Goal: Task Accomplishment & Management: Manage account settings

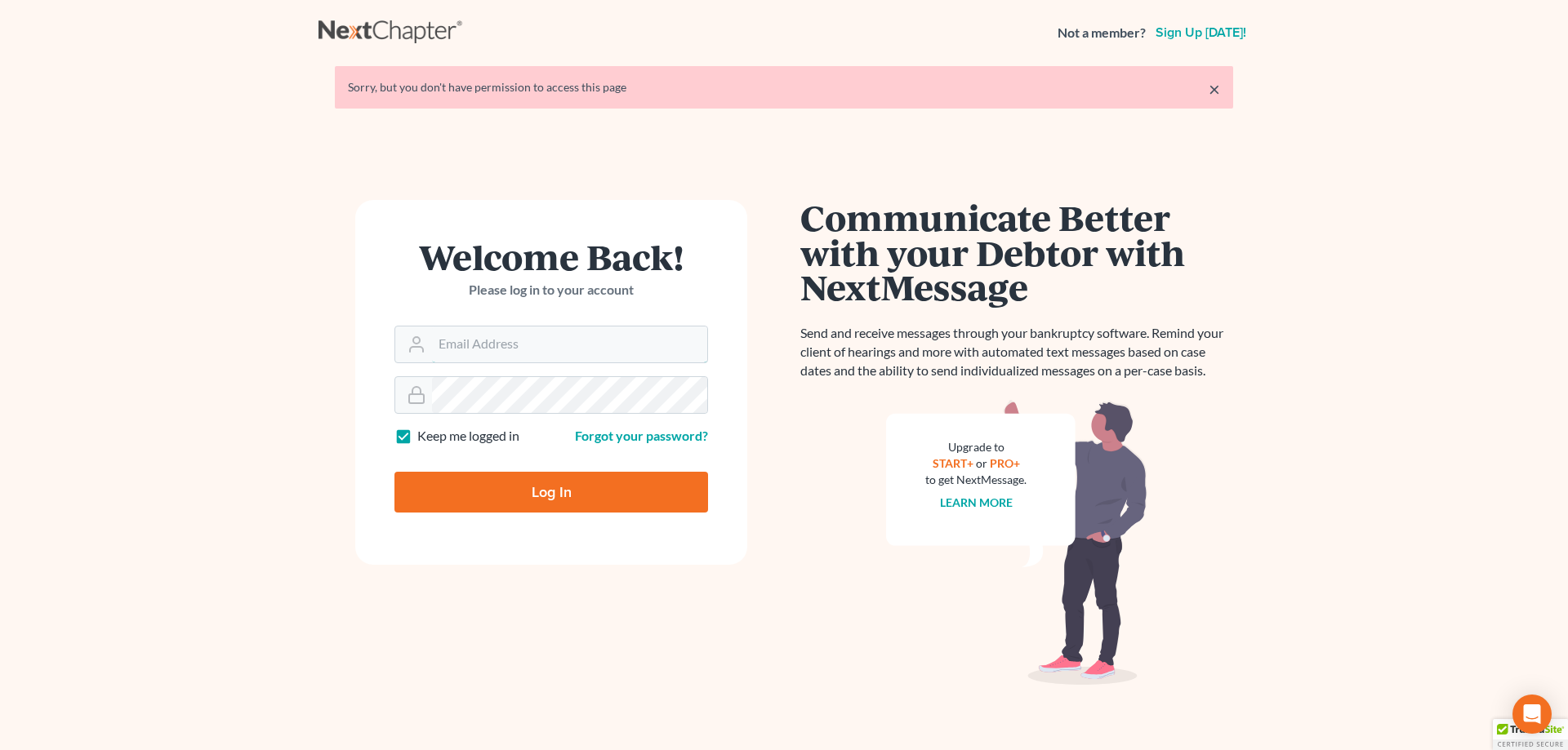
type input "amy@northgabankruptcy.com"
click at [543, 489] on input "Log In" at bounding box center [551, 492] width 314 height 41
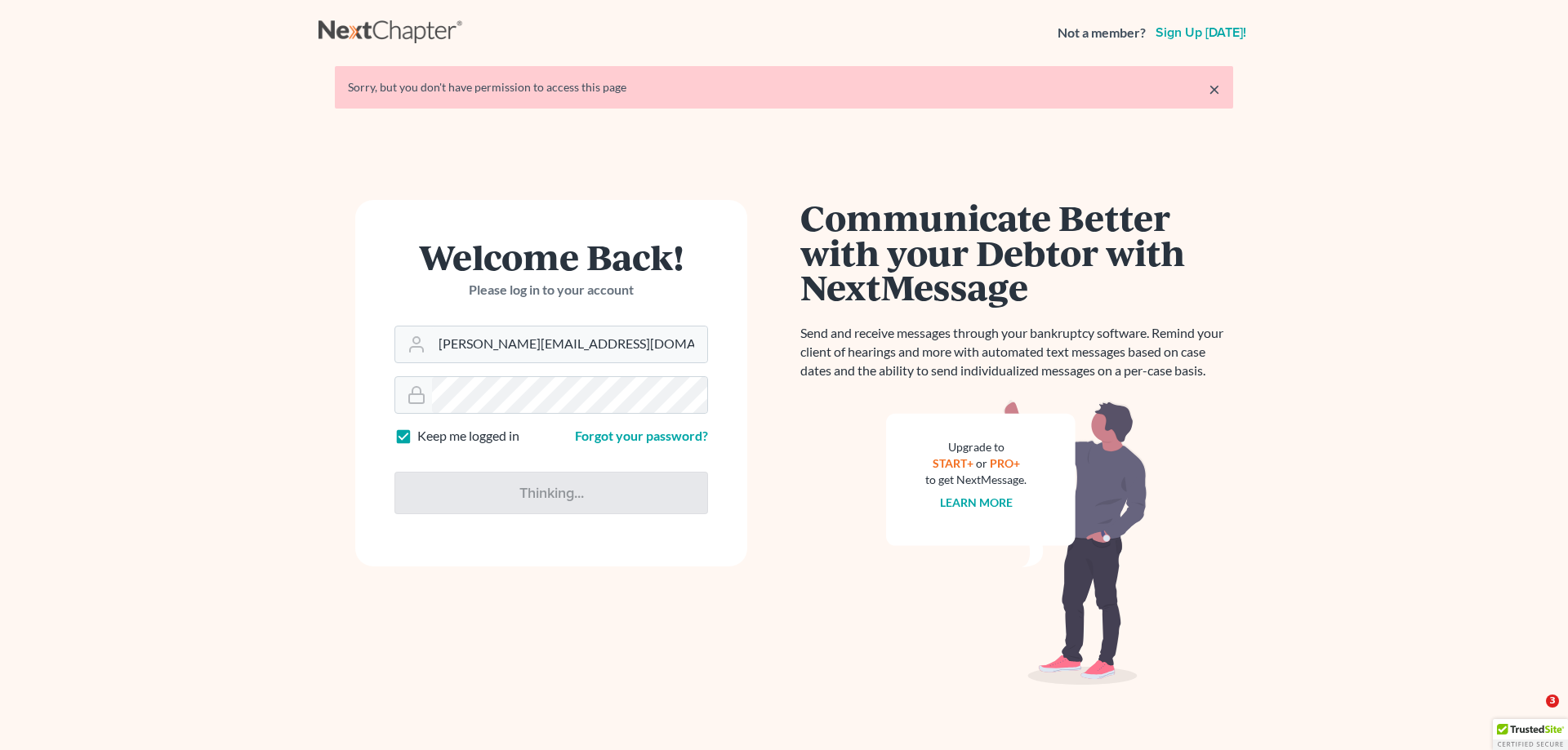
type input "Thinking..."
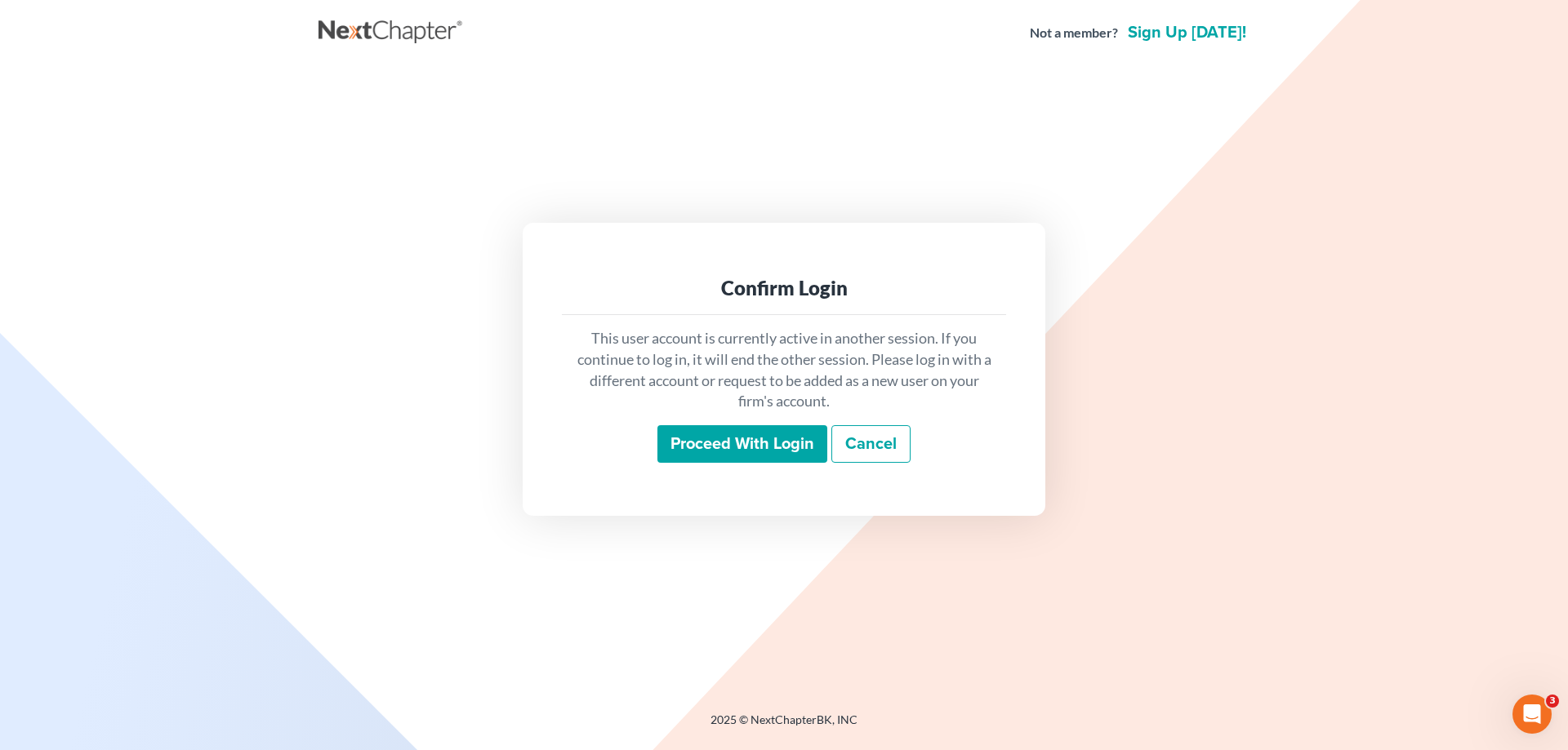
click at [718, 434] on input "Proceed with login" at bounding box center [742, 444] width 169 height 37
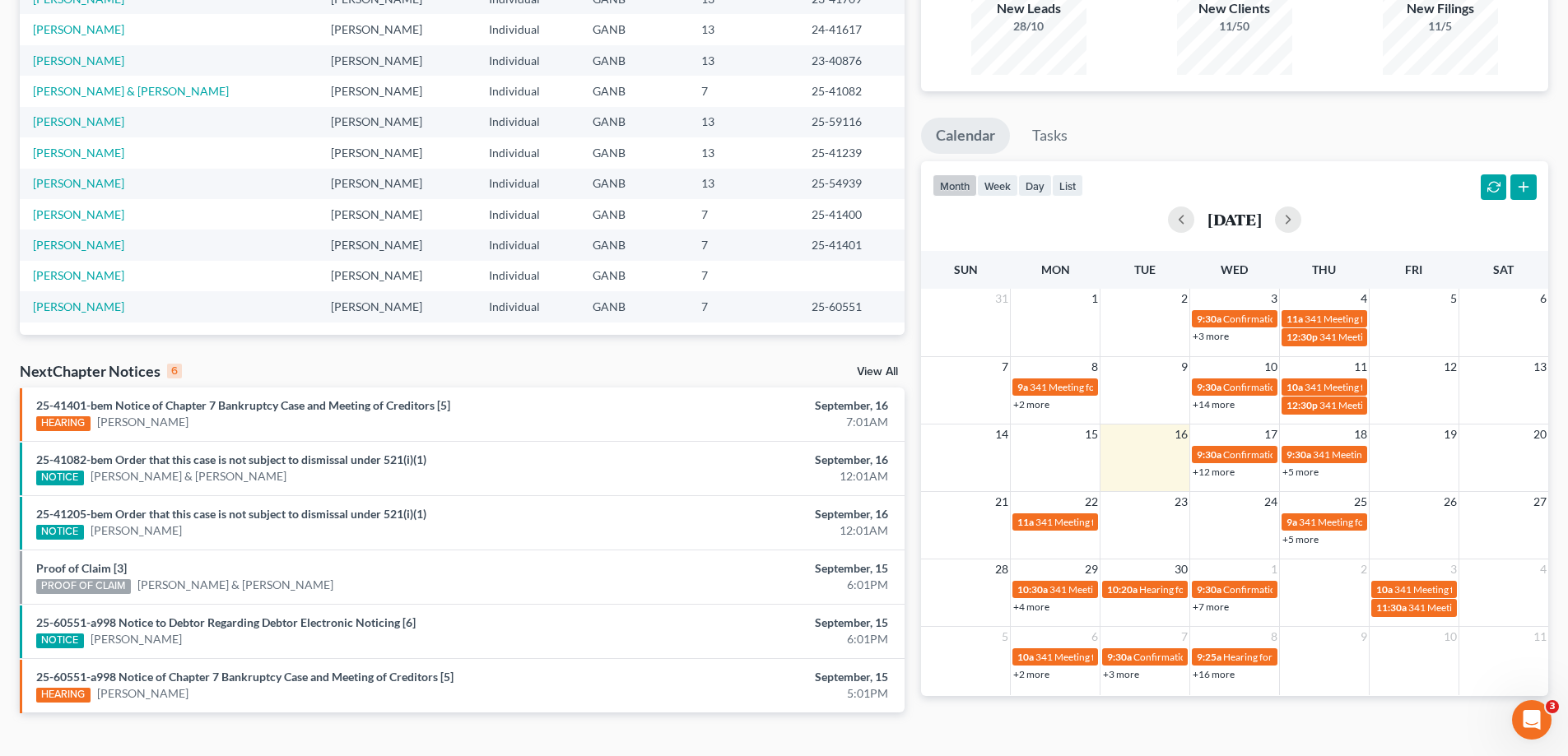
scroll to position [211, 0]
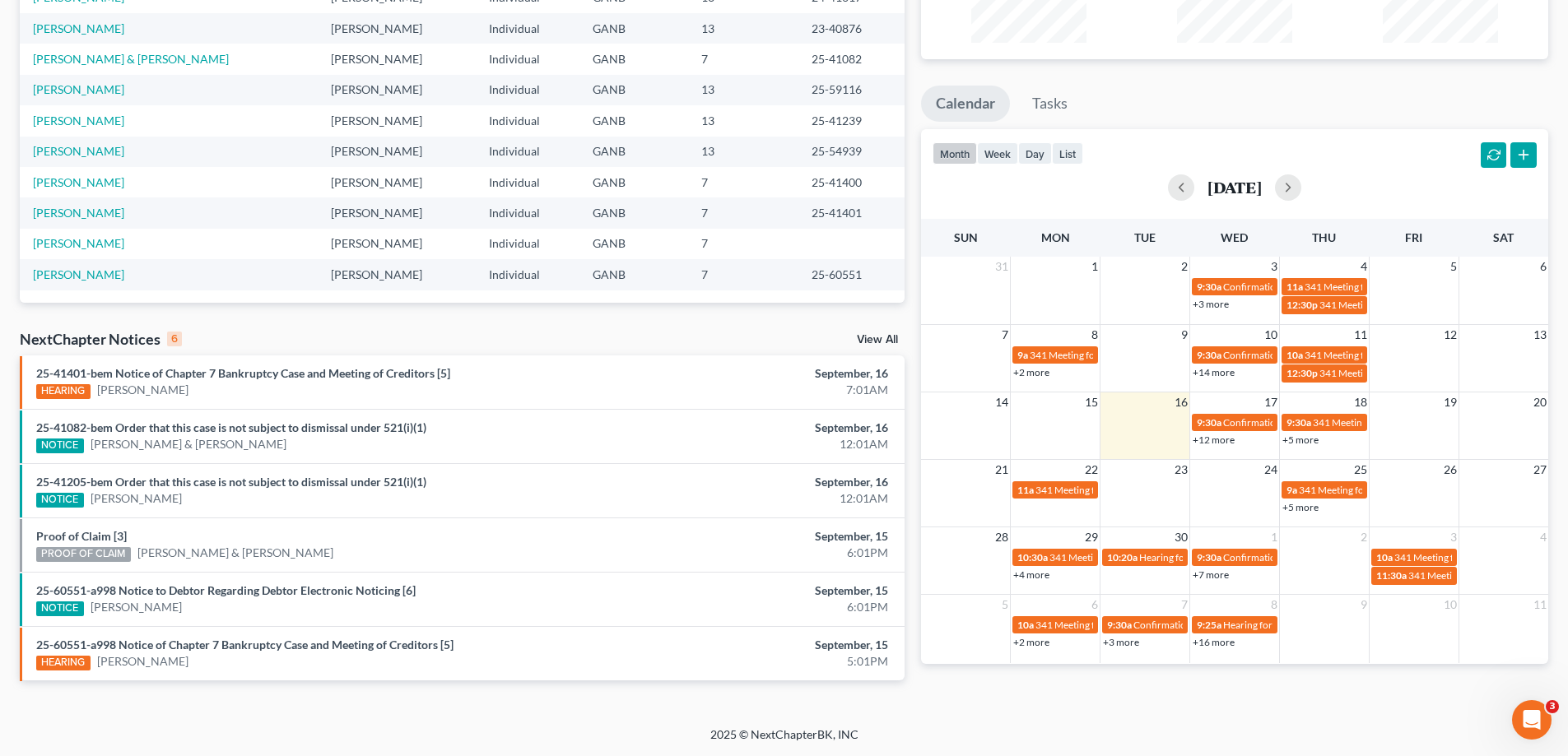
click at [882, 337] on link "View All" at bounding box center [877, 340] width 41 height 12
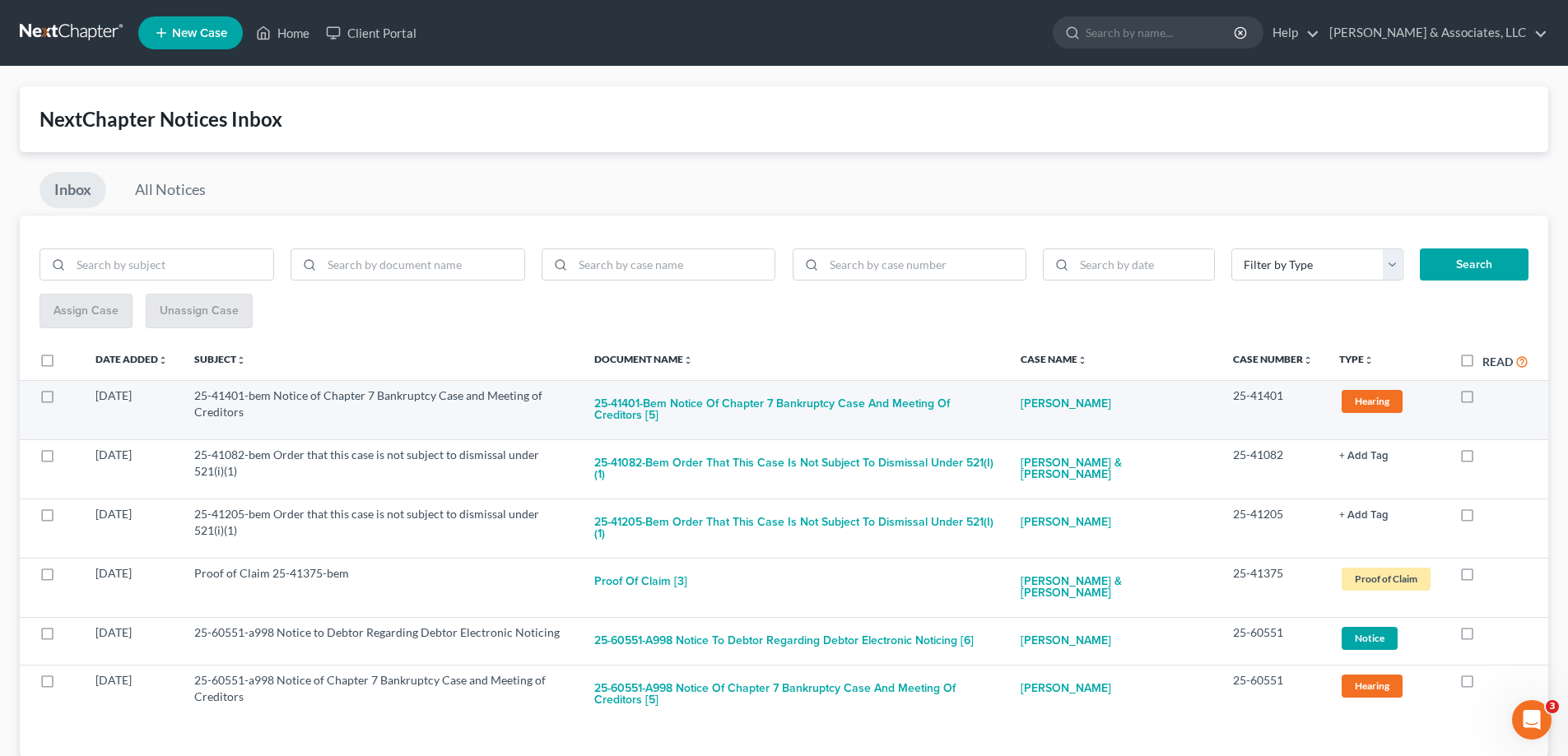
click at [1483, 400] on label at bounding box center [1483, 400] width 0 height 0
click at [1488, 396] on input "checkbox" at bounding box center [1493, 393] width 11 height 11
checkbox input "true"
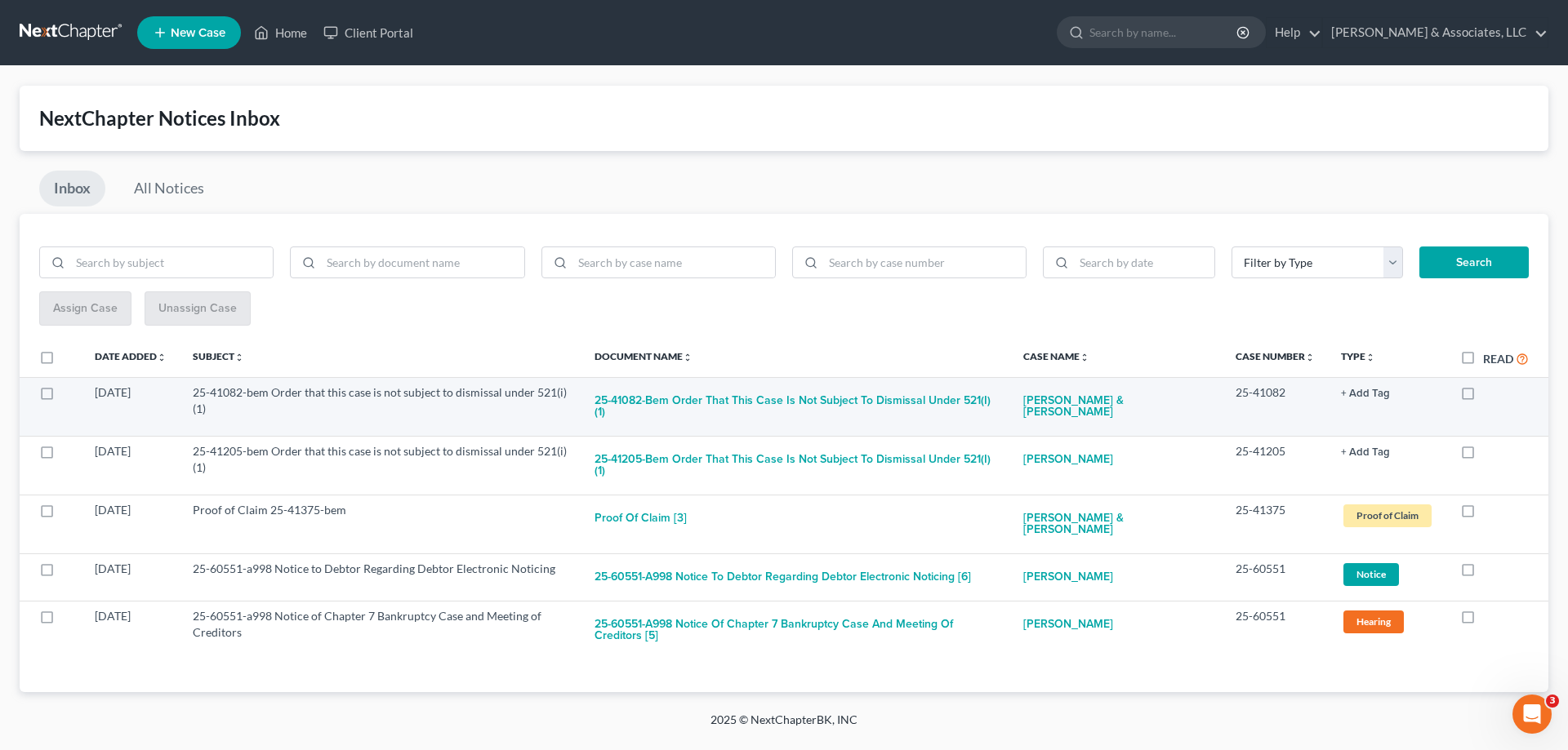
click at [1482, 397] on label at bounding box center [1482, 397] width 0 height 0
click at [1489, 393] on input "checkbox" at bounding box center [1494, 390] width 11 height 11
checkbox input "true"
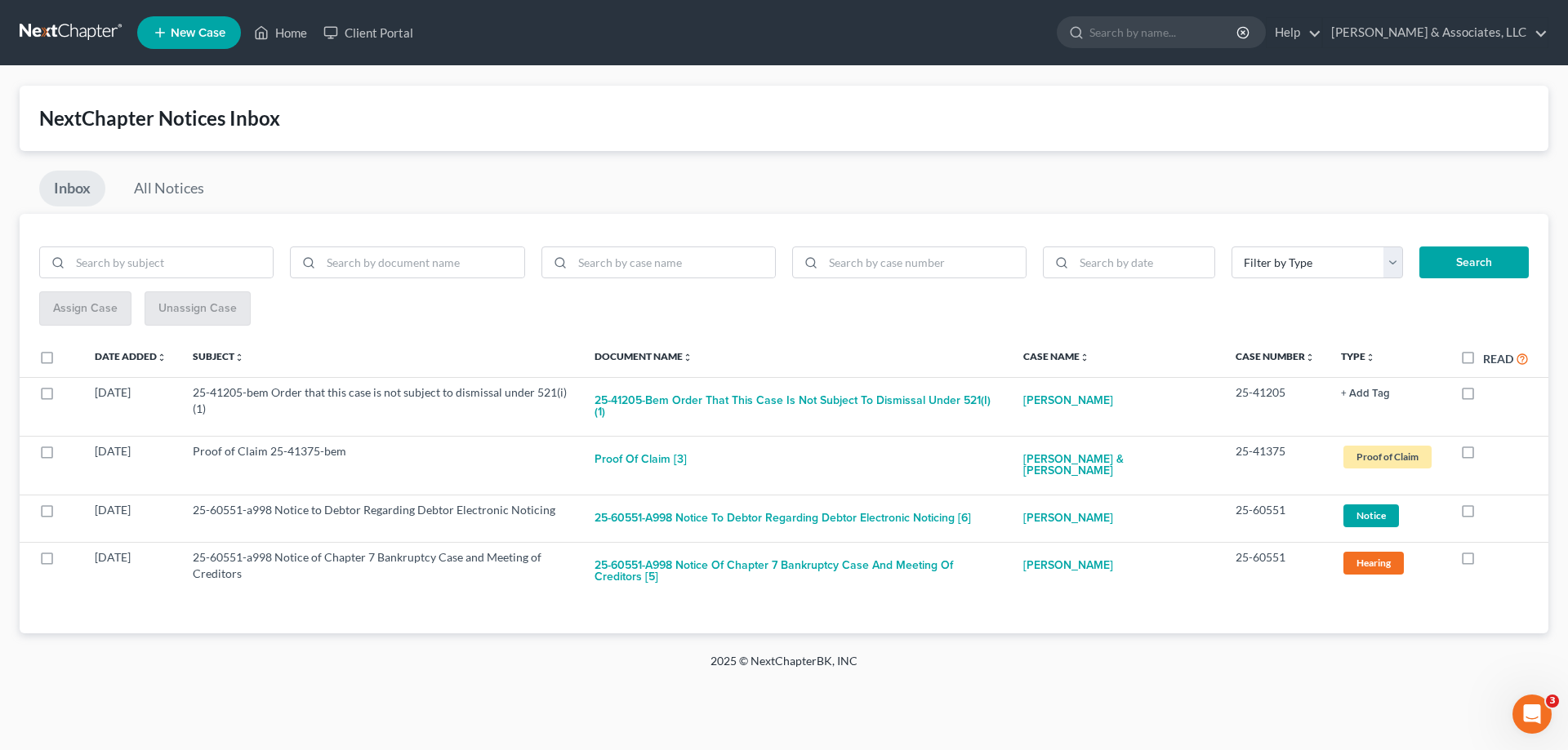
click at [1482, 397] on label at bounding box center [1482, 397] width 0 height 0
click at [1489, 393] on input "checkbox" at bounding box center [1494, 390] width 11 height 11
checkbox input "true"
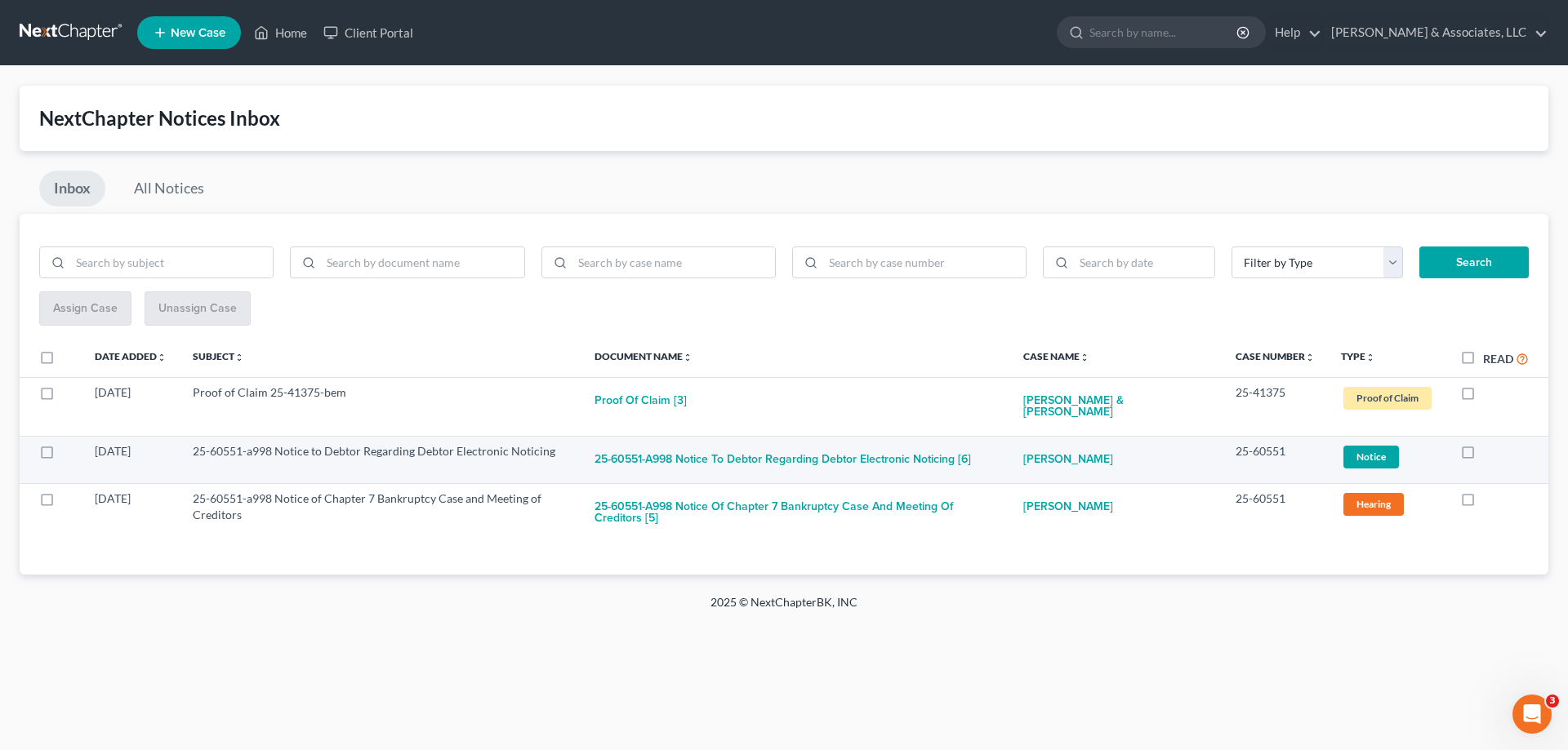
click at [1482, 456] on label at bounding box center [1482, 456] width 0 height 0
click at [1489, 450] on input "checkbox" at bounding box center [1494, 449] width 11 height 11
checkbox input "true"
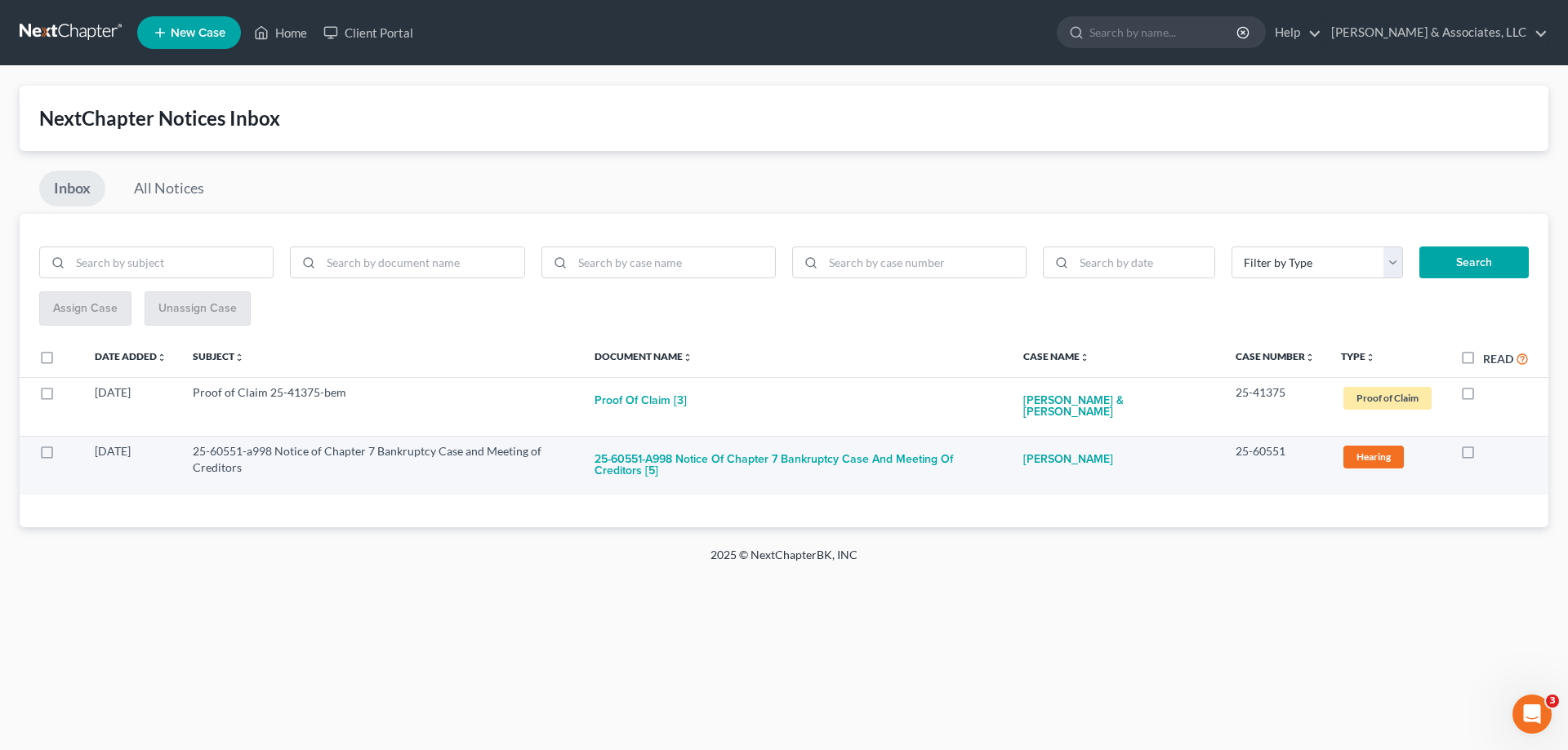
click at [1482, 456] on label at bounding box center [1482, 456] width 0 height 0
click at [1489, 452] on input "checkbox" at bounding box center [1494, 449] width 11 height 11
checkbox input "true"
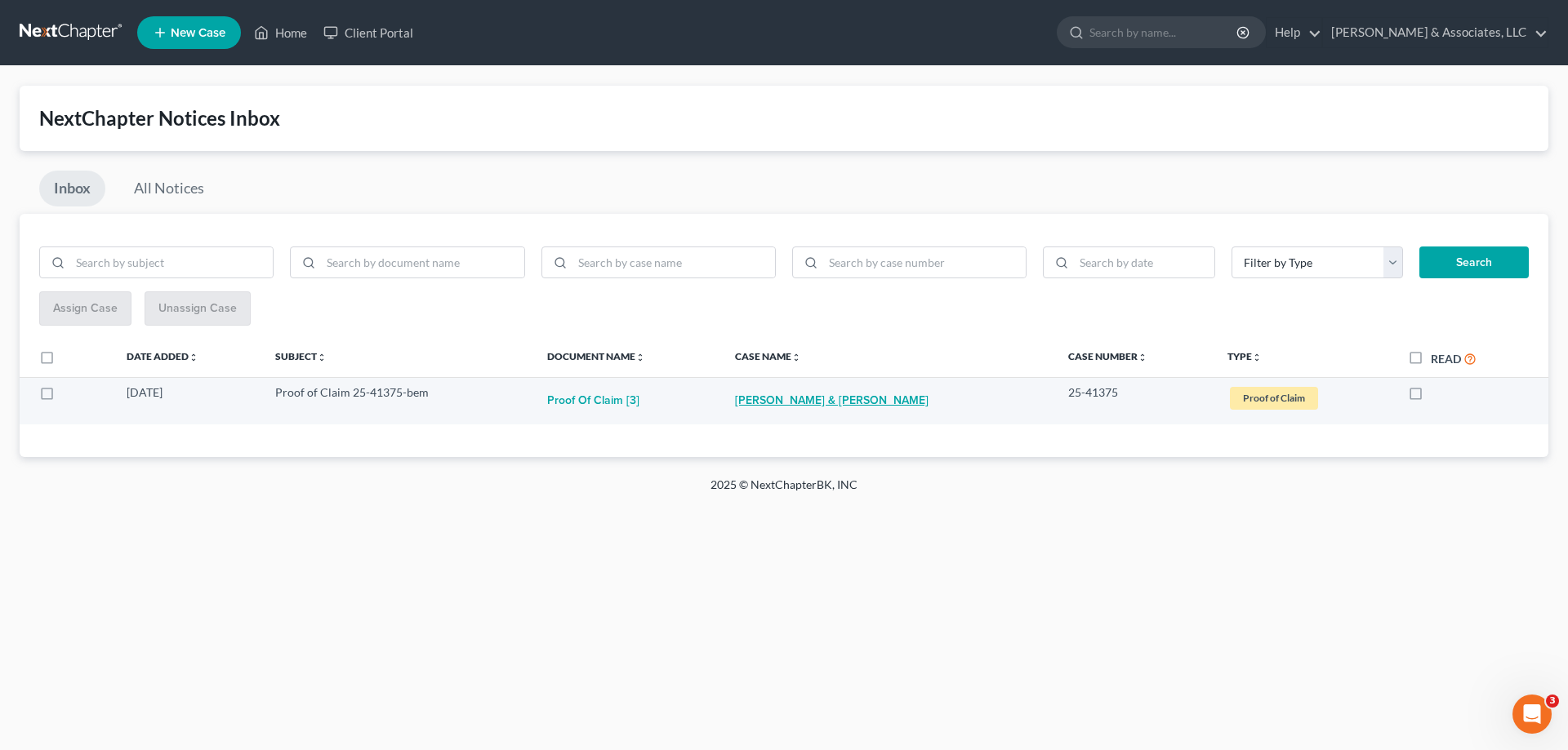
click at [884, 397] on link "Scottie Allen & Angelina Allen" at bounding box center [831, 400] width 194 height 32
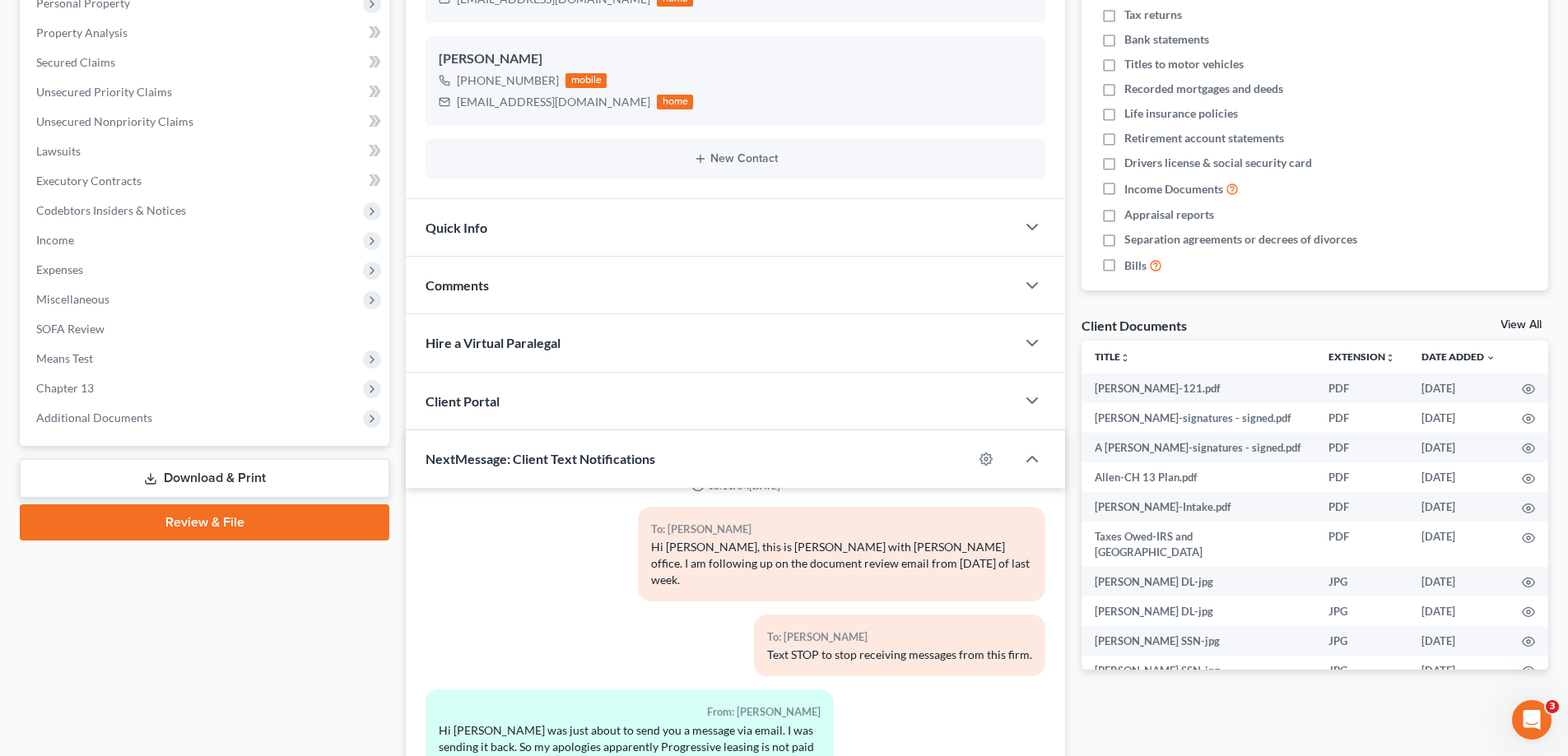
scroll to position [329, 0]
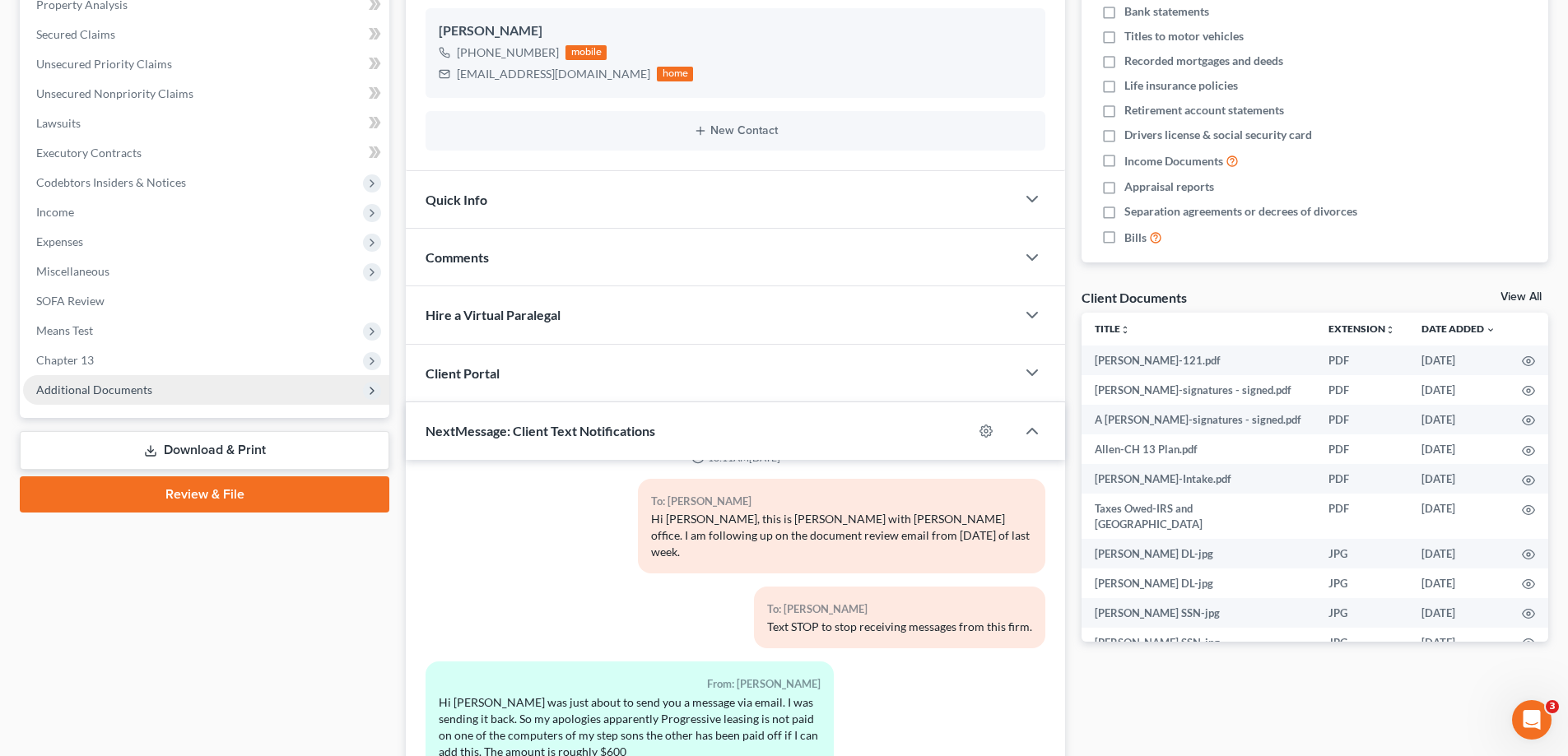
click at [163, 394] on span "Additional Documents" at bounding box center [206, 389] width 366 height 29
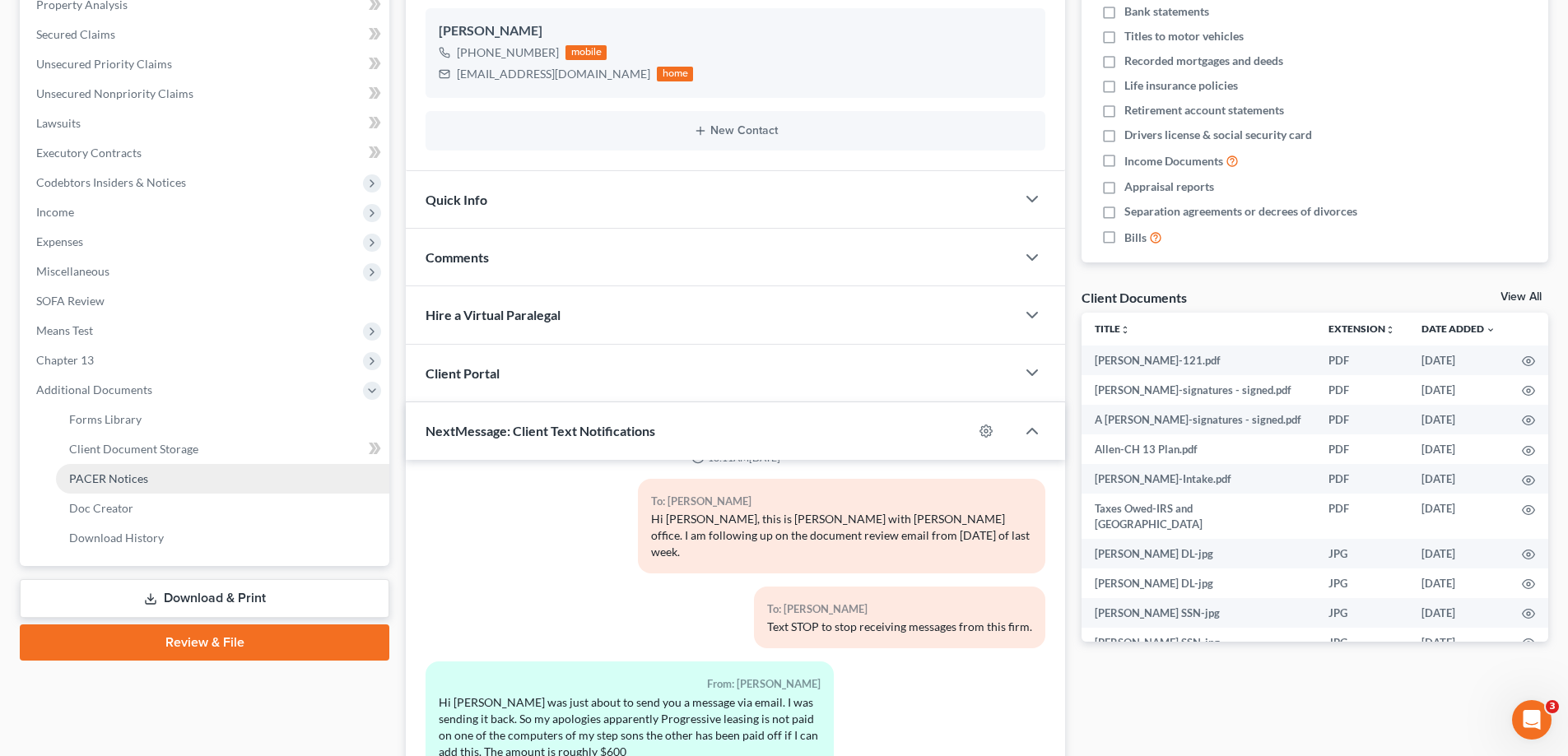
click at [108, 485] on span "PACER Notices" at bounding box center [109, 478] width 79 height 14
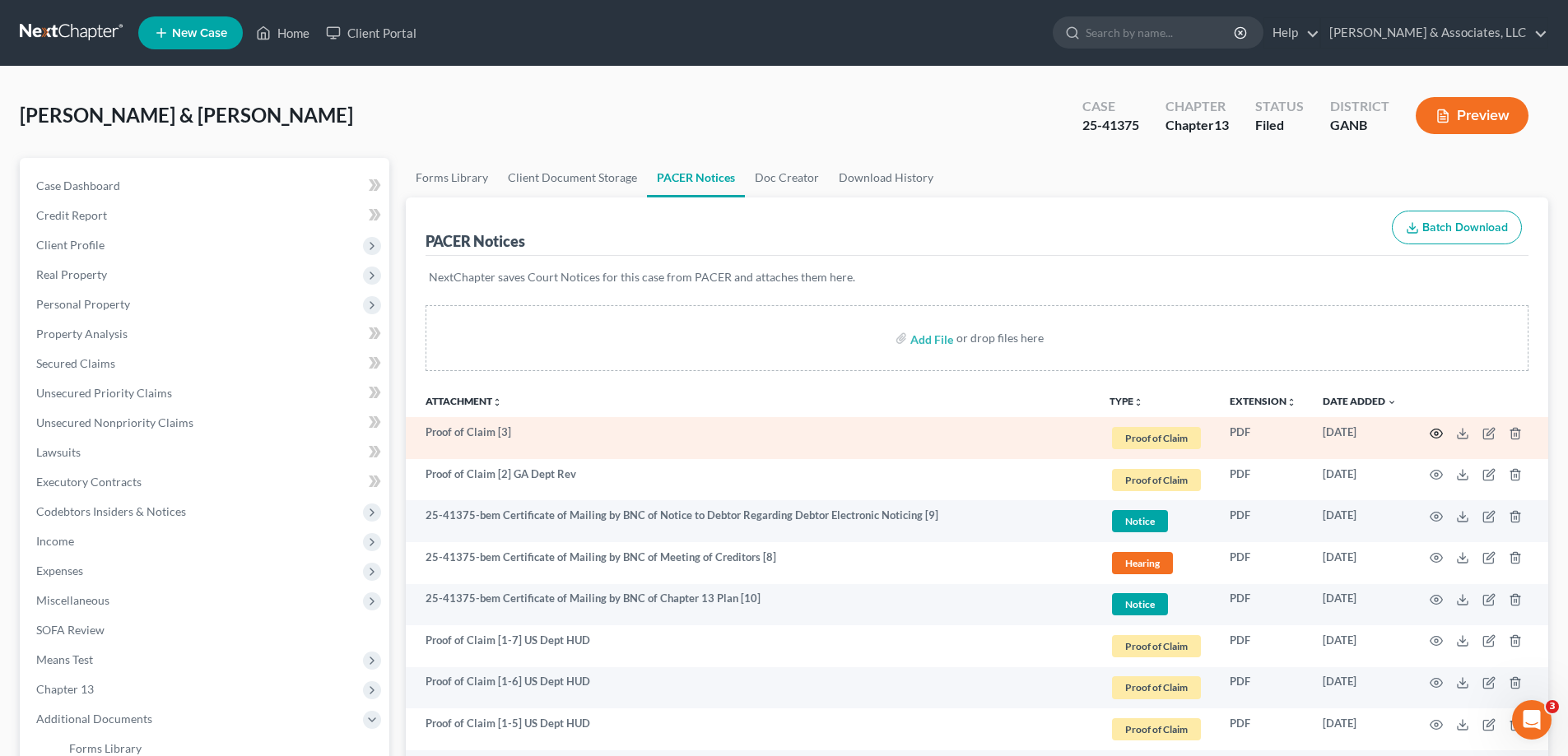
click at [1435, 430] on icon "button" at bounding box center [1437, 434] width 13 height 13
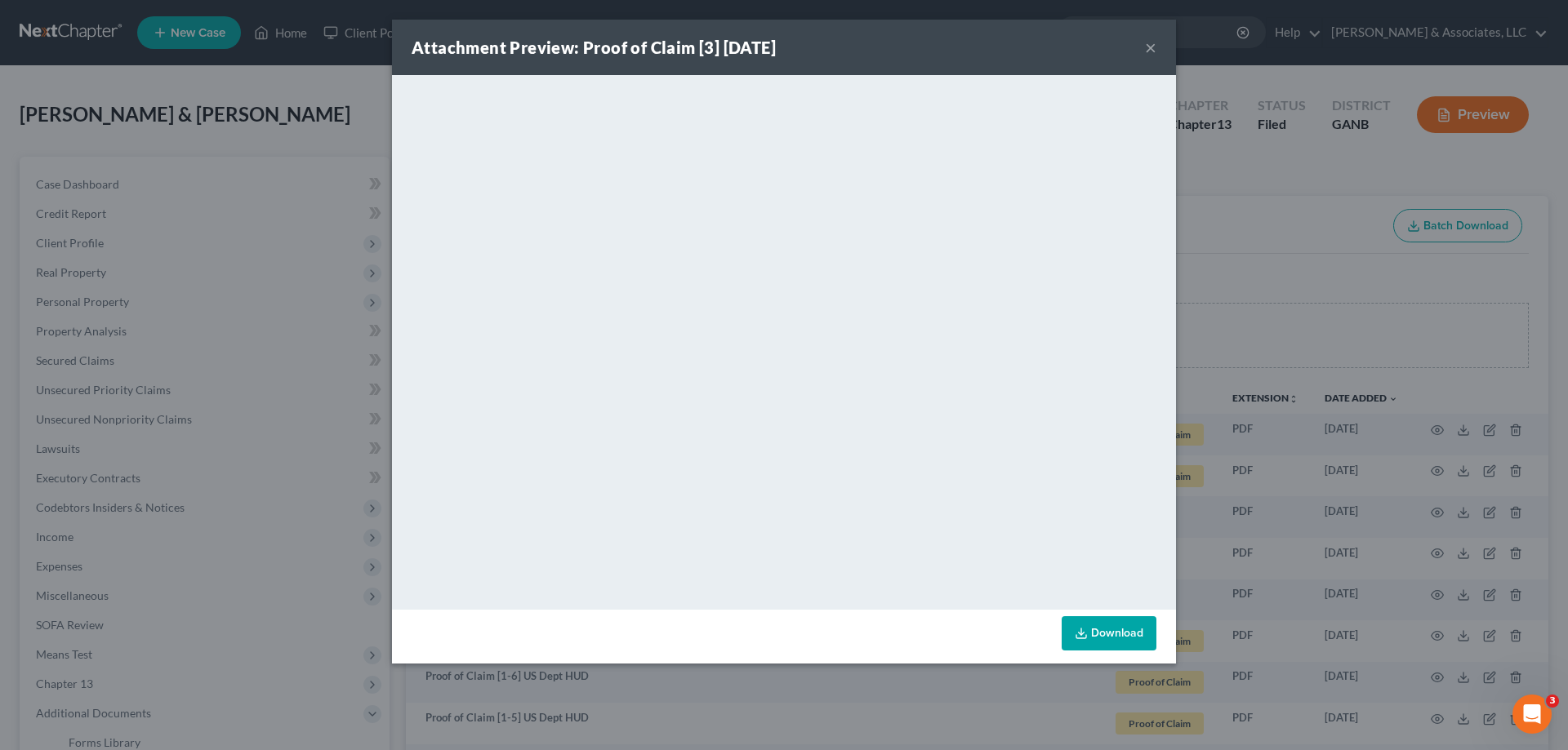
click at [1146, 47] on button "×" at bounding box center [1150, 47] width 12 height 20
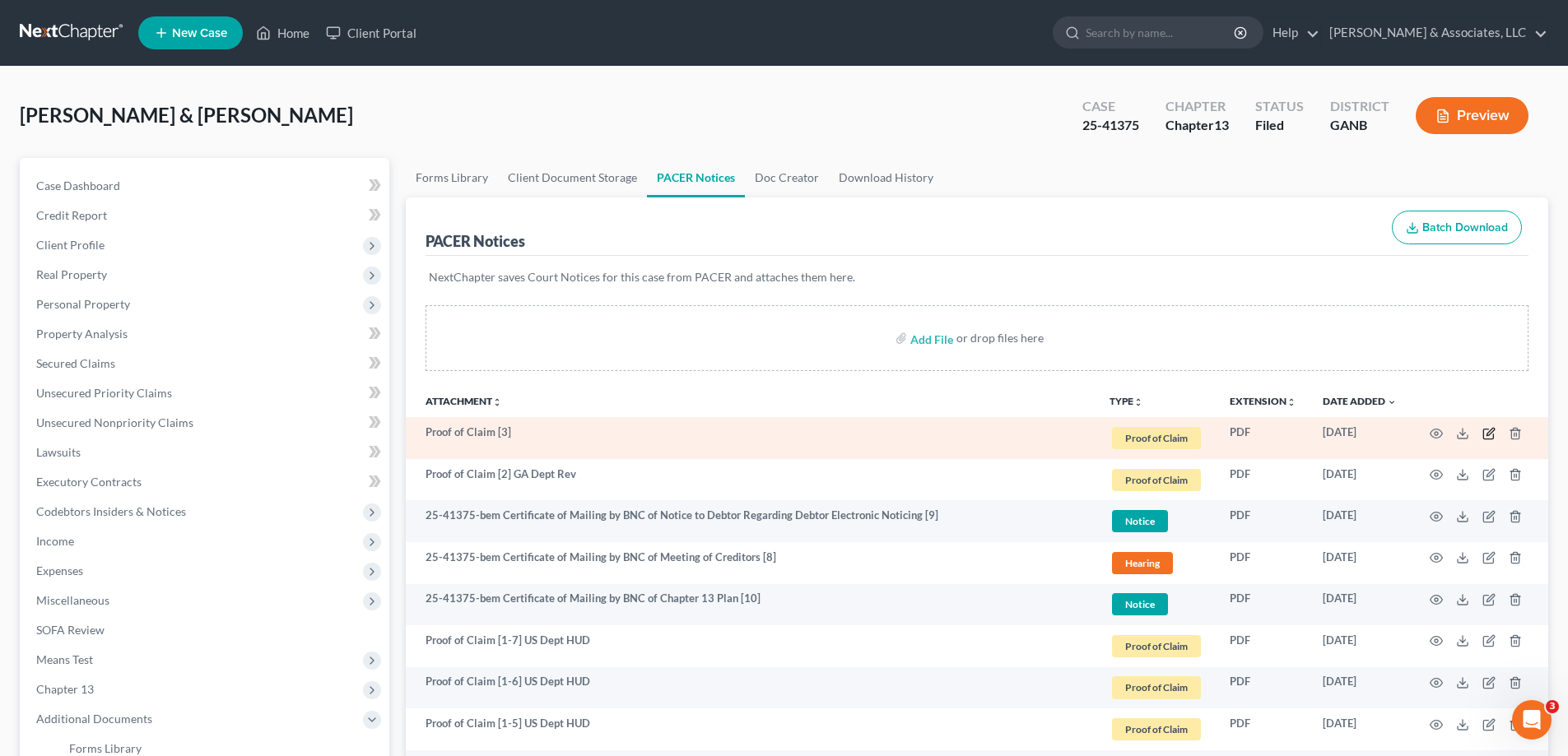
click at [1492, 433] on icon "button" at bounding box center [1489, 434] width 13 height 13
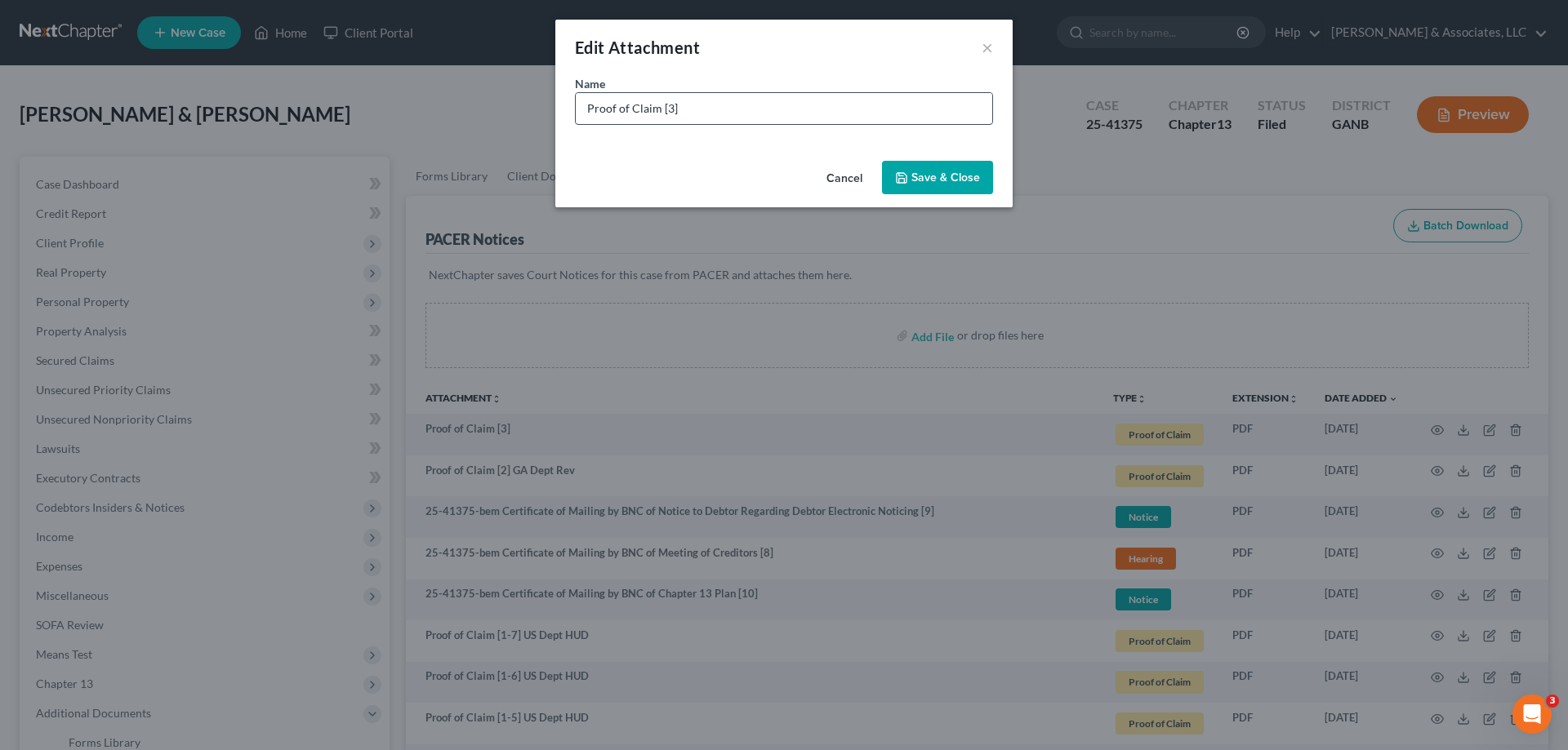
click at [771, 108] on input "Proof of Claim [3]" at bounding box center [783, 108] width 416 height 31
type input "Proof of Claim [3] Lendmark"
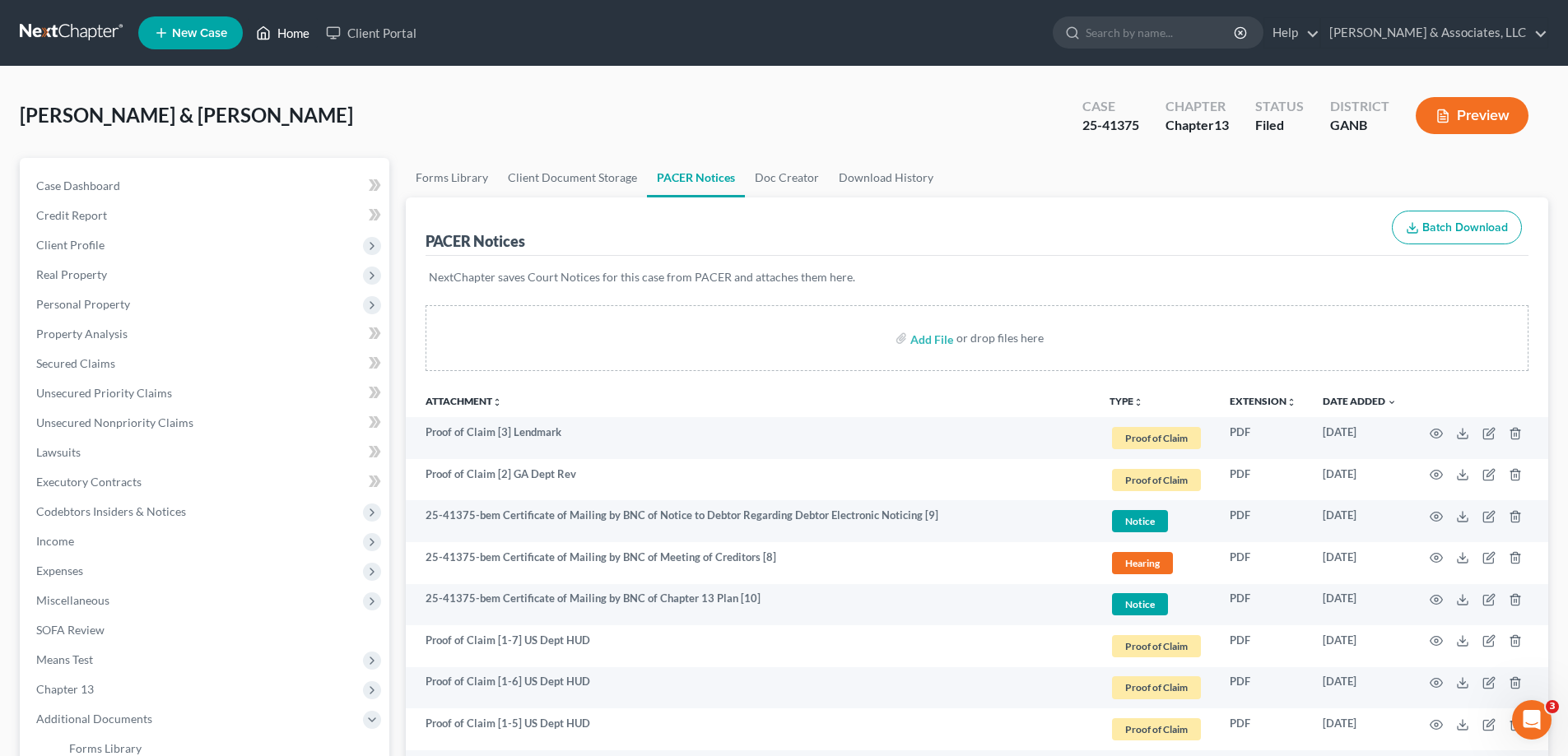
click at [289, 30] on link "Home" at bounding box center [283, 33] width 70 height 29
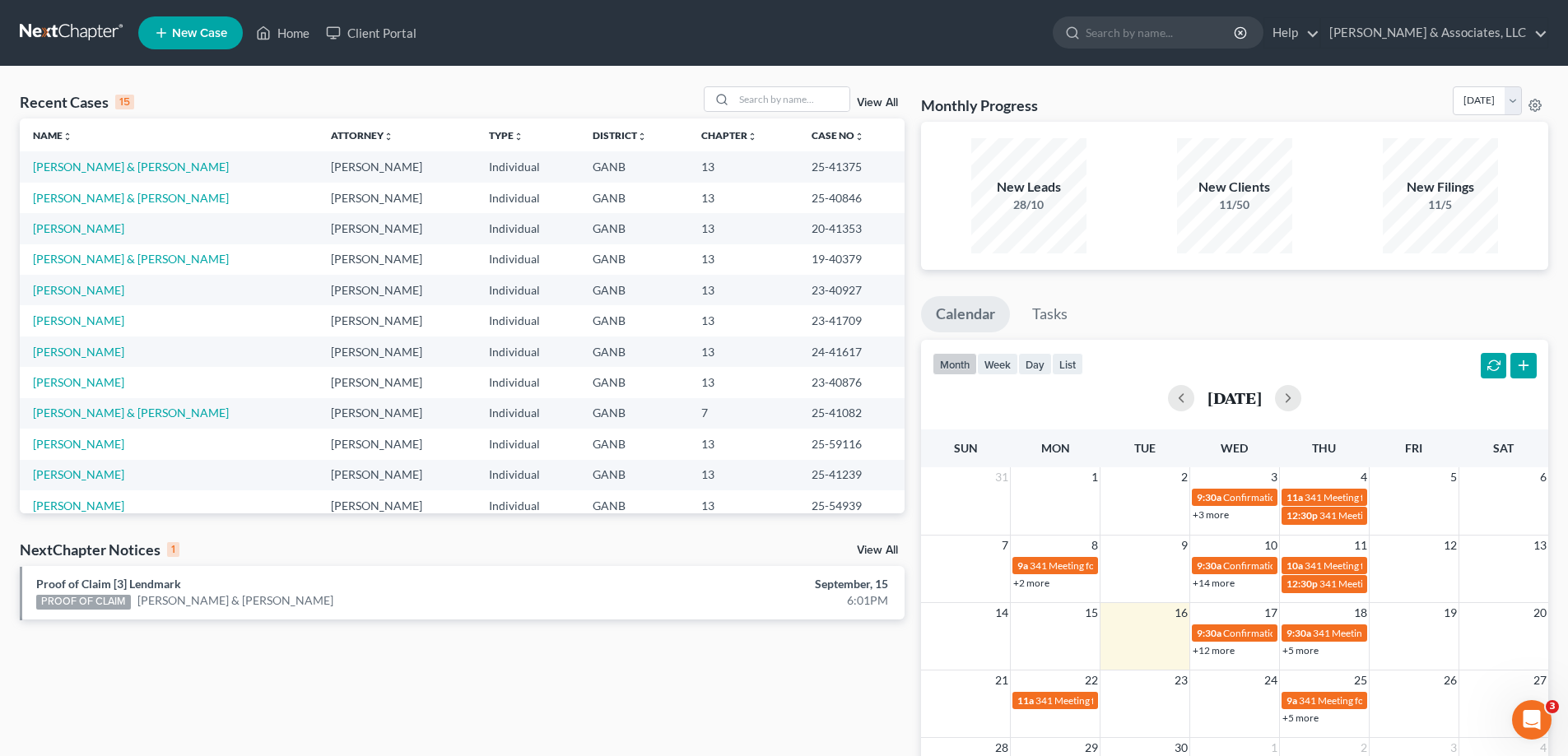
drag, startPoint x: 1532, startPoint y: 302, endPoint x: 1420, endPoint y: 277, distance: 114.8
click at [1531, 301] on ul "Calendar Tasks" at bounding box center [1234, 318] width 627 height 44
click at [805, 95] on input "search" at bounding box center [792, 99] width 116 height 24
type input "pena"
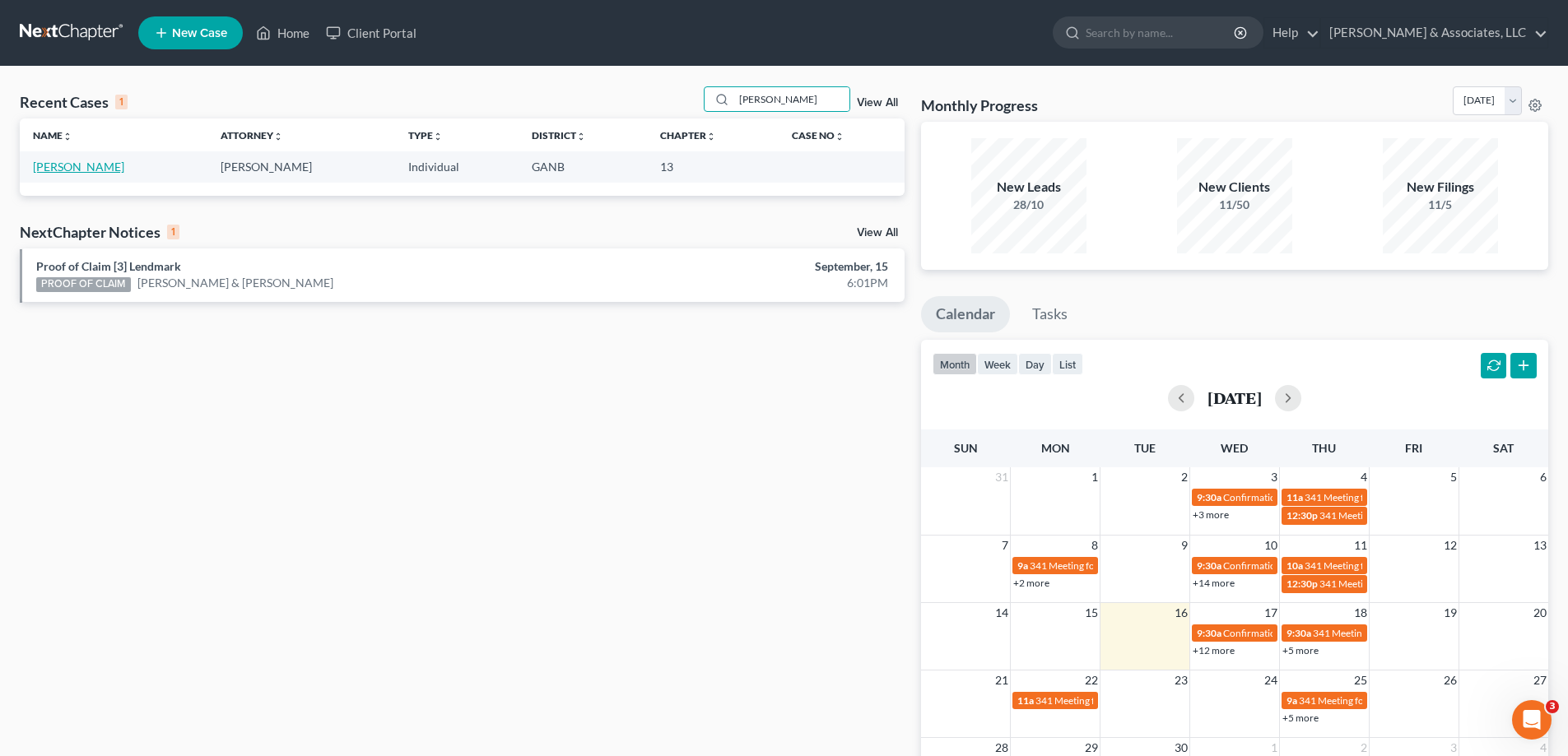
click at [51, 168] on link "Pena, Kevin" at bounding box center [78, 167] width 91 height 14
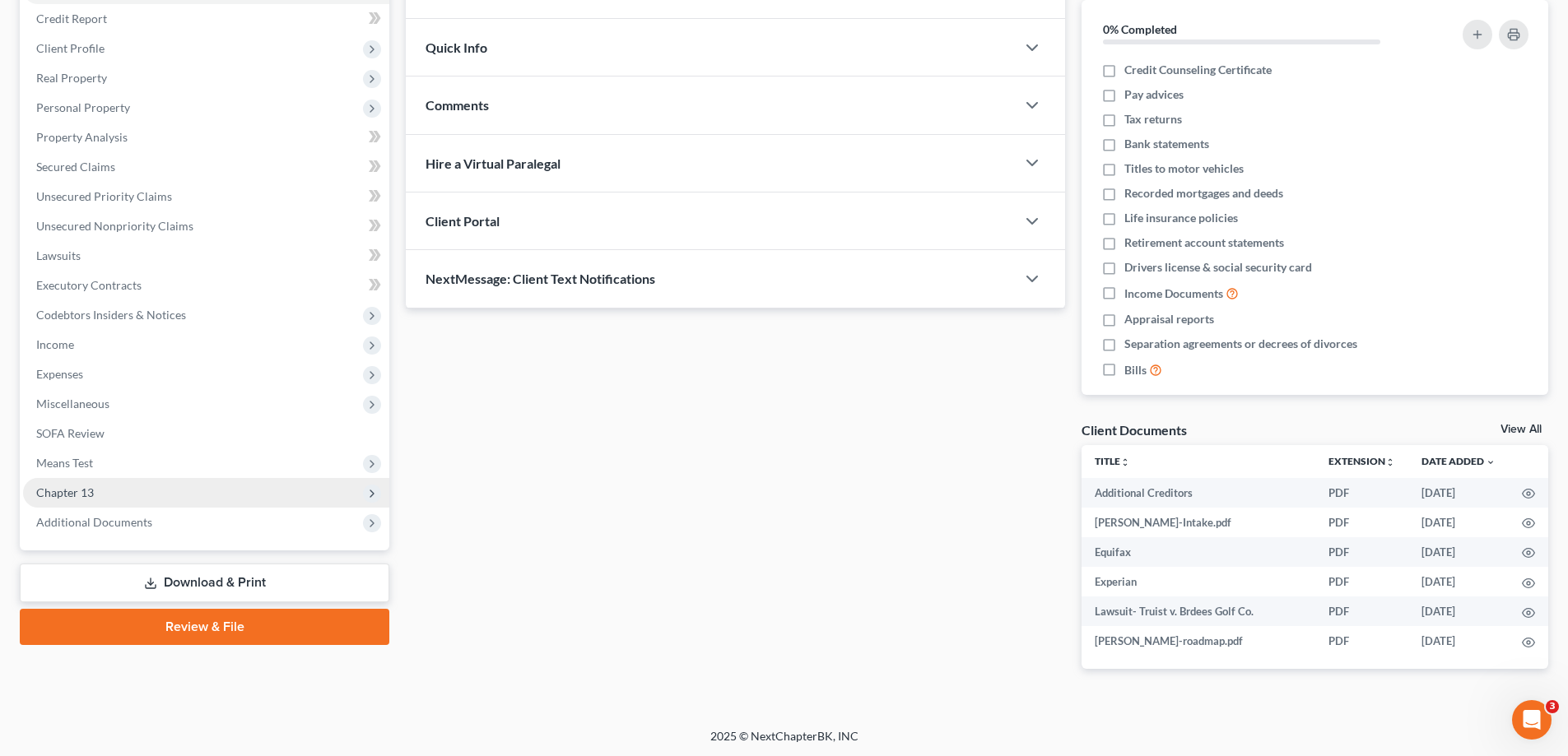
scroll to position [198, 0]
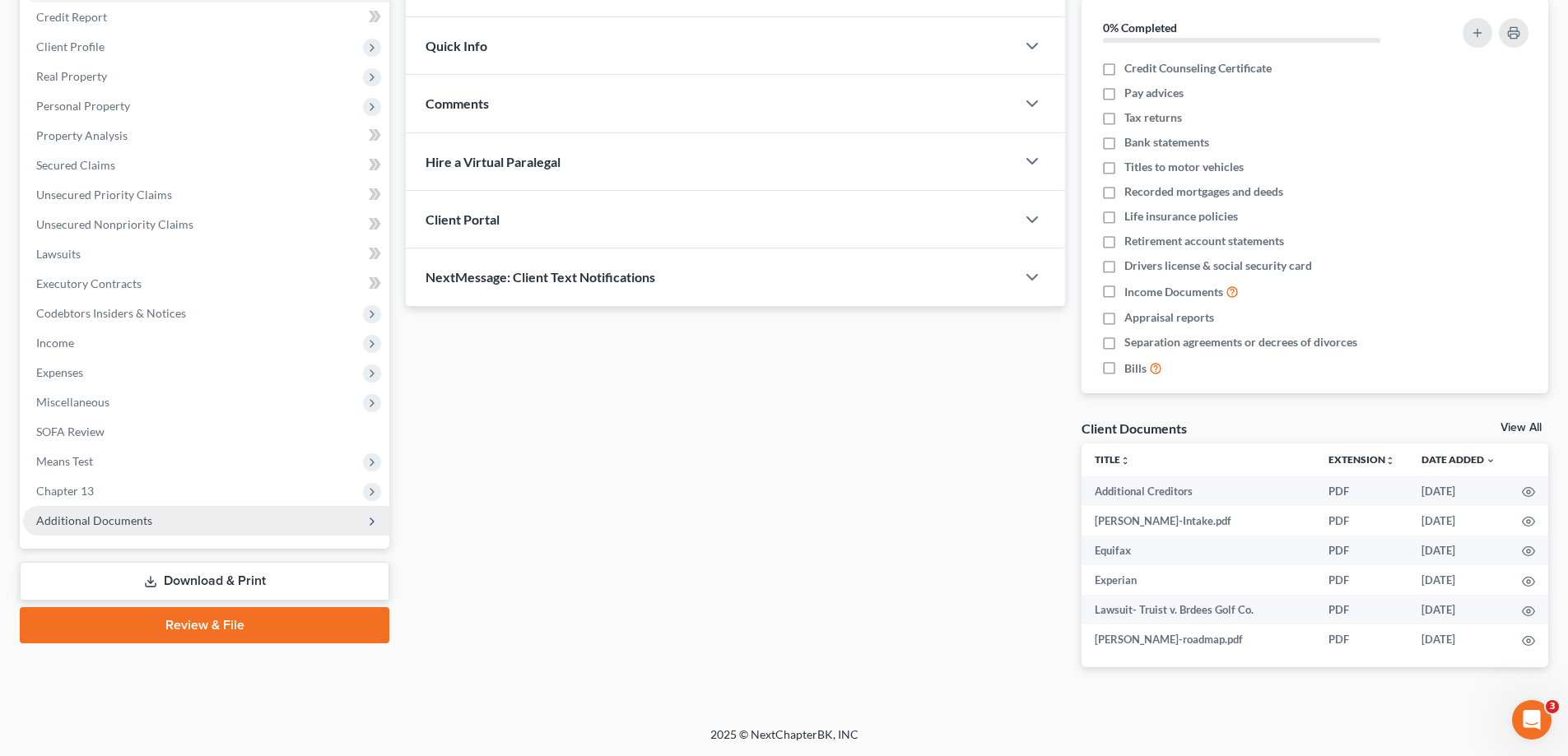
click at [95, 517] on span "Additional Documents" at bounding box center [94, 520] width 116 height 14
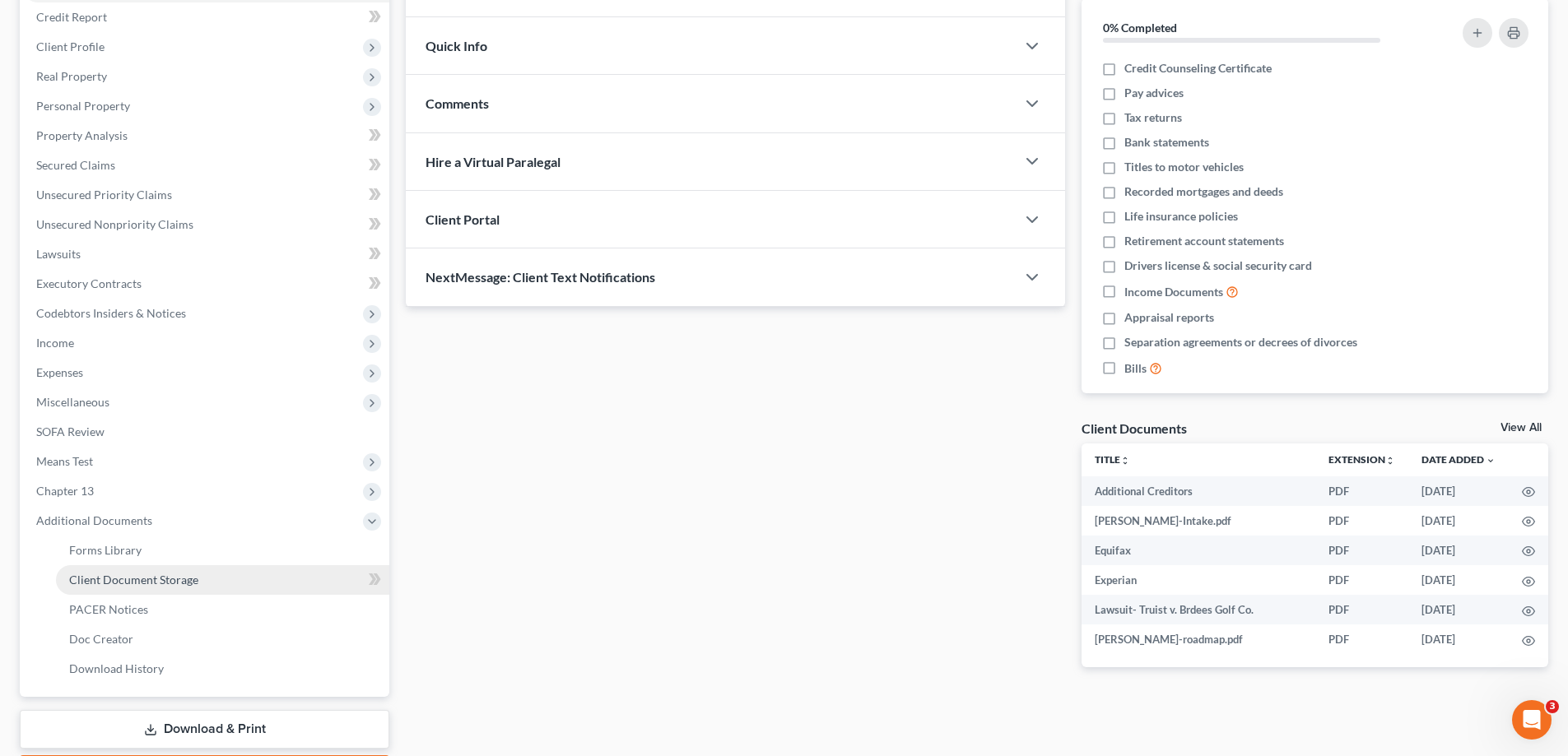
click at [80, 579] on span "Client Document Storage" at bounding box center [134, 579] width 129 height 14
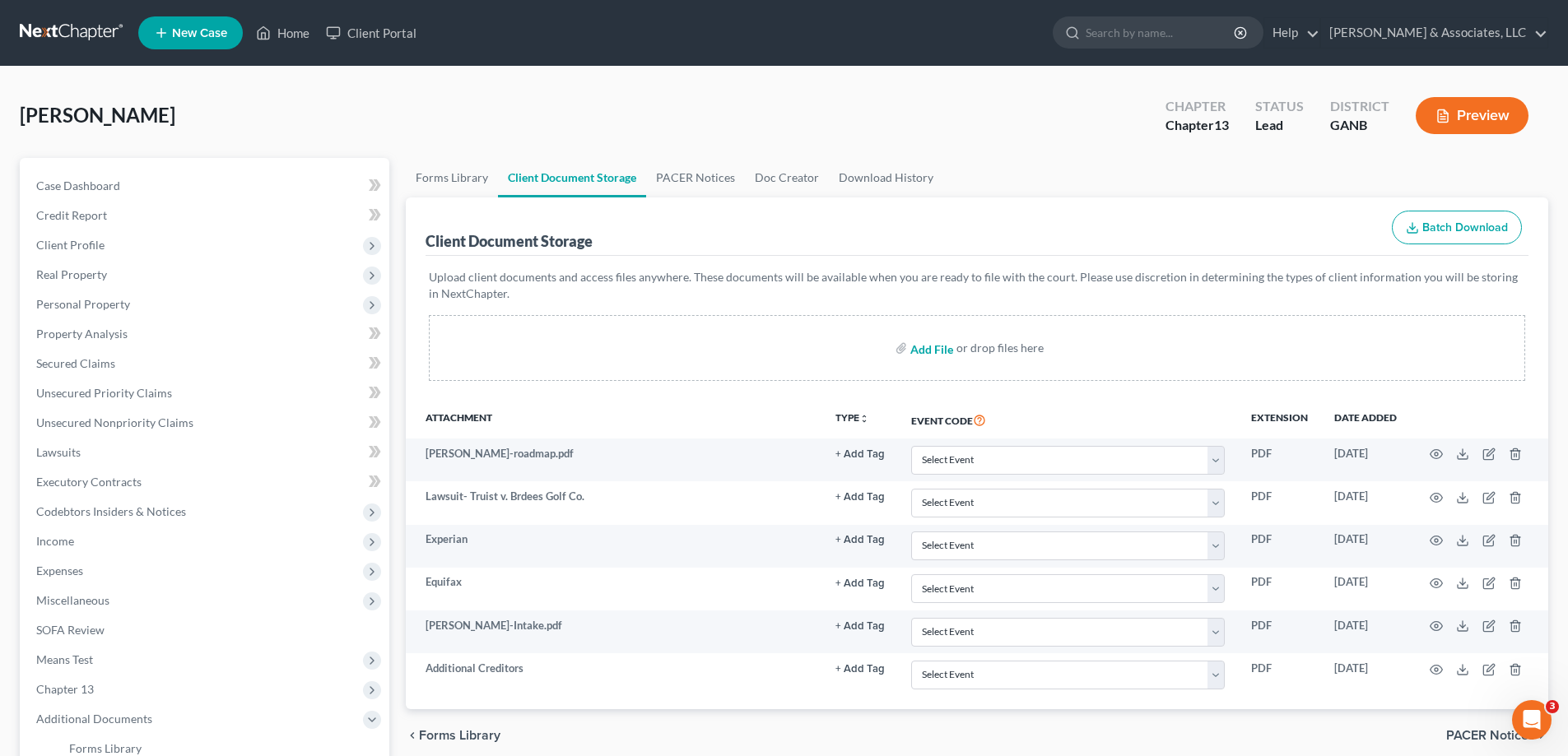
click at [925, 349] on input "file" at bounding box center [929, 347] width 39 height 29
type input "C:\fakepath\Pena Lawsuit-Amex v. Pena Corp.pdf"
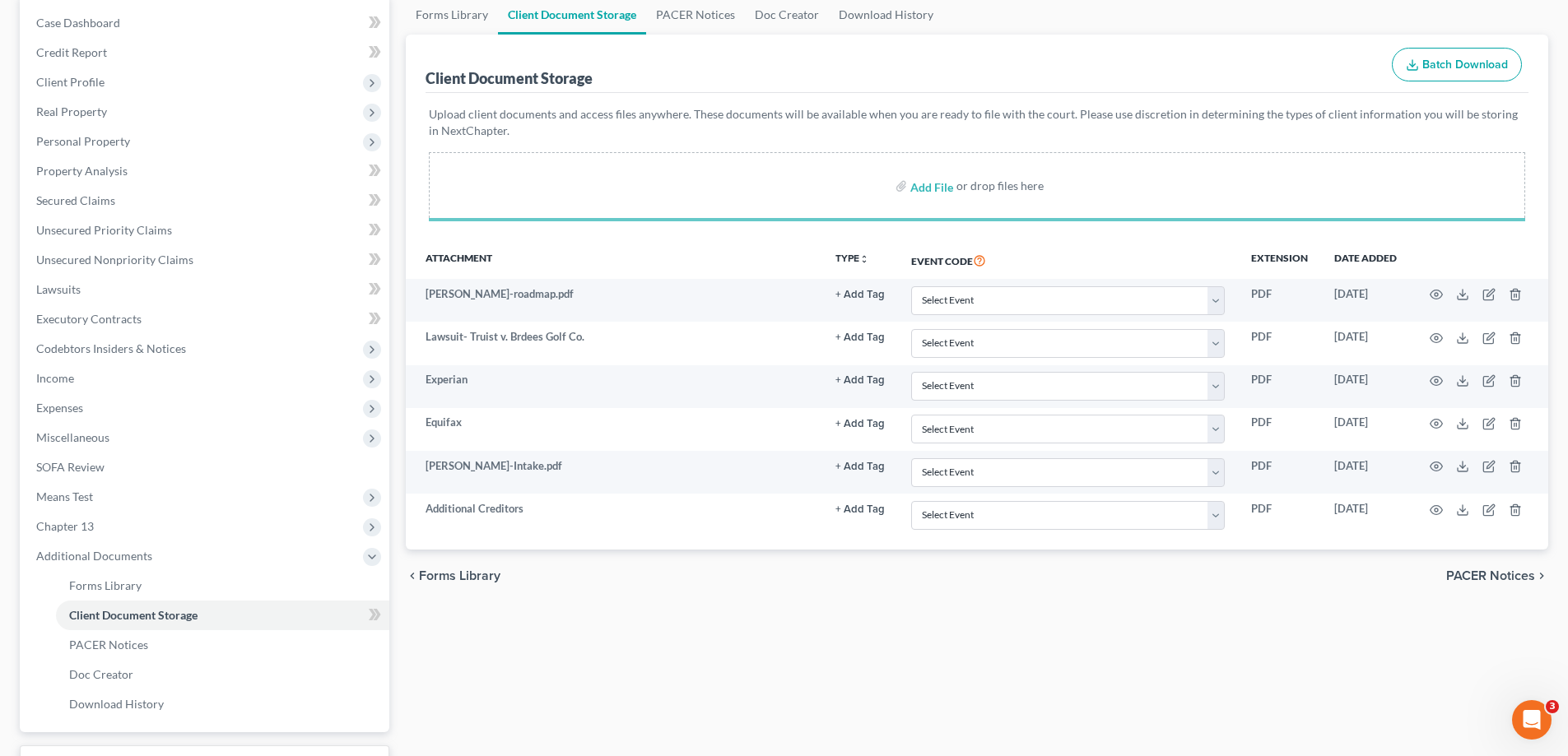
scroll to position [165, 0]
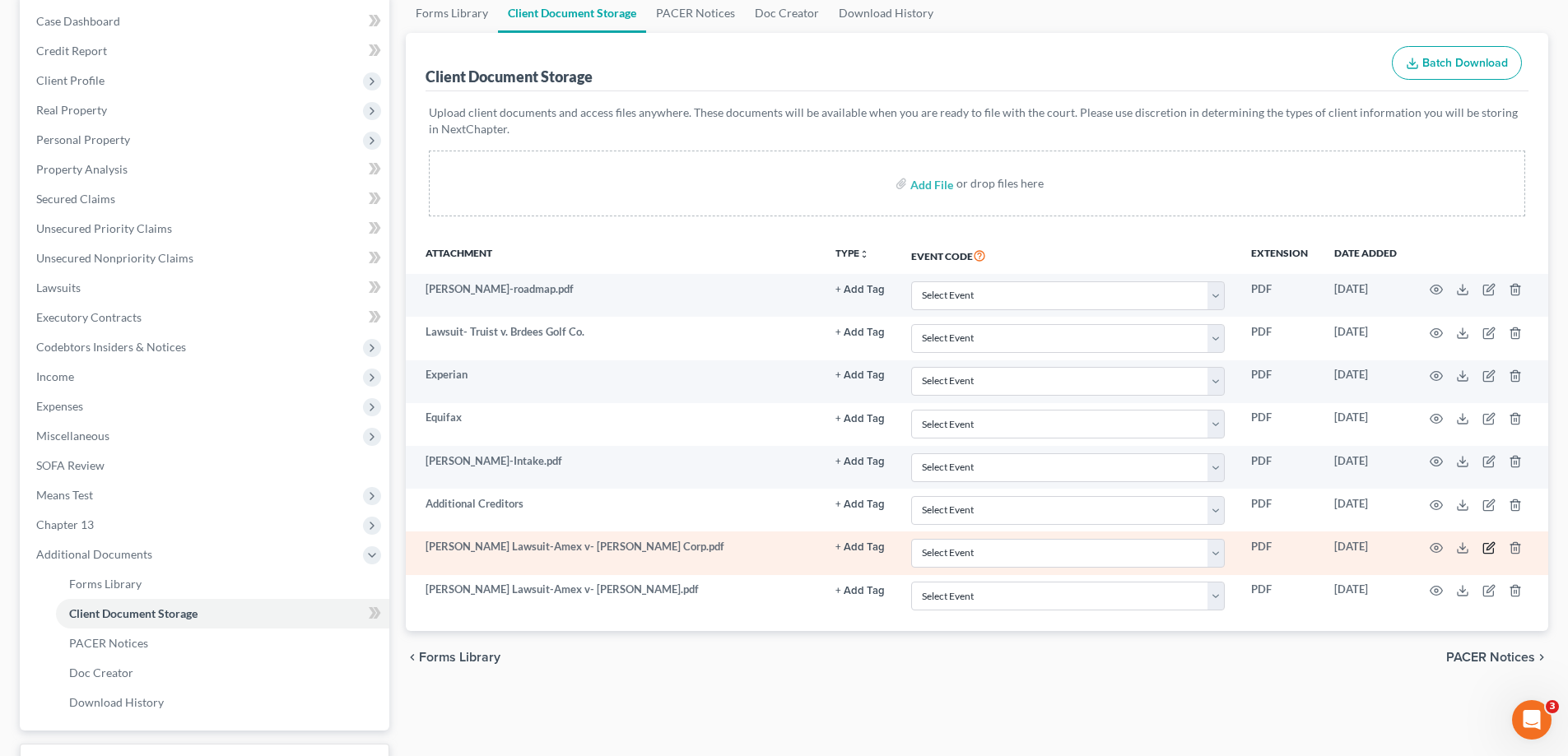
click at [1491, 547] on icon "button" at bounding box center [1489, 546] width 8 height 8
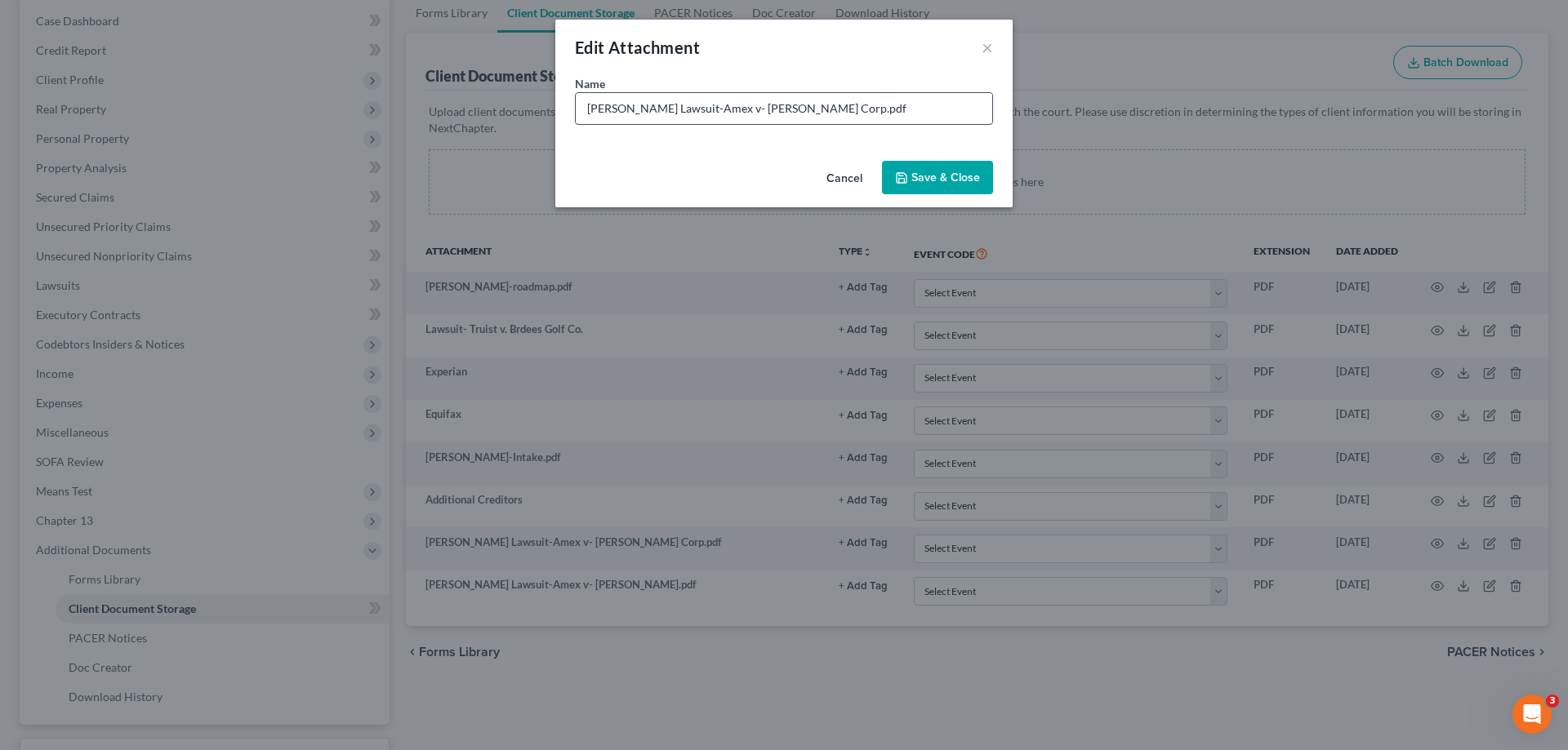
click at [735, 104] on input "Pena Lawsuit-Amex v- Pena Corp.pdf" at bounding box center [783, 108] width 416 height 31
type input "Pena Lawsuit-Amex v- Pena Consultin"
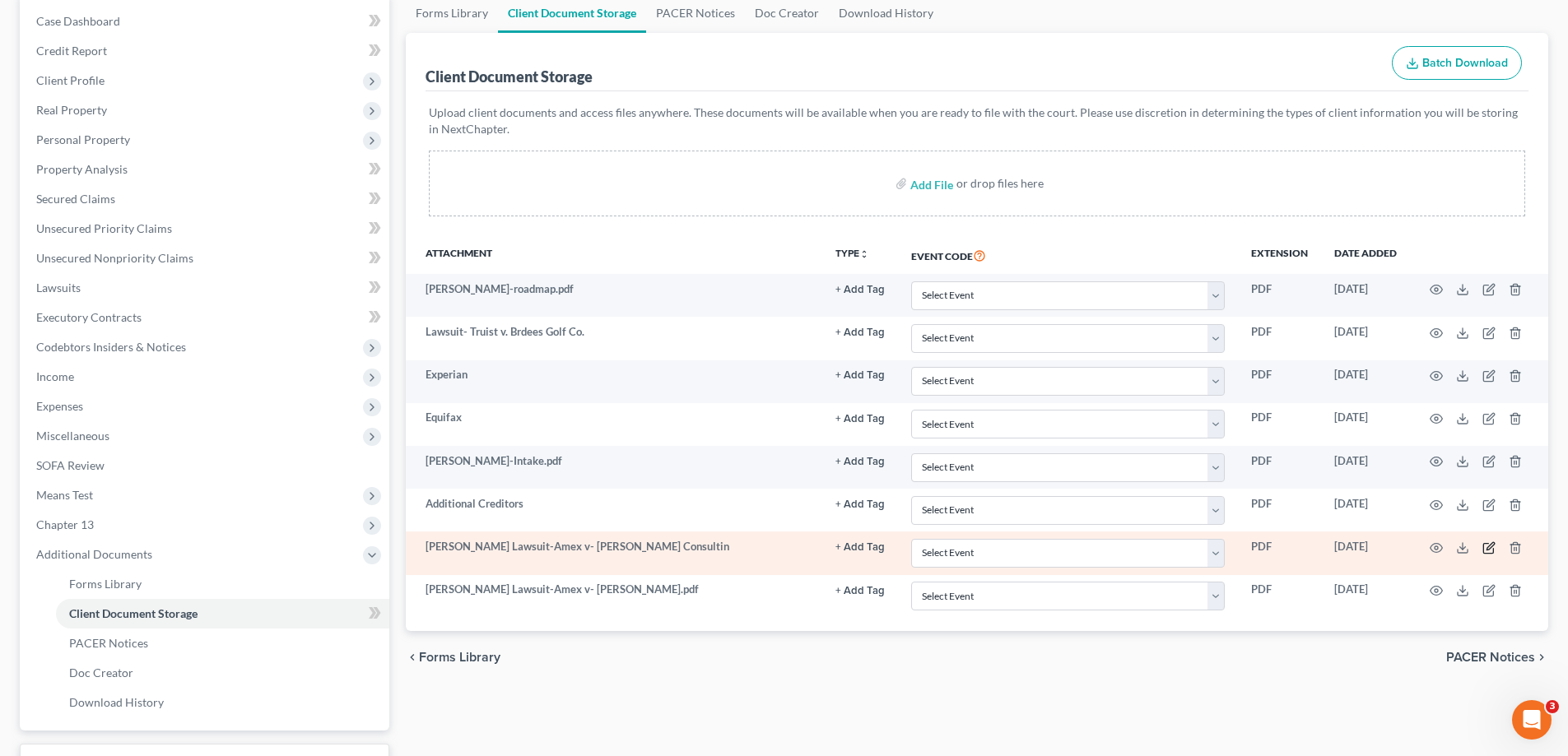
click at [1485, 548] on icon "button" at bounding box center [1489, 548] width 13 height 13
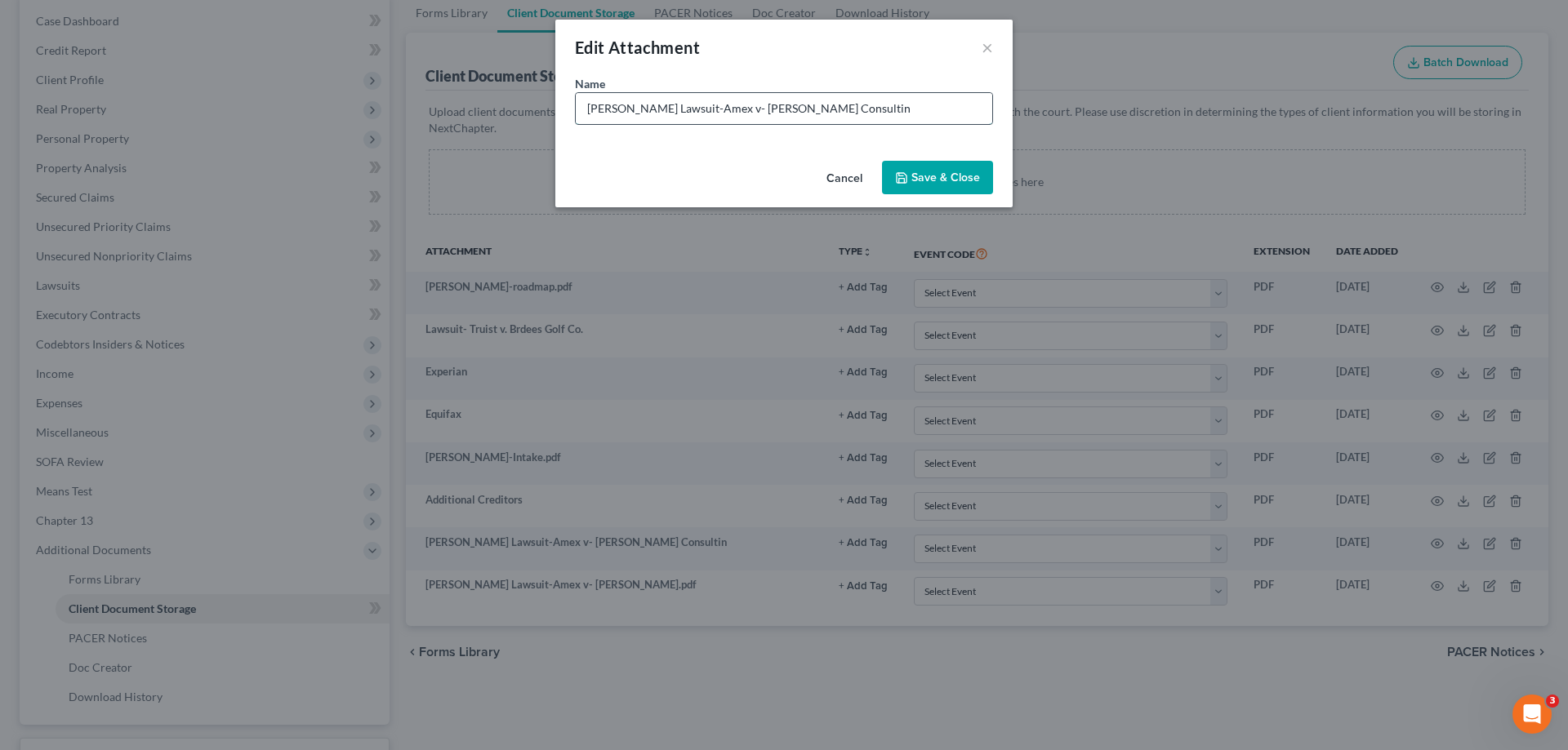
click at [775, 105] on input "Pena Lawsuit-Amex v- Pena Consultin" at bounding box center [783, 108] width 416 height 31
type input "Pena Lawsuit-Amex v- Pena Consulting"
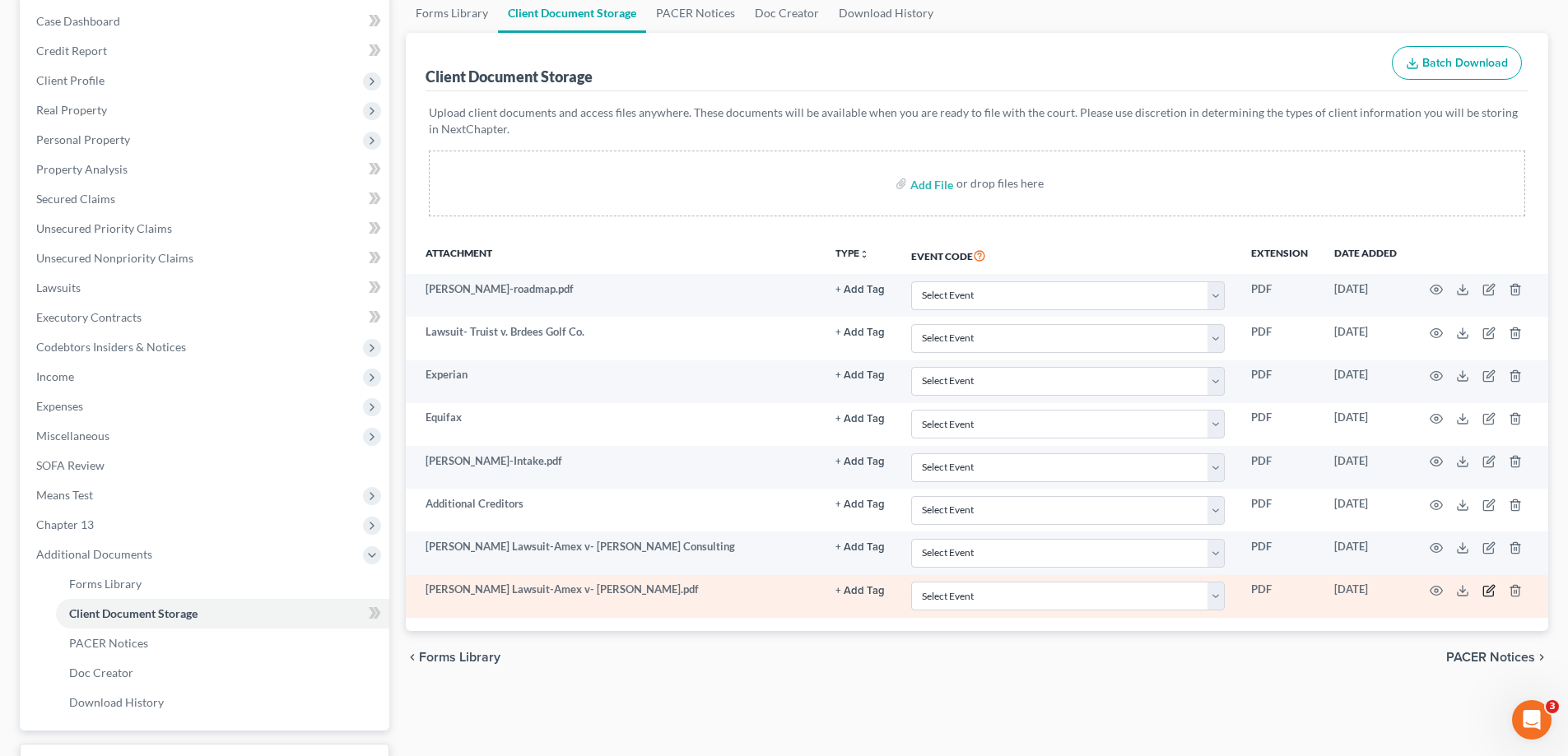
click at [1489, 592] on icon "button" at bounding box center [1489, 589] width 8 height 8
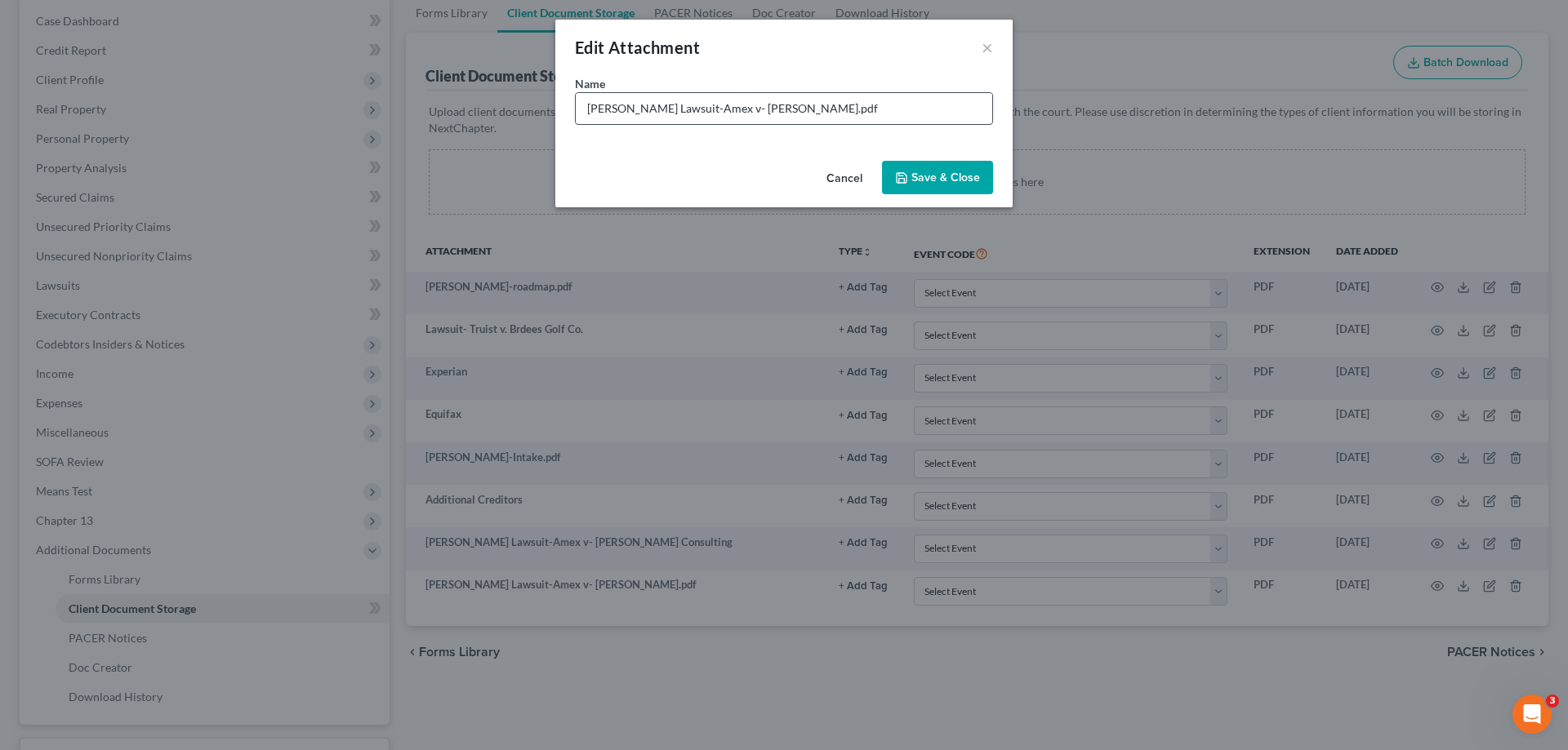
drag, startPoint x: 816, startPoint y: 111, endPoint x: 811, endPoint y: 100, distance: 12.1
click at [816, 108] on input "Pena Lawsuit-Amex v- Pena.pdf" at bounding box center [783, 108] width 416 height 31
type input "Pena Lawsuit-Amex v- Pena"
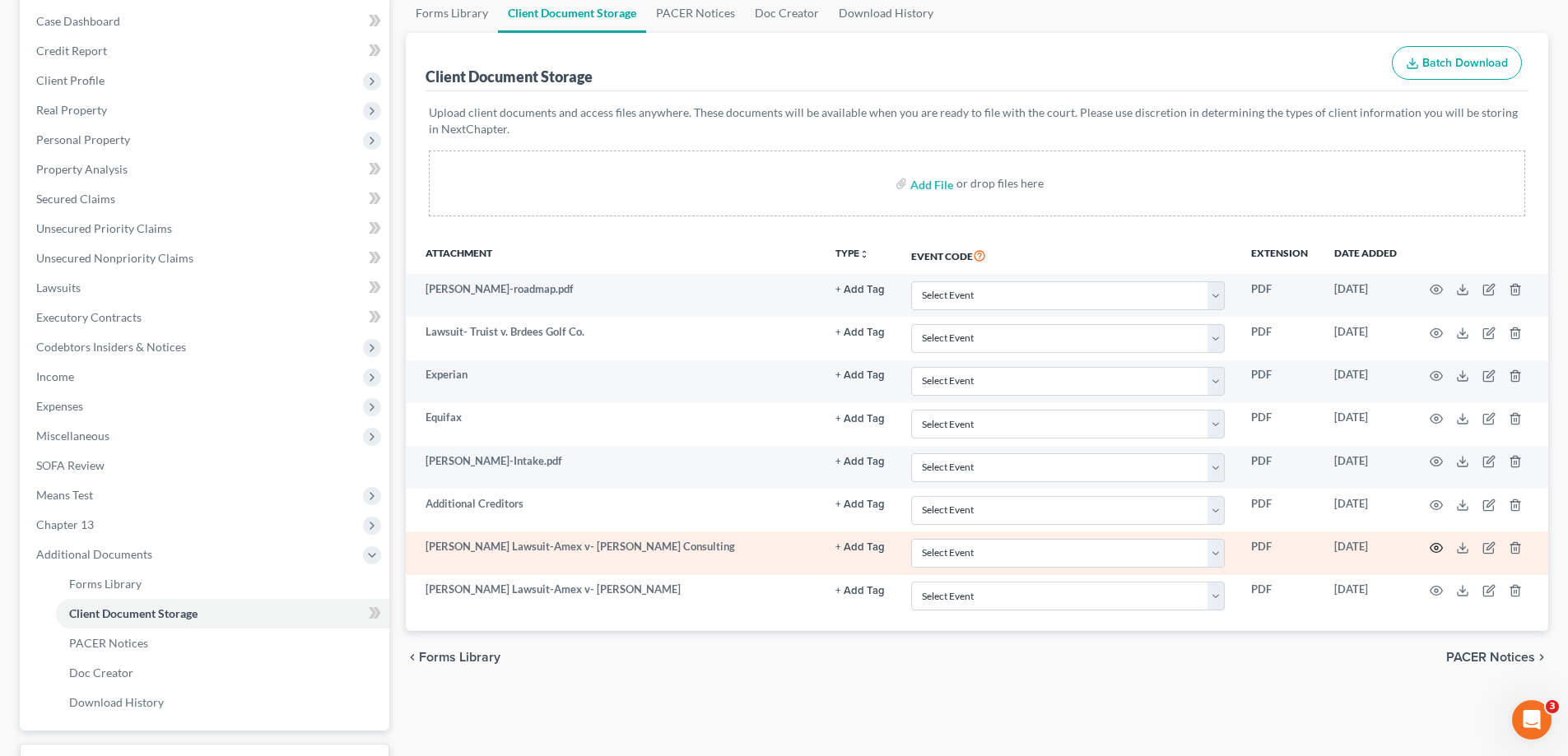
click at [1436, 546] on icon "button" at bounding box center [1437, 548] width 13 height 13
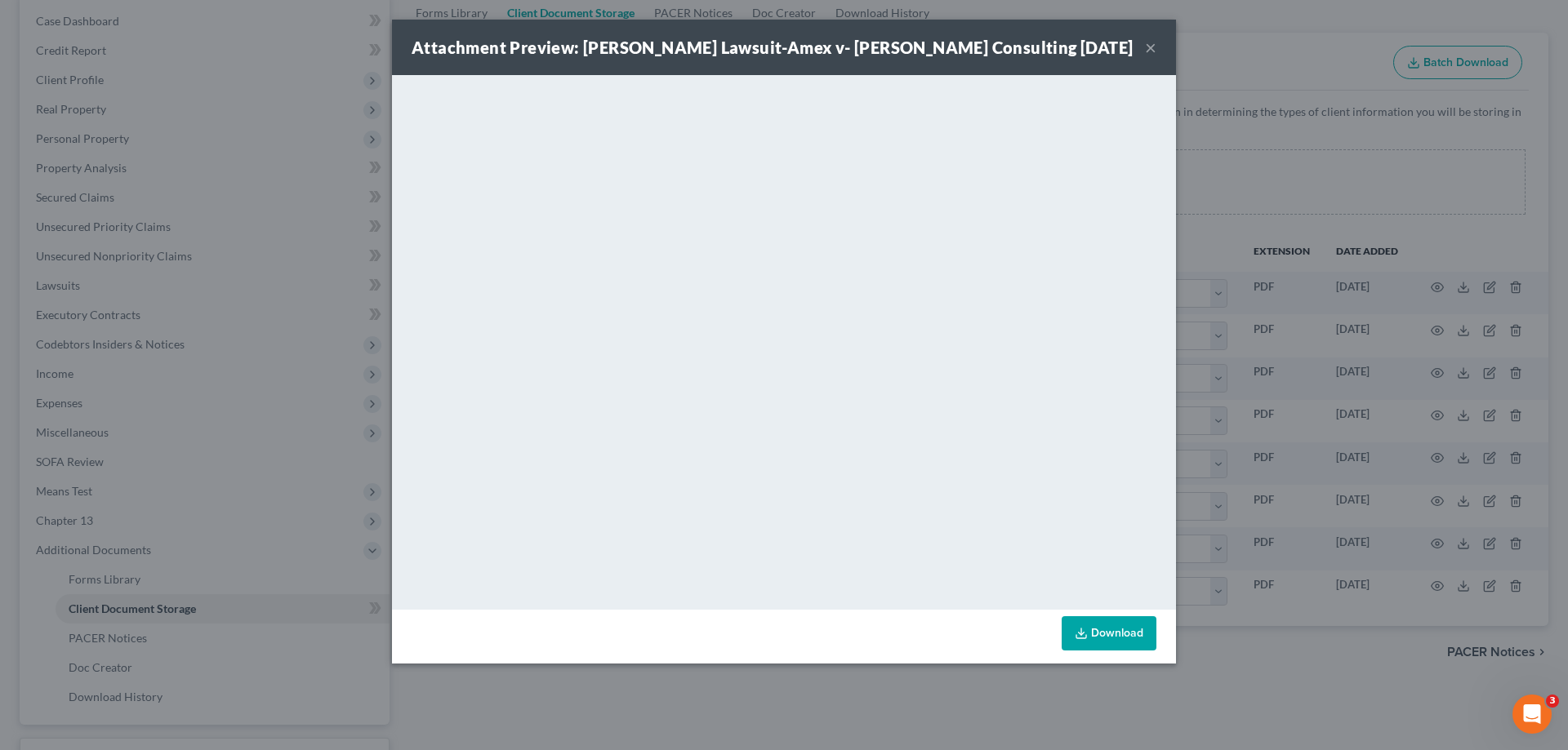
click at [1150, 50] on button "×" at bounding box center [1150, 47] width 12 height 20
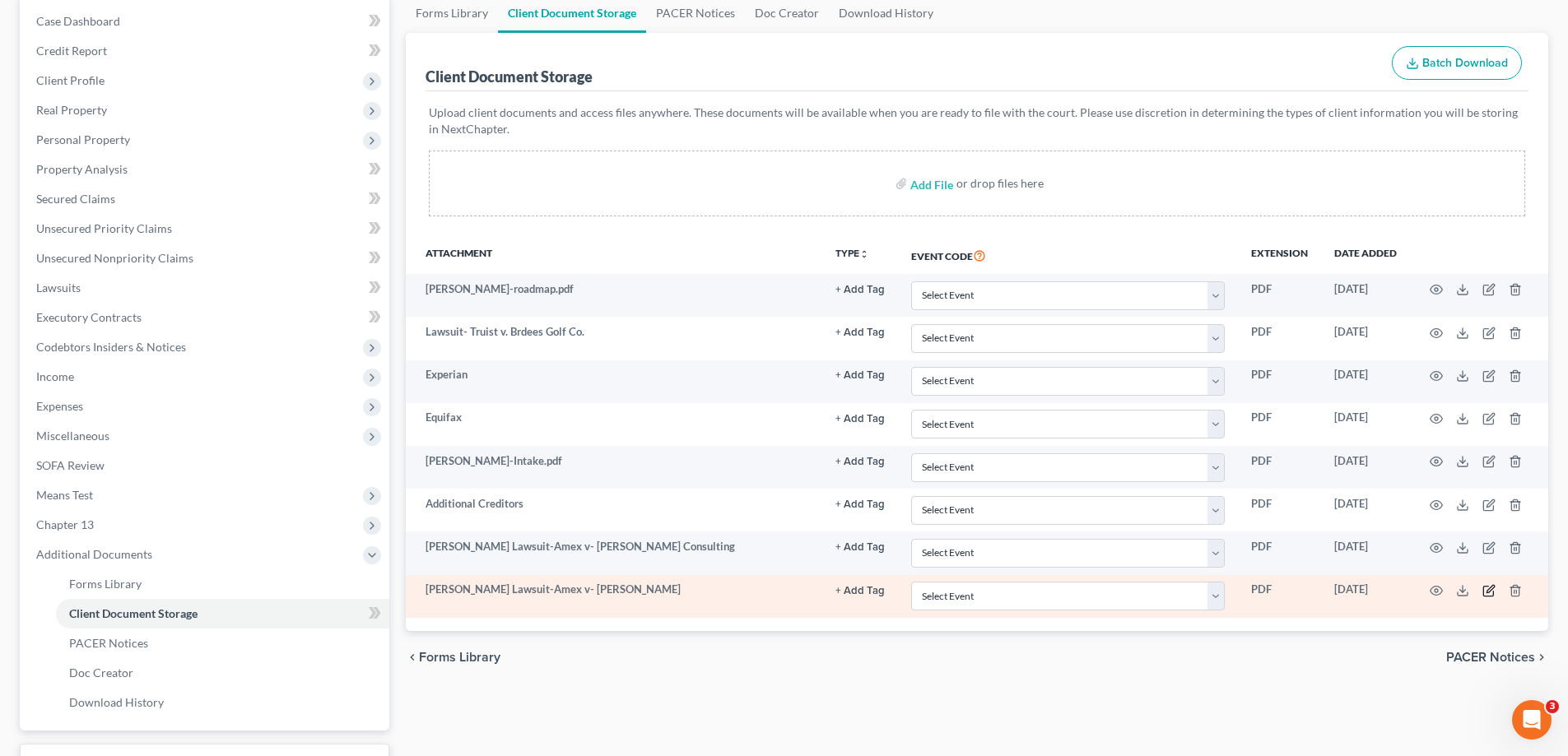
click at [1487, 591] on icon "button" at bounding box center [1489, 589] width 8 height 8
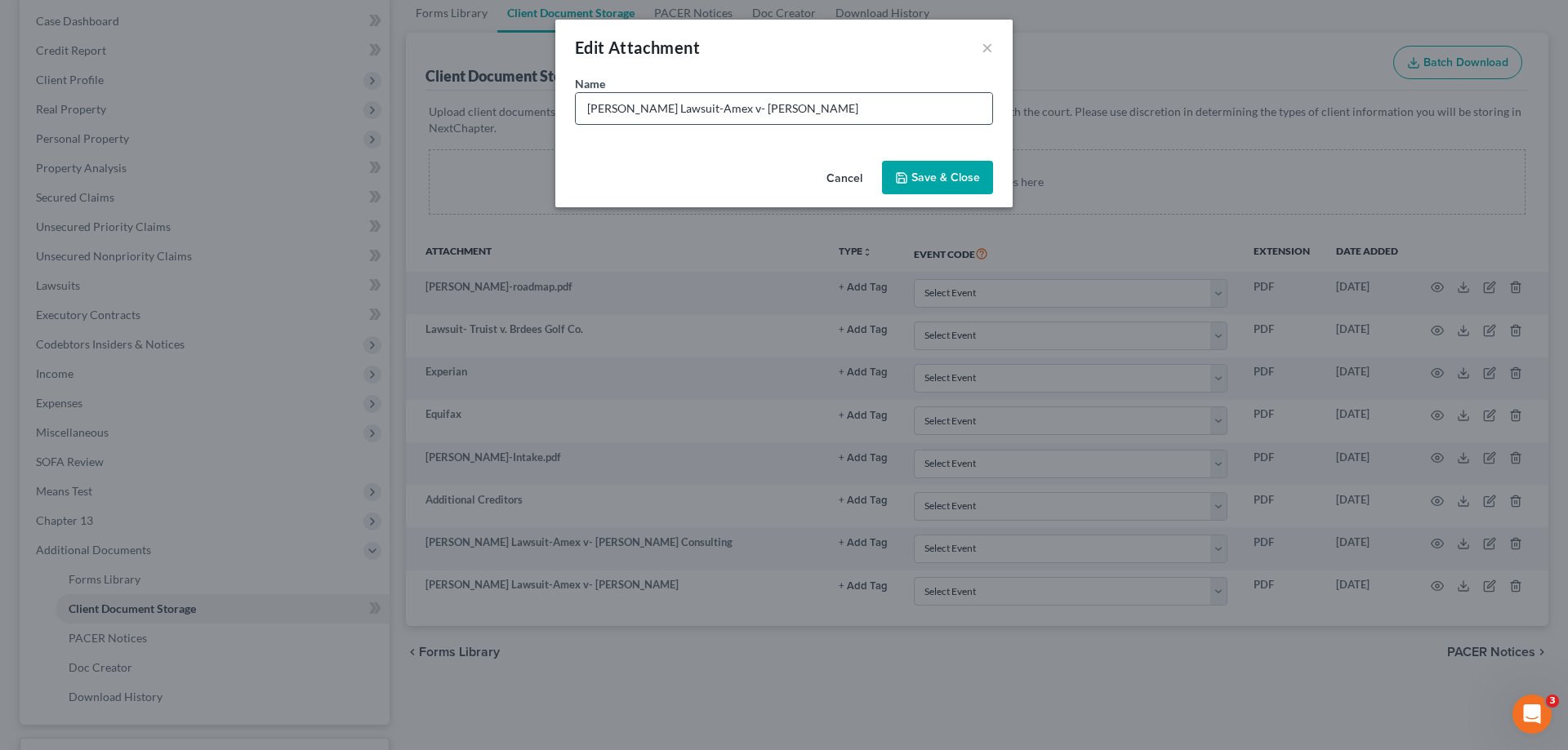
click at [703, 110] on input "Pena Lawsuit-Amex v- Pena" at bounding box center [783, 108] width 416 height 31
type input "Pena Lawsuit-Amex v- Kevin Pena"
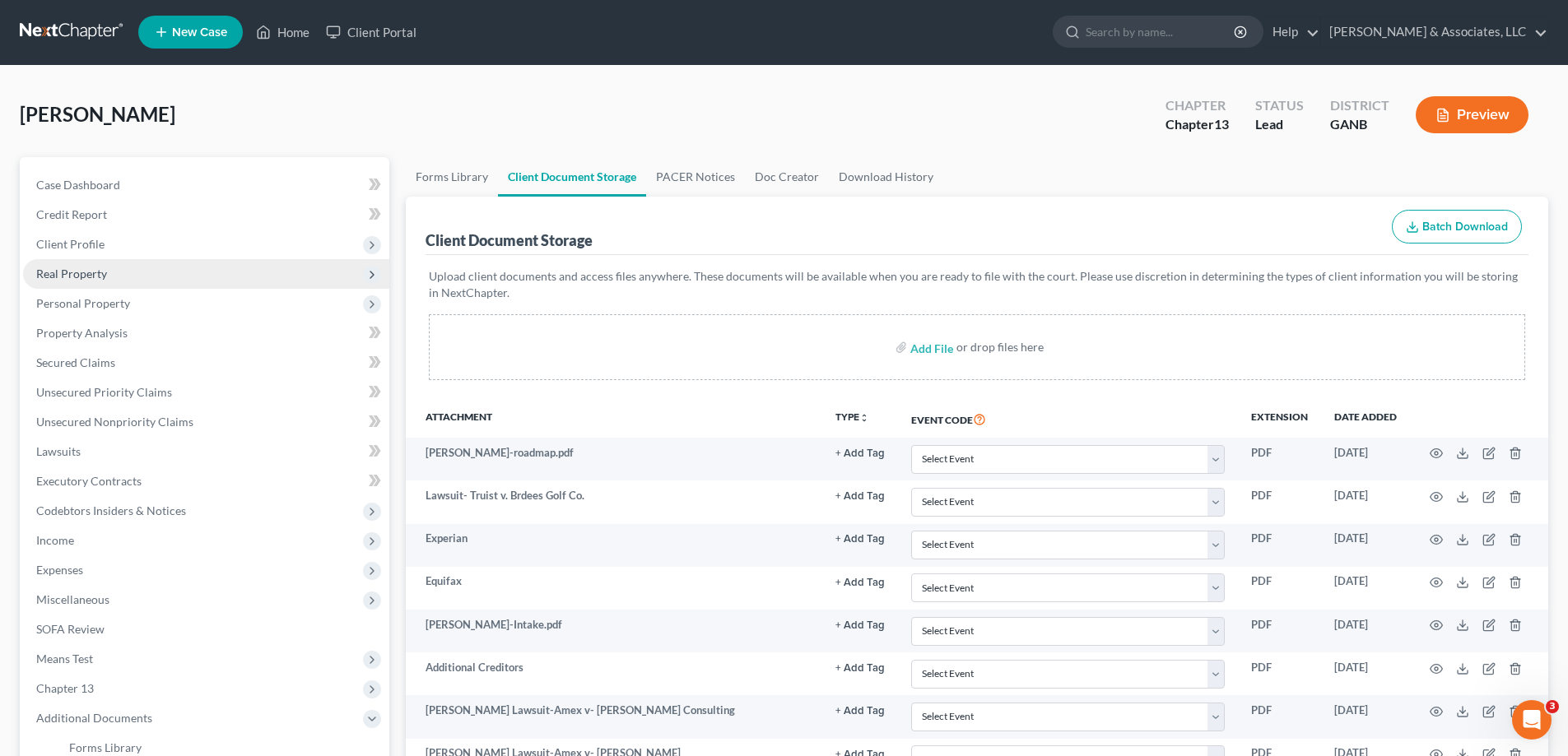
scroll to position [0, 0]
click at [285, 31] on link "Home" at bounding box center [283, 33] width 70 height 29
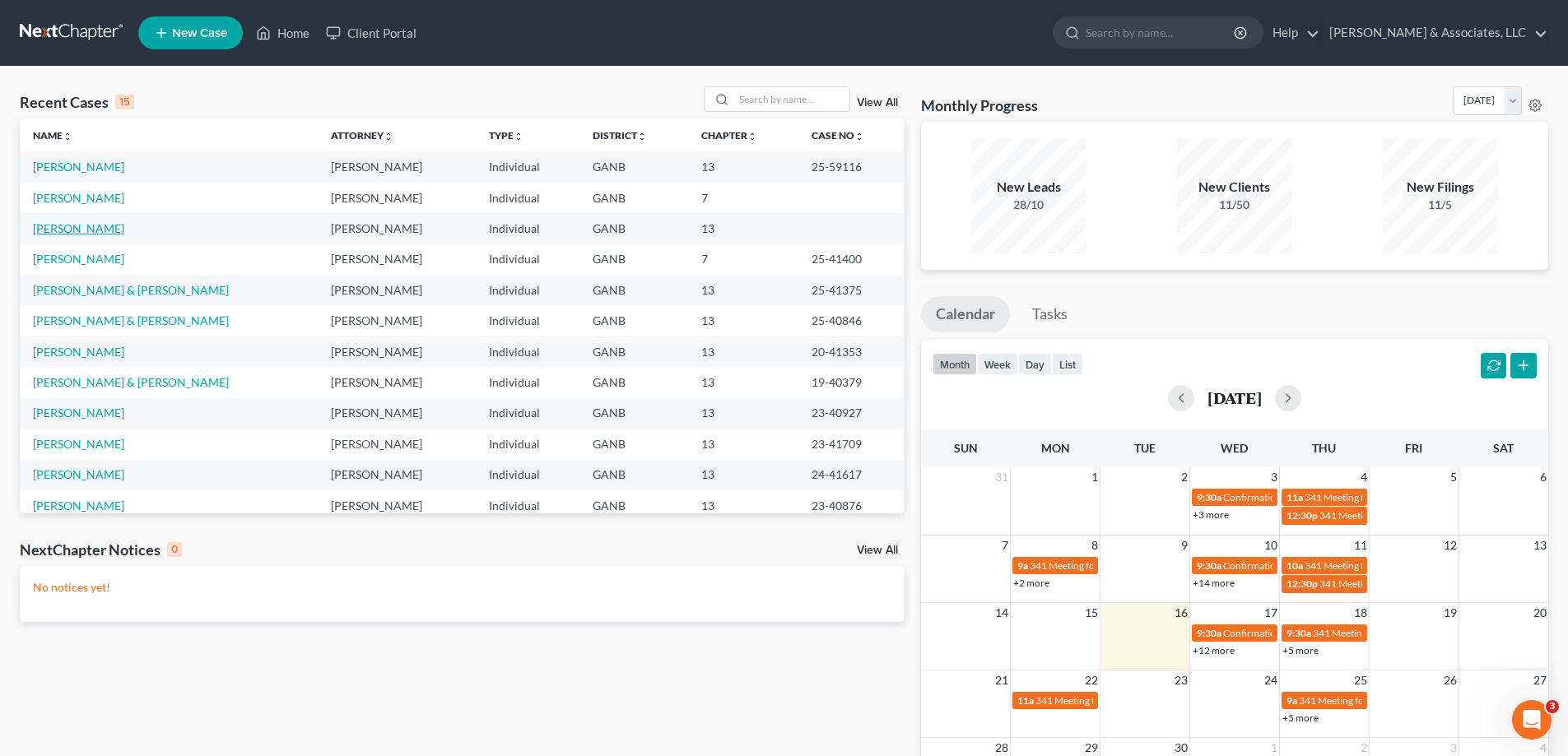
click at [42, 229] on link "Pena, Kevin" at bounding box center [78, 228] width 91 height 14
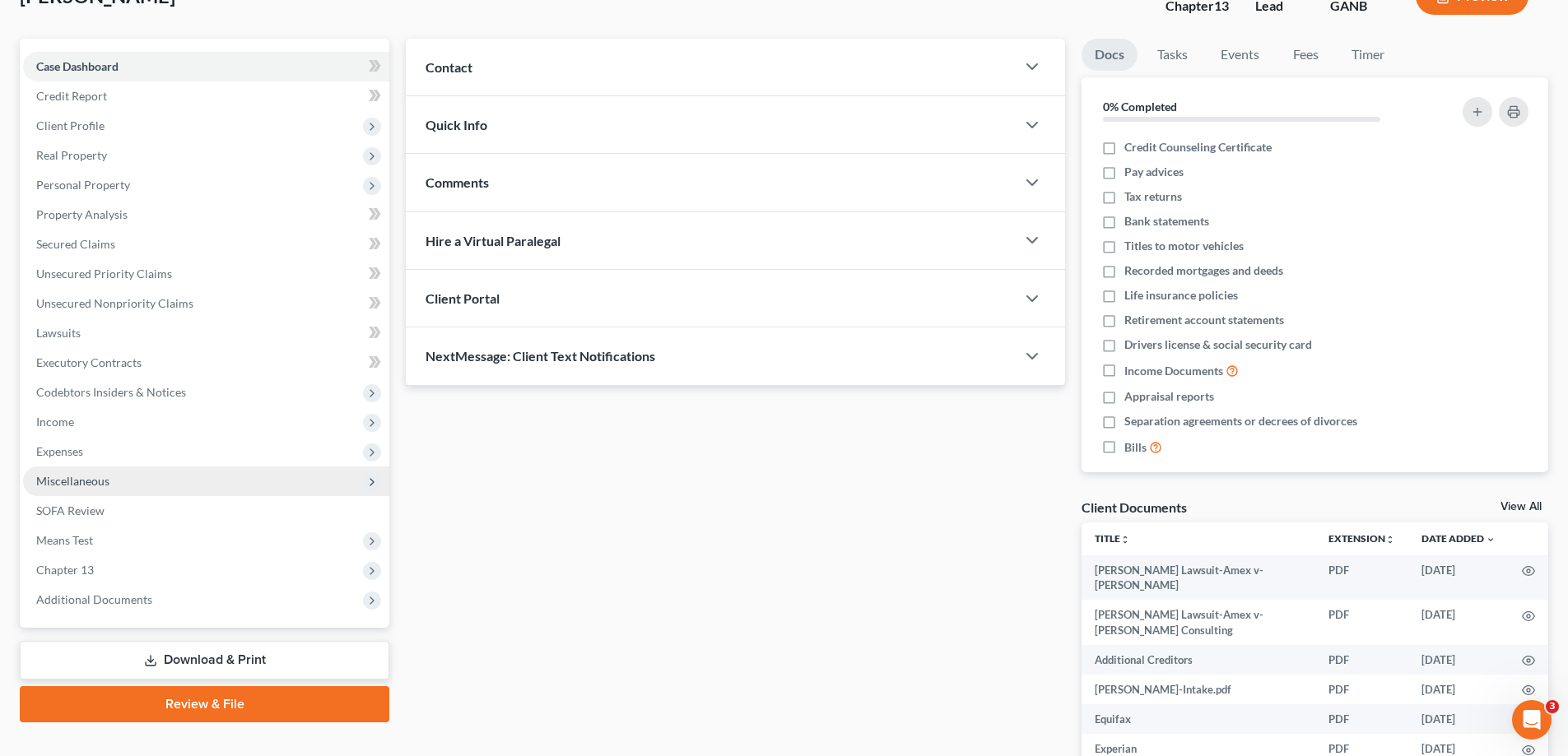
scroll to position [259, 0]
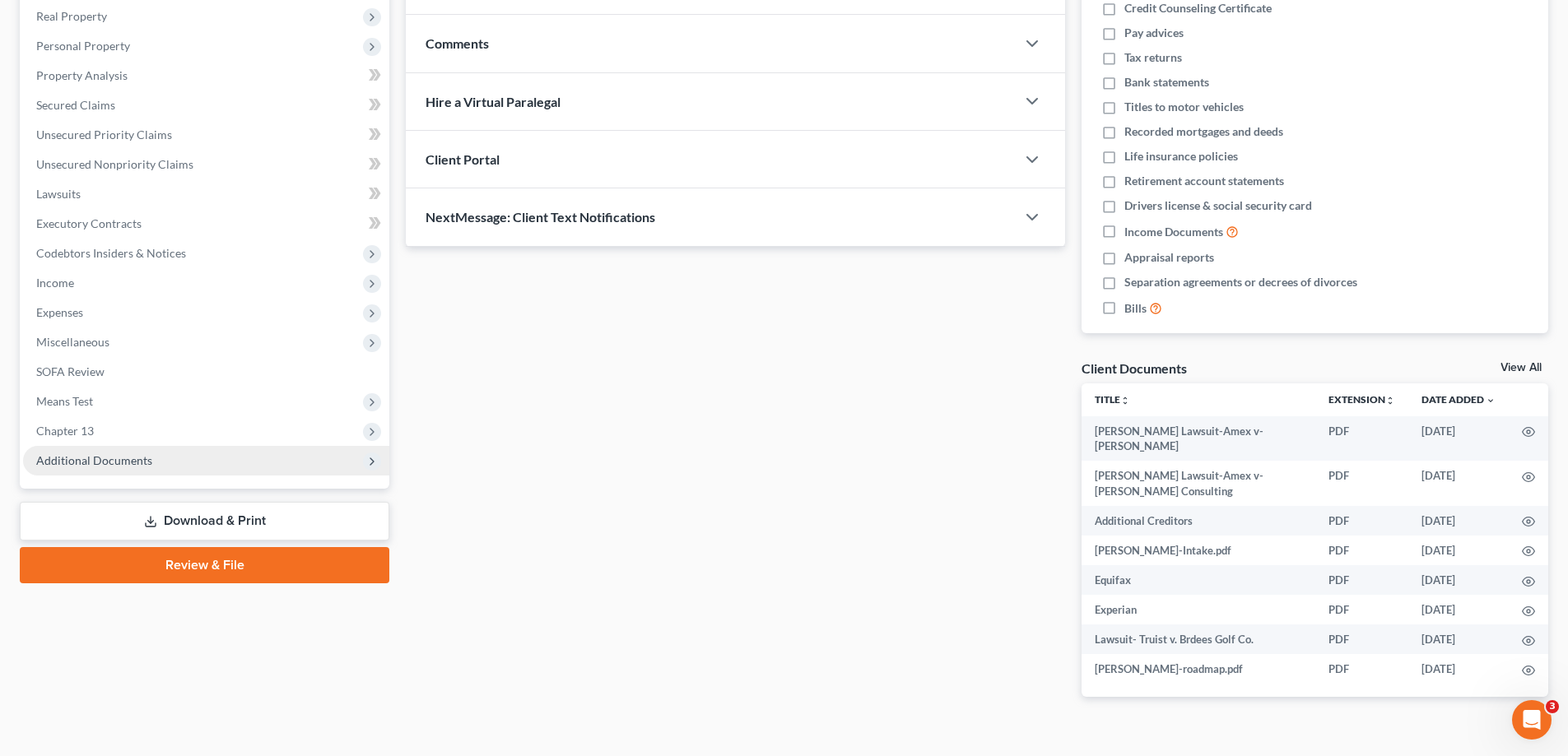
click at [54, 455] on span "Additional Documents" at bounding box center [94, 460] width 116 height 14
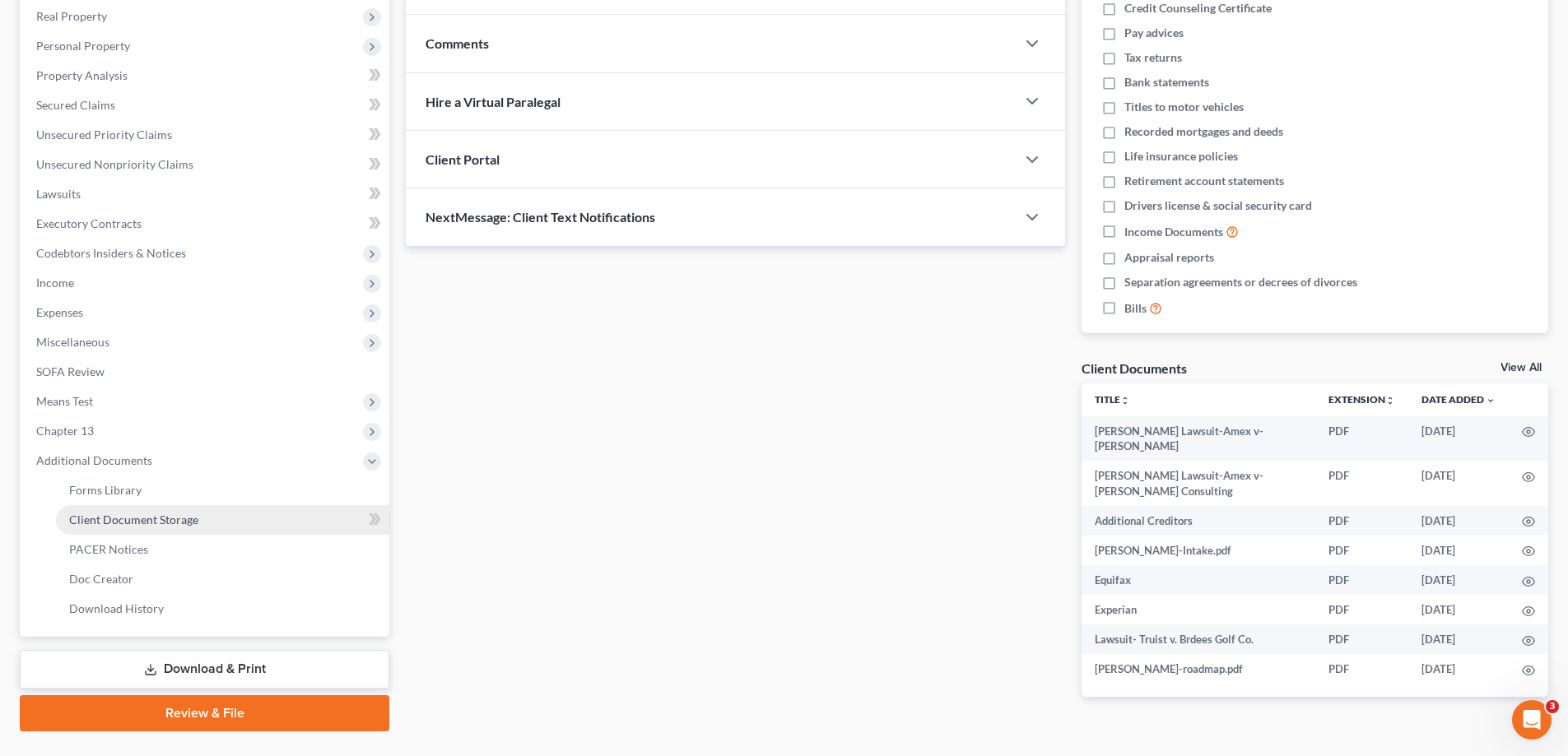
click at [68, 517] on link "Client Document Storage" at bounding box center [223, 520] width 333 height 29
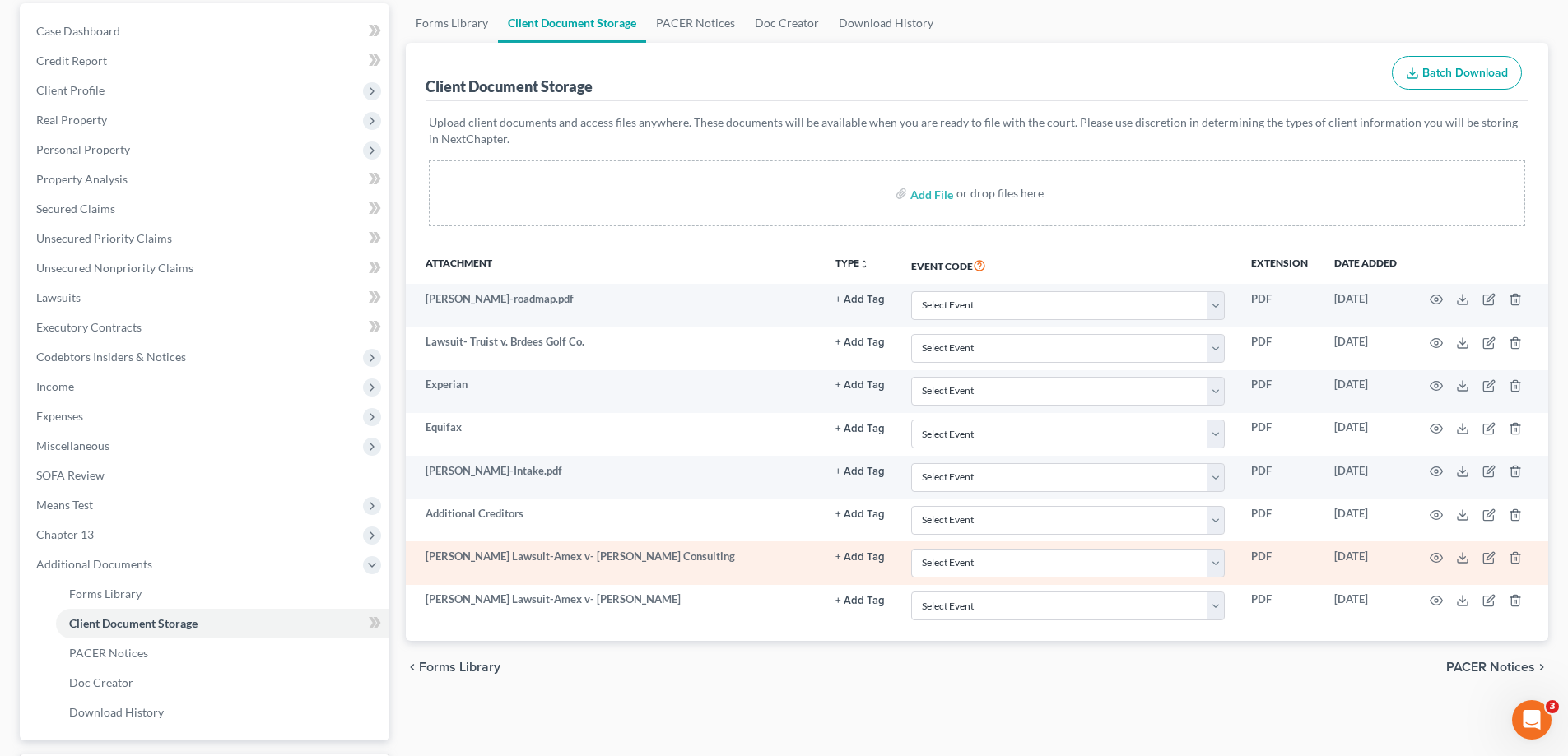
scroll to position [296, 0]
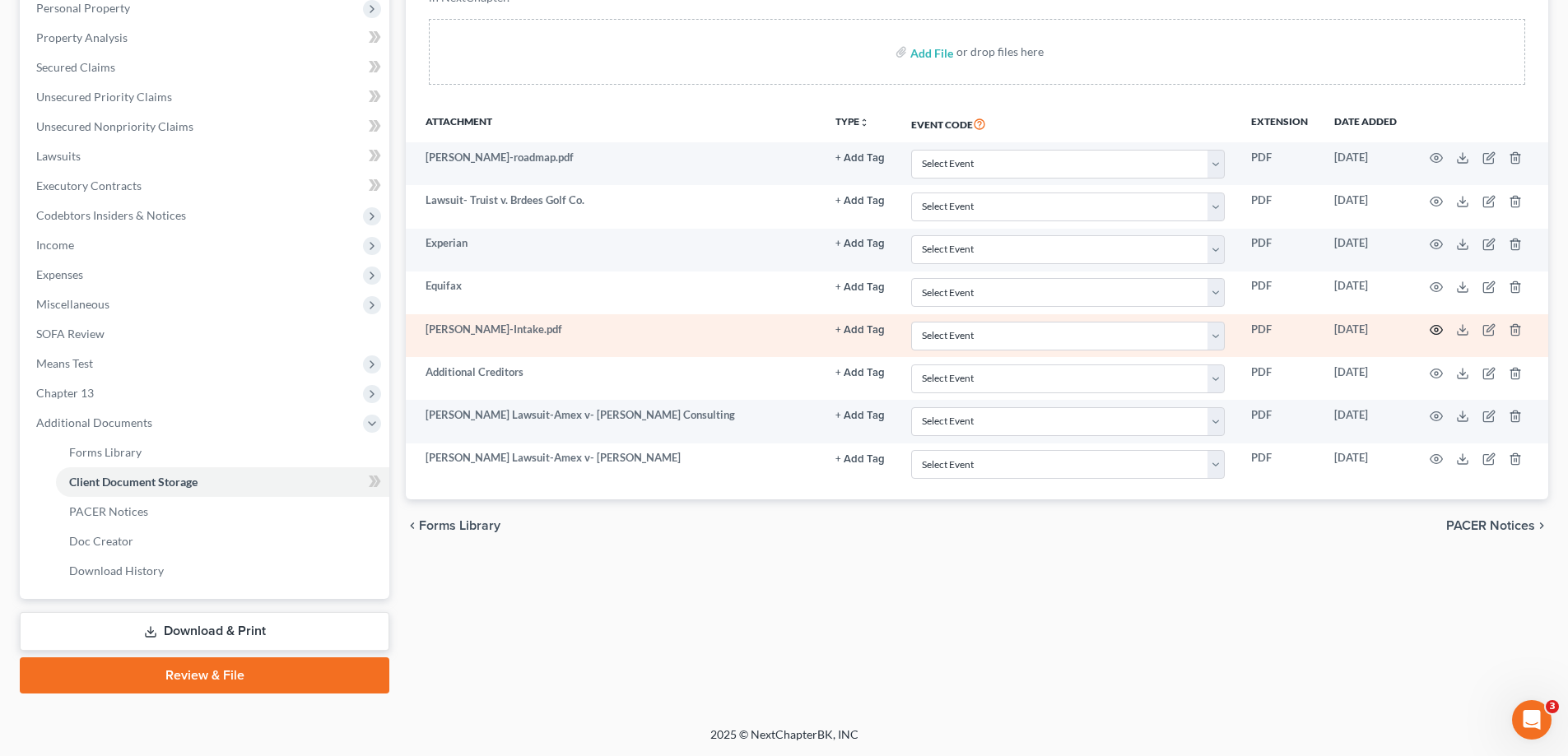
click at [1437, 332] on icon "button" at bounding box center [1437, 330] width 13 height 13
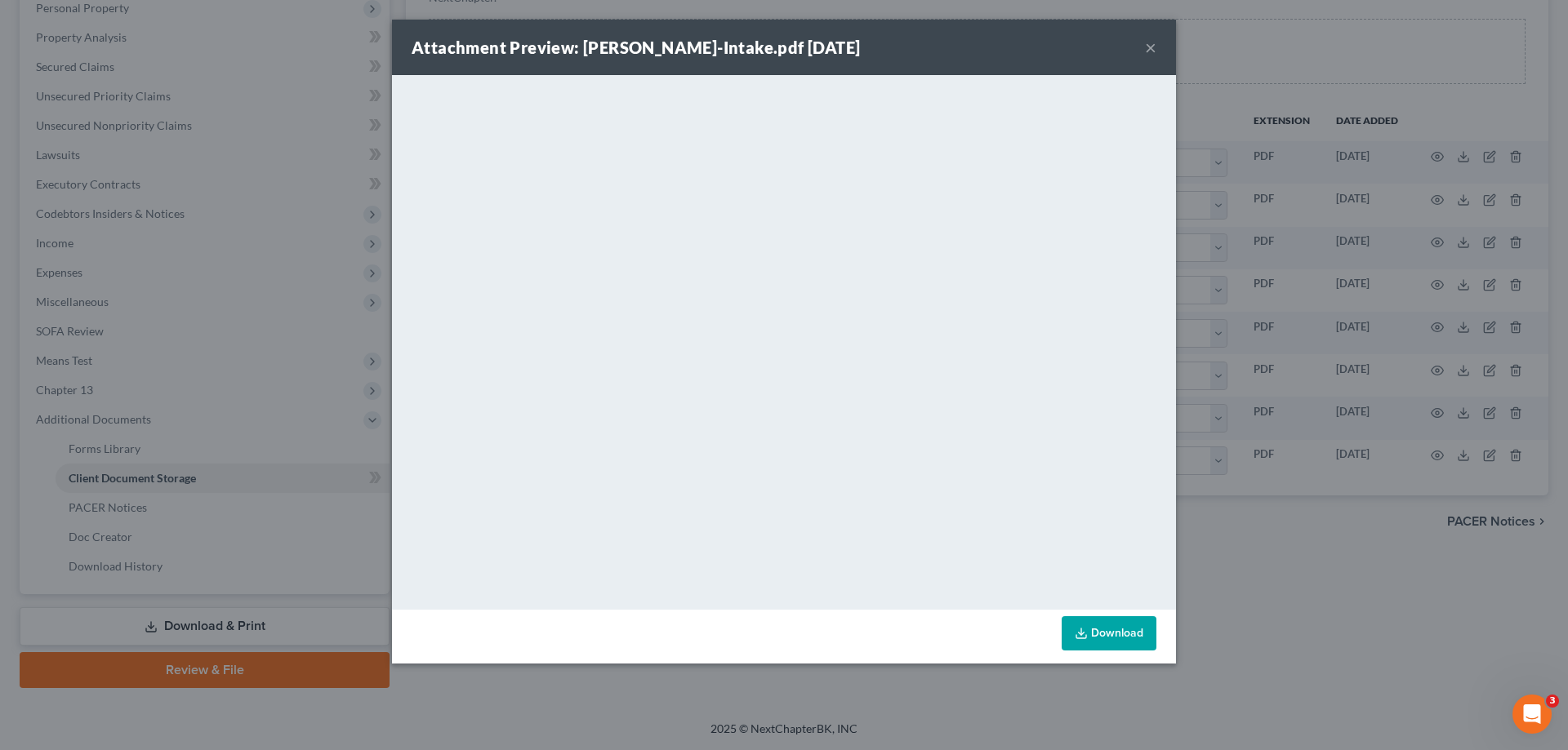
click at [1144, 49] on div "Attachment Preview: Pena-Intake.pdf 08/28/2025 ×" at bounding box center [784, 47] width 784 height 56
click at [1149, 42] on button "×" at bounding box center [1150, 47] width 12 height 20
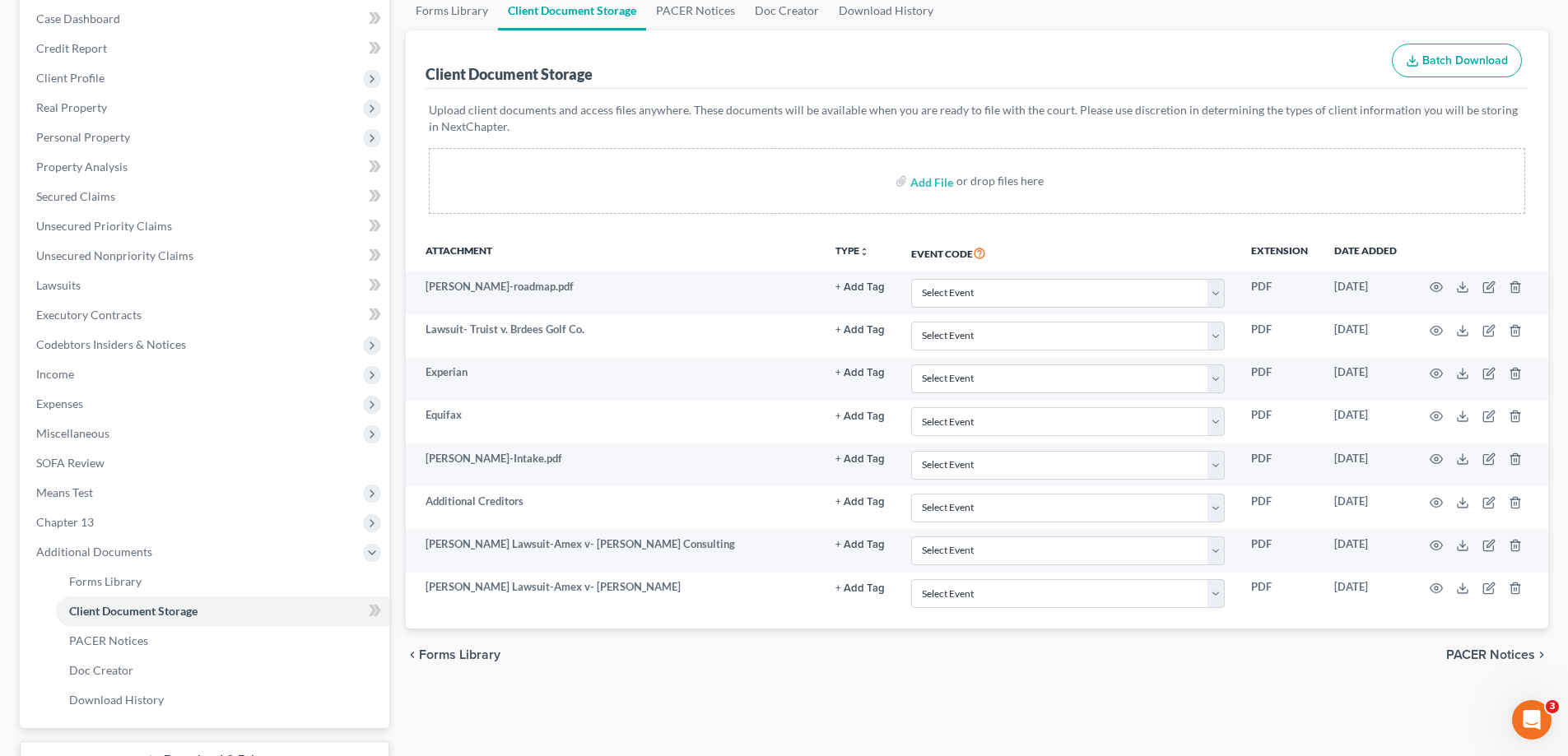
scroll to position [0, 0]
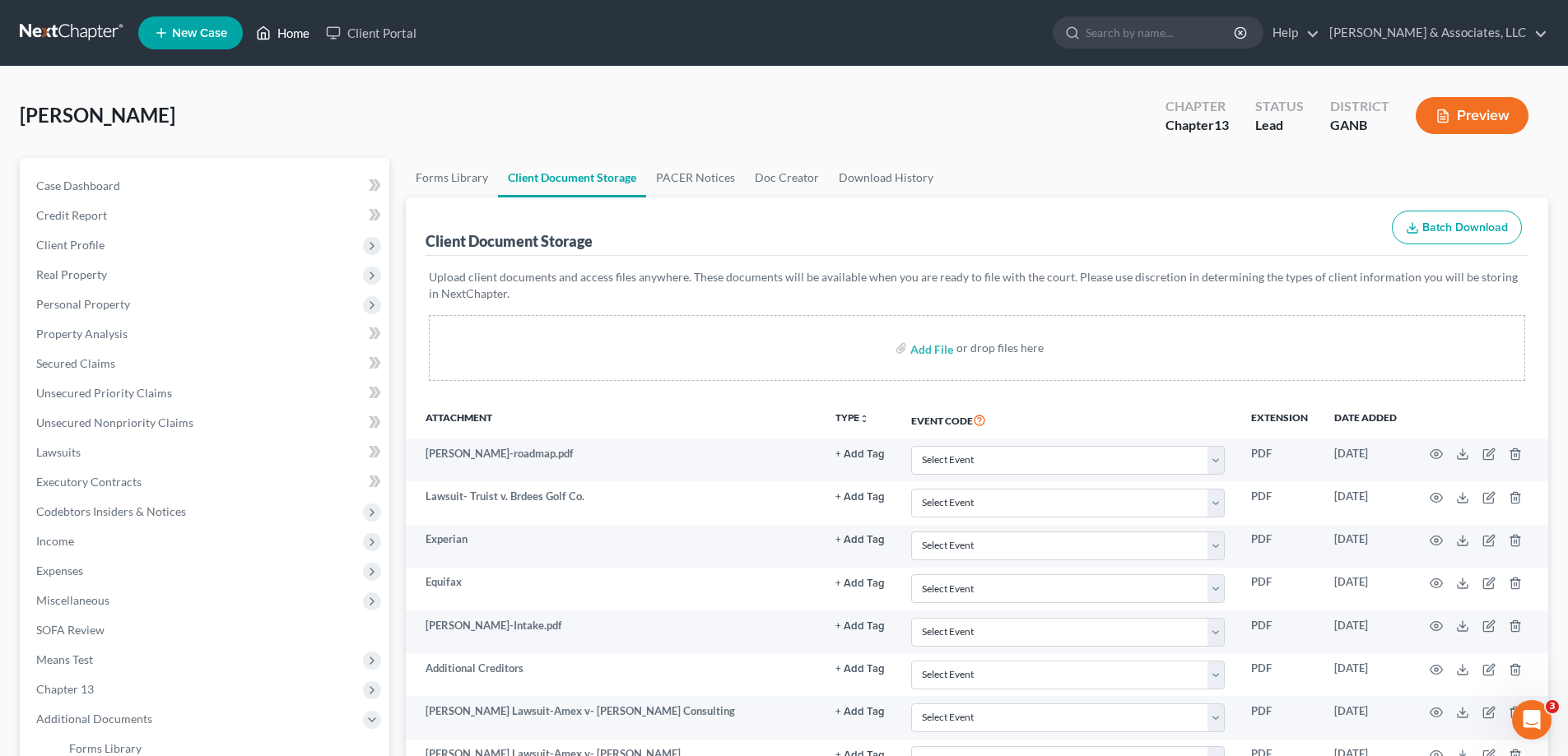
click at [299, 24] on link "Home" at bounding box center [283, 33] width 70 height 29
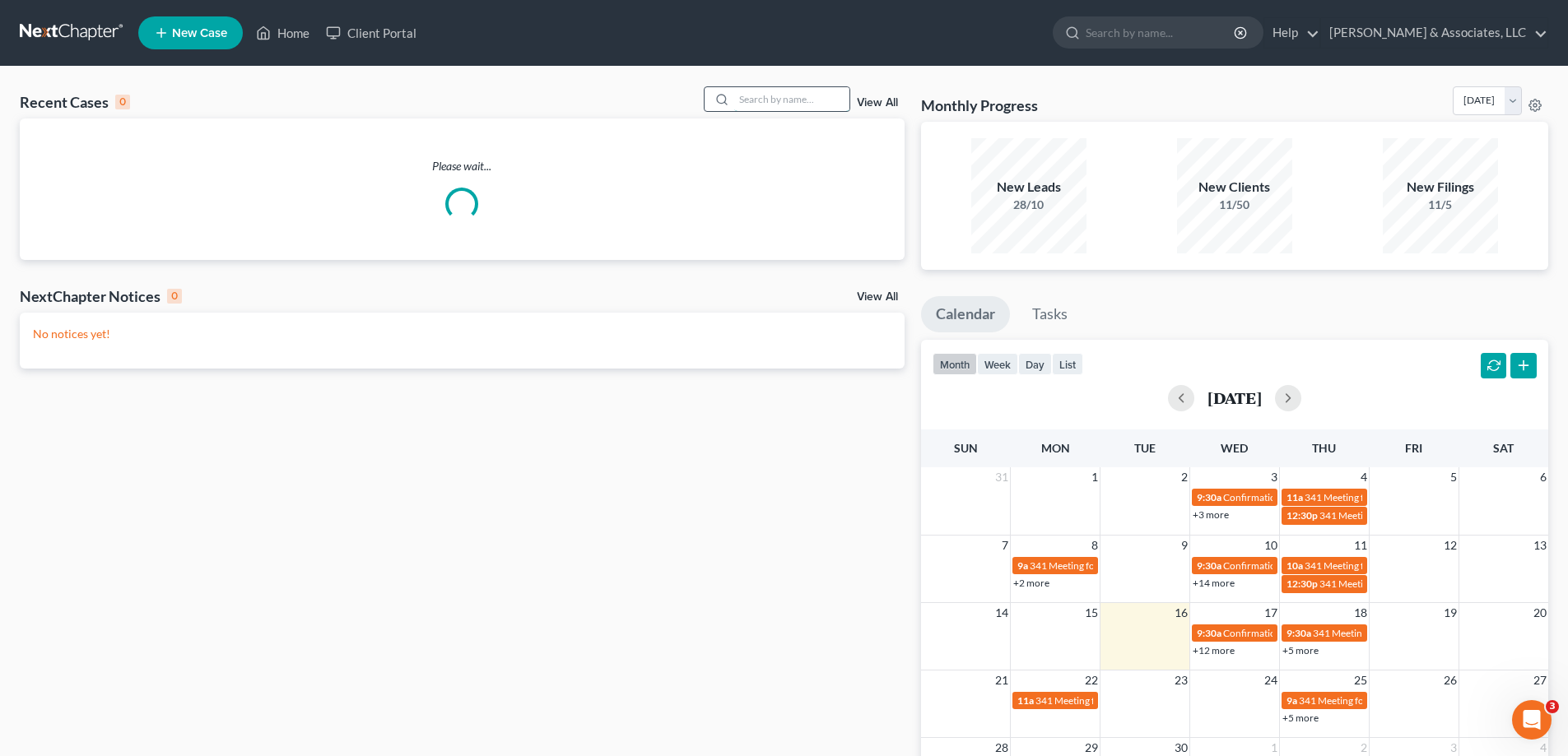
click at [793, 102] on input "search" at bounding box center [792, 99] width 116 height 24
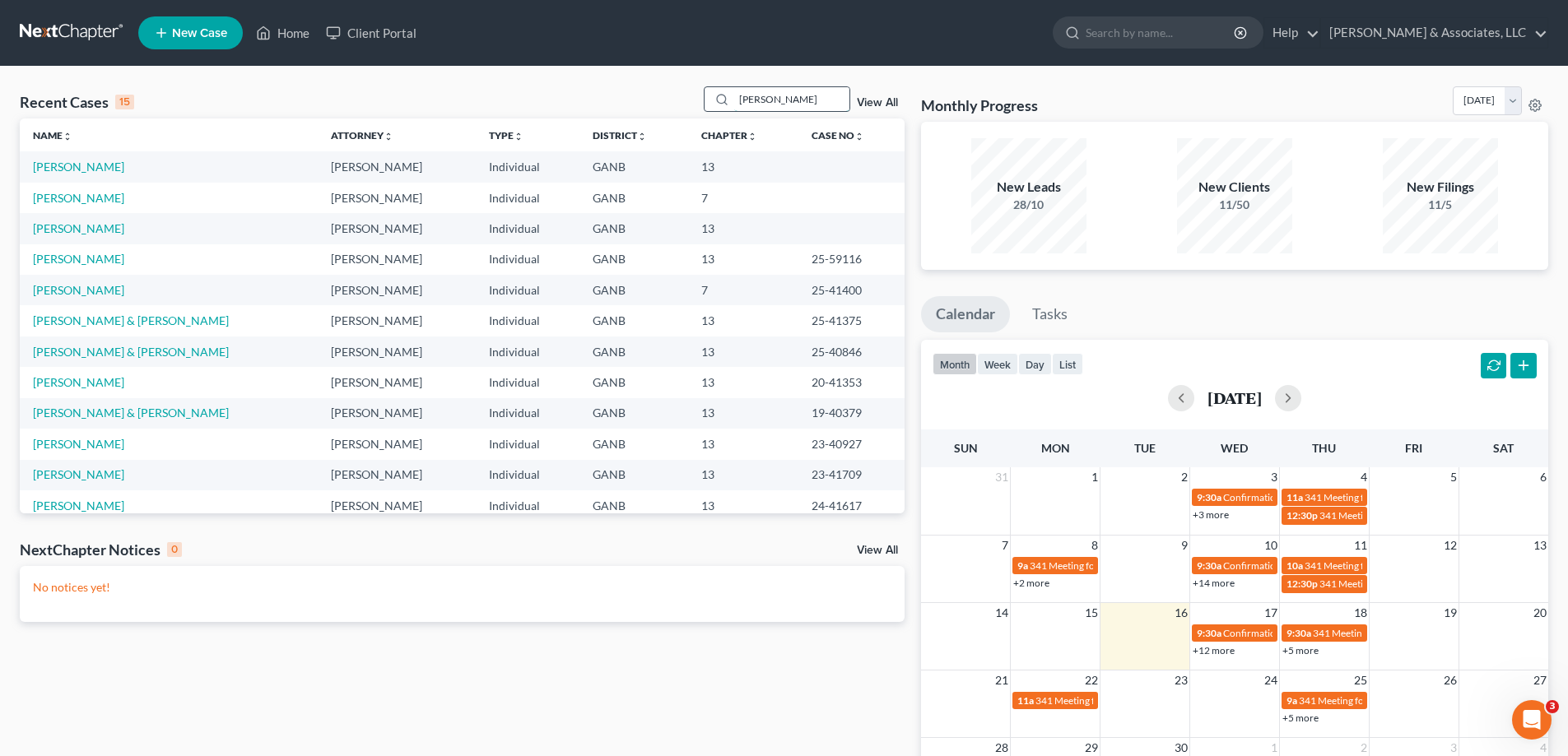
type input "henderson"
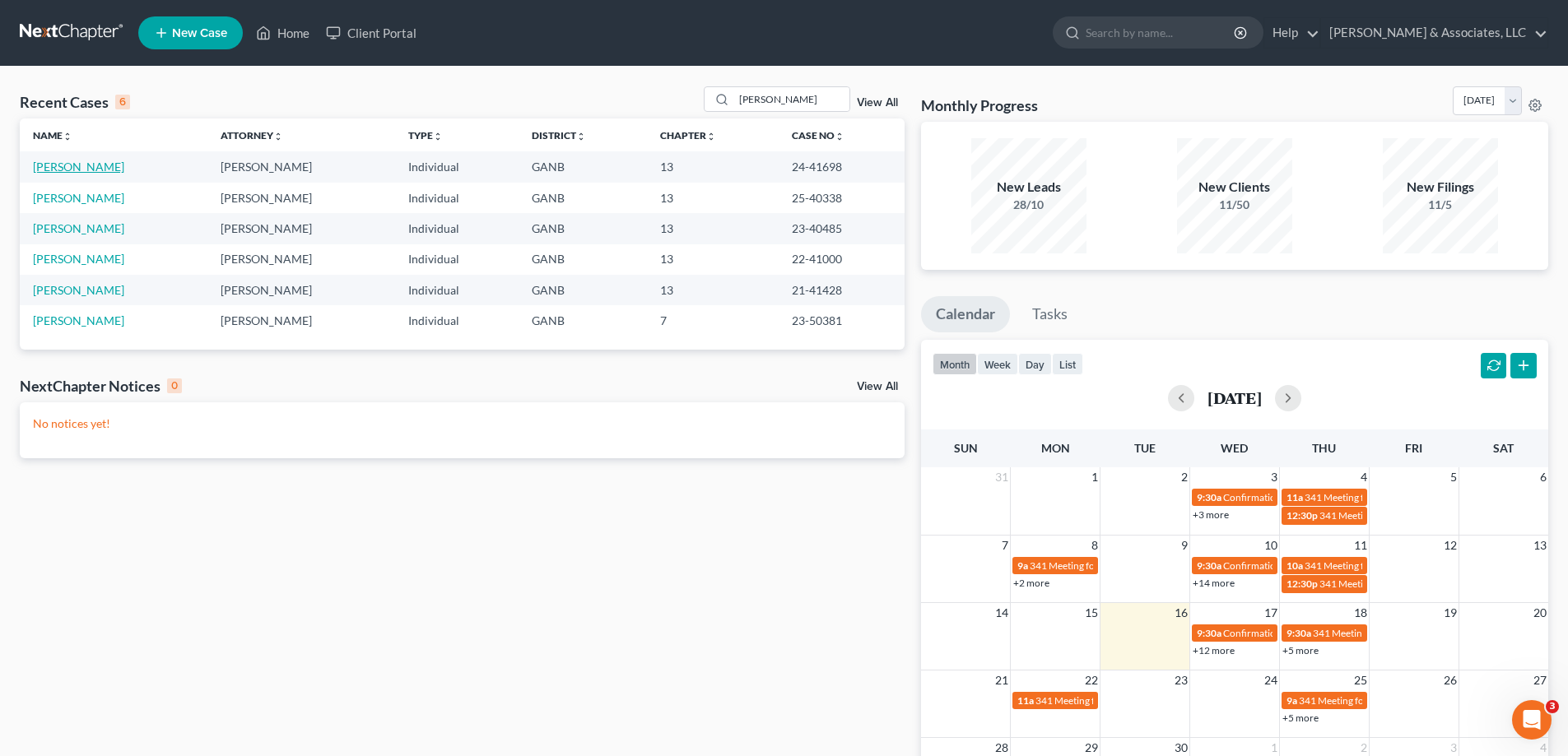
click at [76, 167] on link "Henderson, Kevin" at bounding box center [78, 167] width 91 height 14
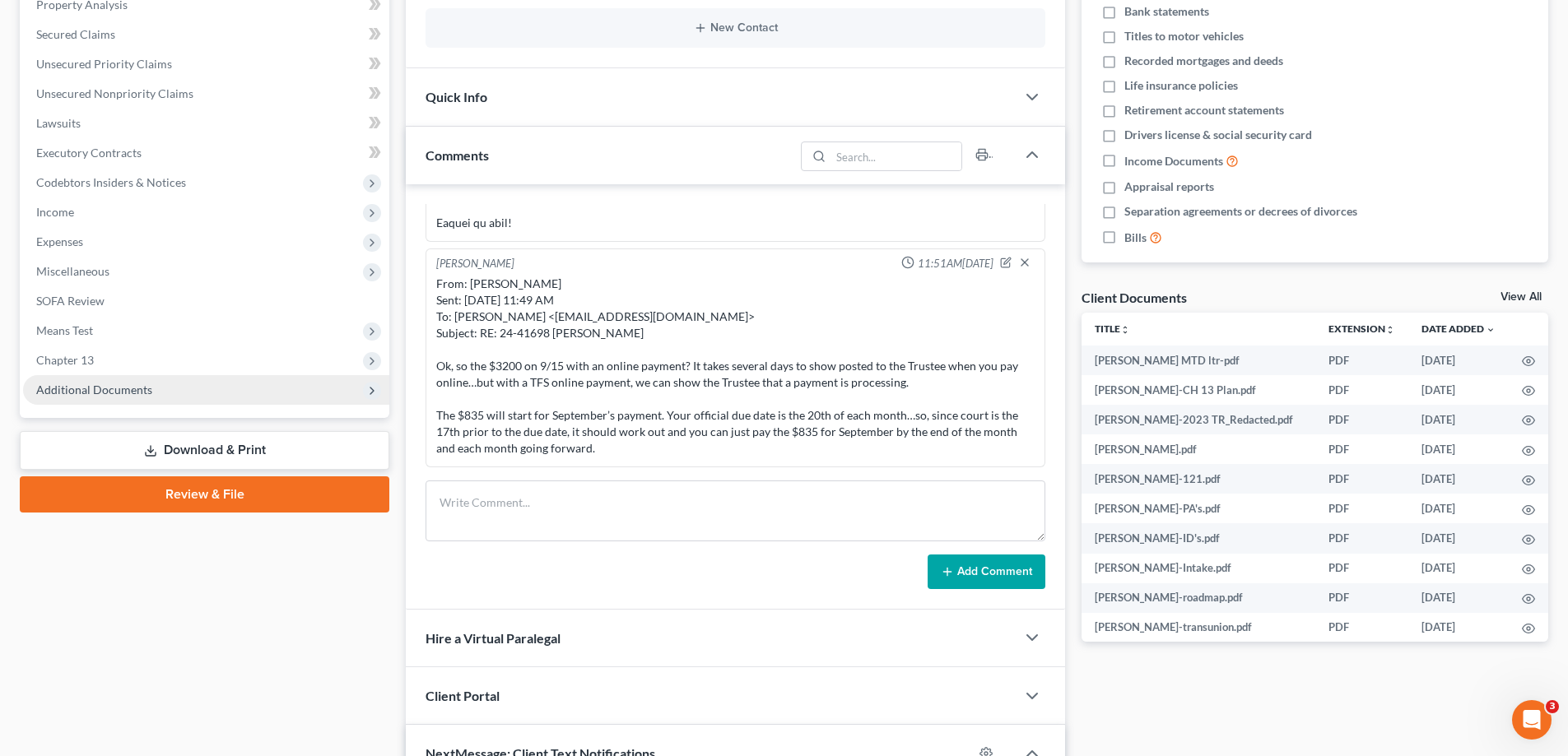
scroll to position [13, 0]
click at [114, 383] on span "Additional Documents" at bounding box center [94, 389] width 116 height 14
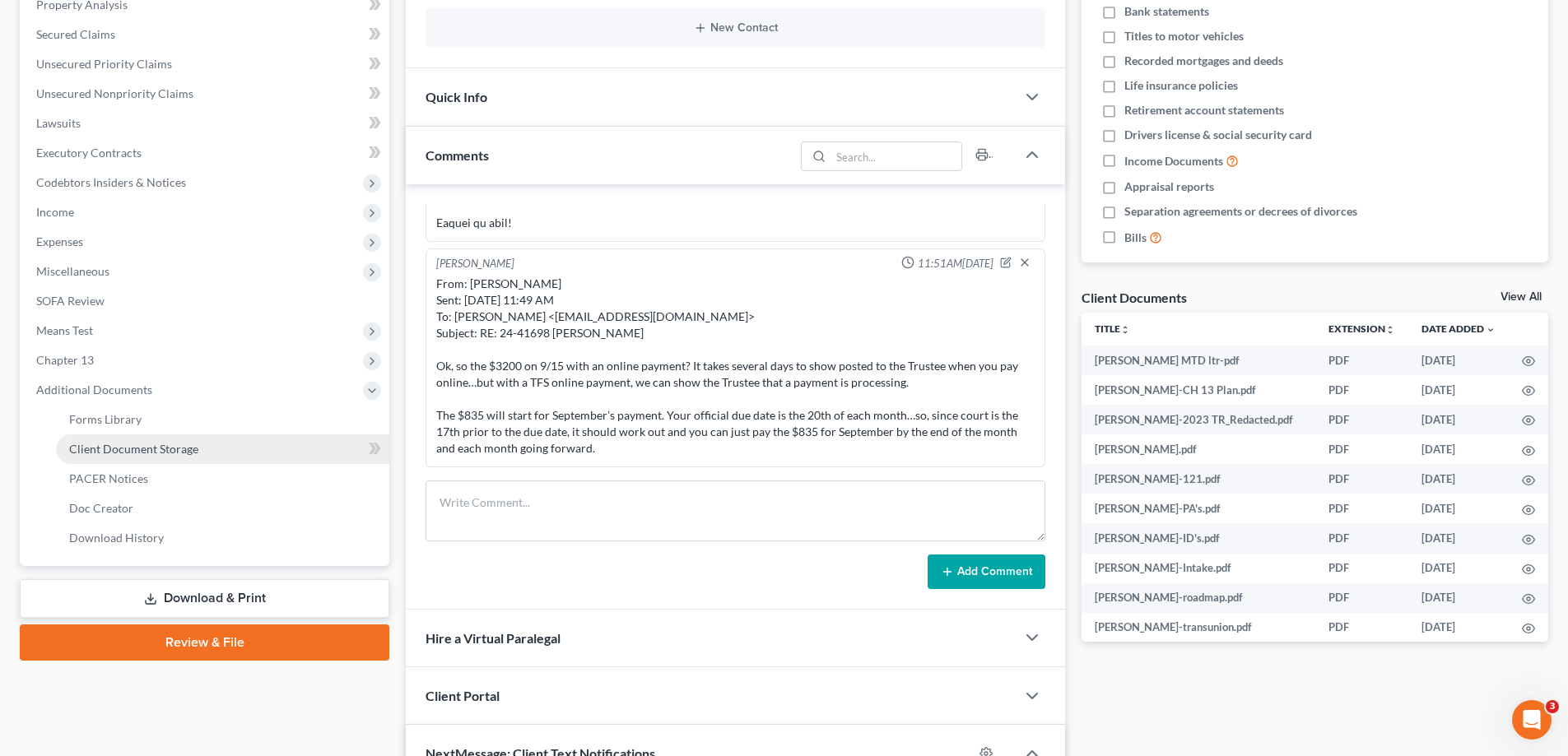
click at [100, 450] on span "Client Document Storage" at bounding box center [134, 449] width 129 height 14
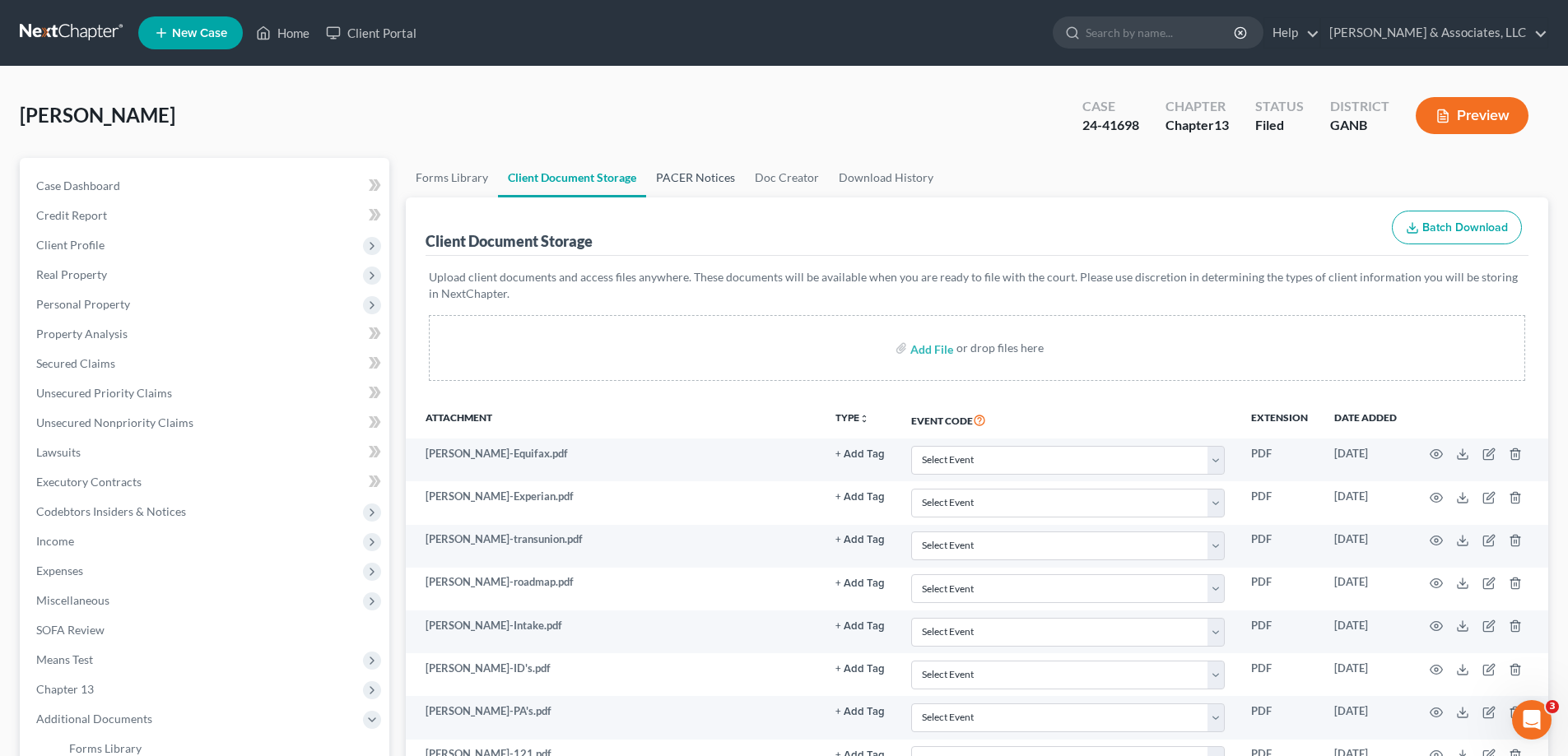
click at [695, 176] on link "PACER Notices" at bounding box center [696, 177] width 99 height 39
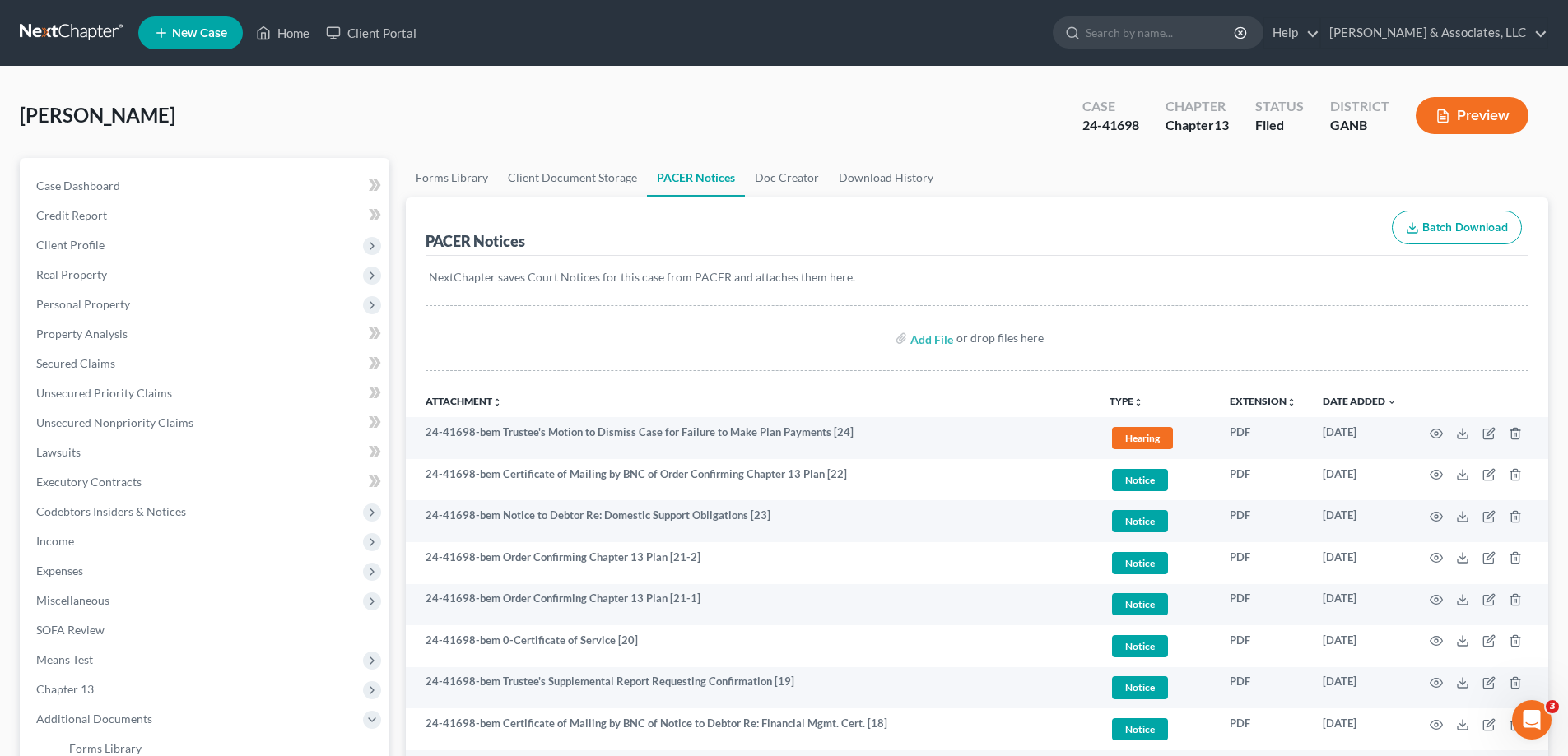
drag, startPoint x: 1535, startPoint y: 152, endPoint x: 1354, endPoint y: 184, distance: 183.8
click at [1535, 152] on div "Henderson, Kevin Upgraded Case 24-41698 Chapter Chapter 13 Status Filed Distric…" at bounding box center [784, 122] width 1529 height 72
click at [1508, 153] on div "Henderson, Kevin Upgraded Case 24-41698 Chapter Chapter 13 Status Filed Distric…" at bounding box center [784, 122] width 1529 height 72
click at [296, 32] on link "Home" at bounding box center [283, 33] width 70 height 29
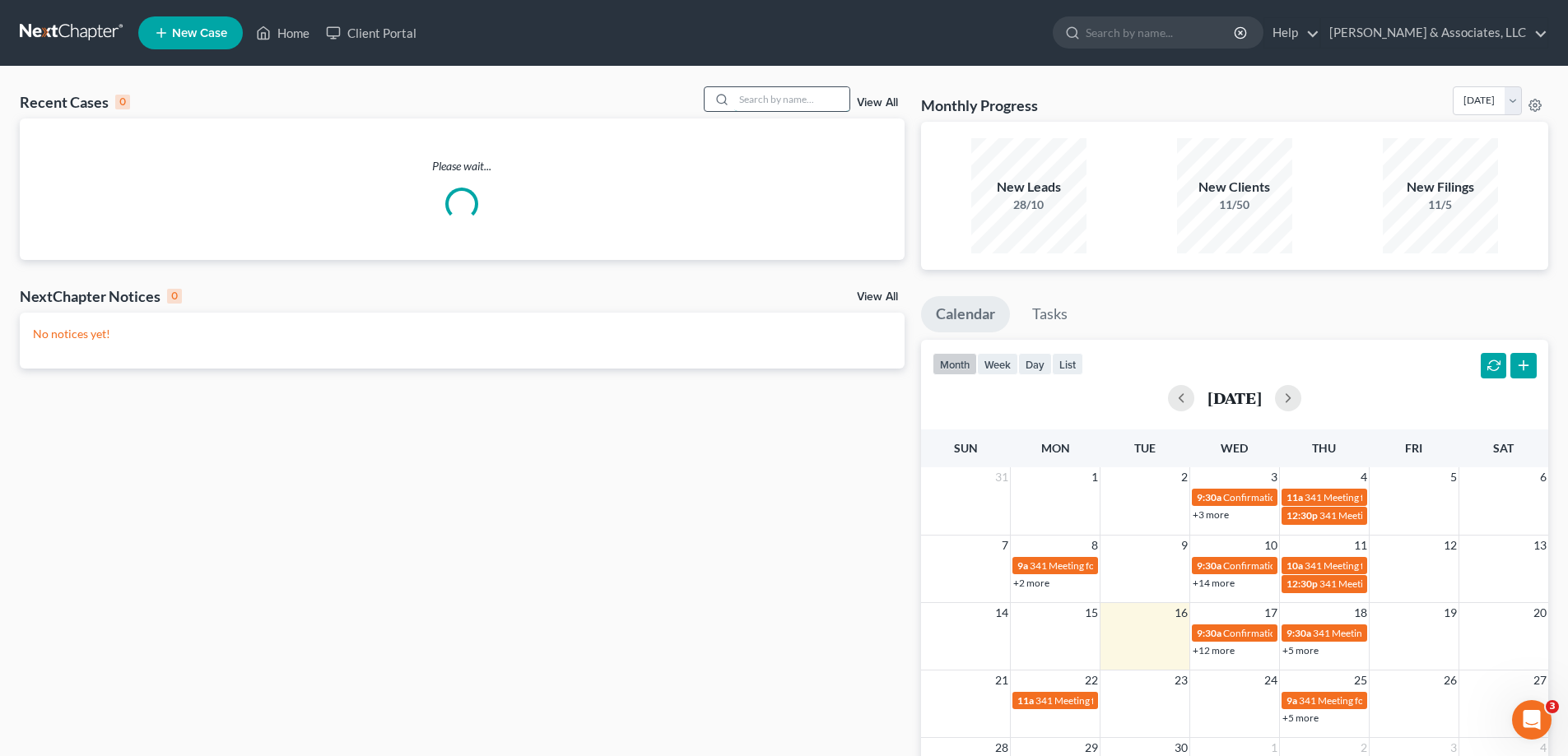
click at [774, 90] on input "search" at bounding box center [792, 99] width 116 height 24
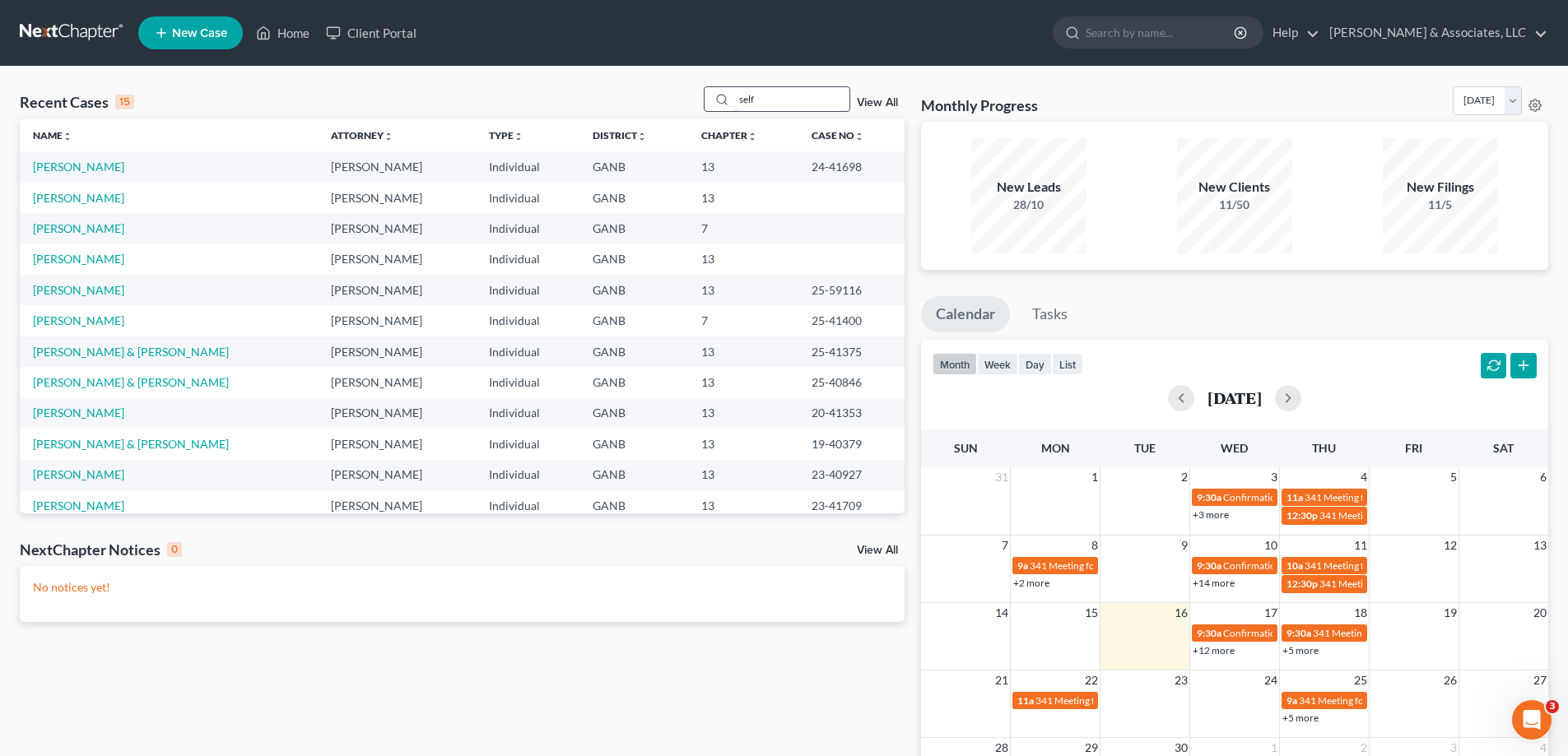
type input "self"
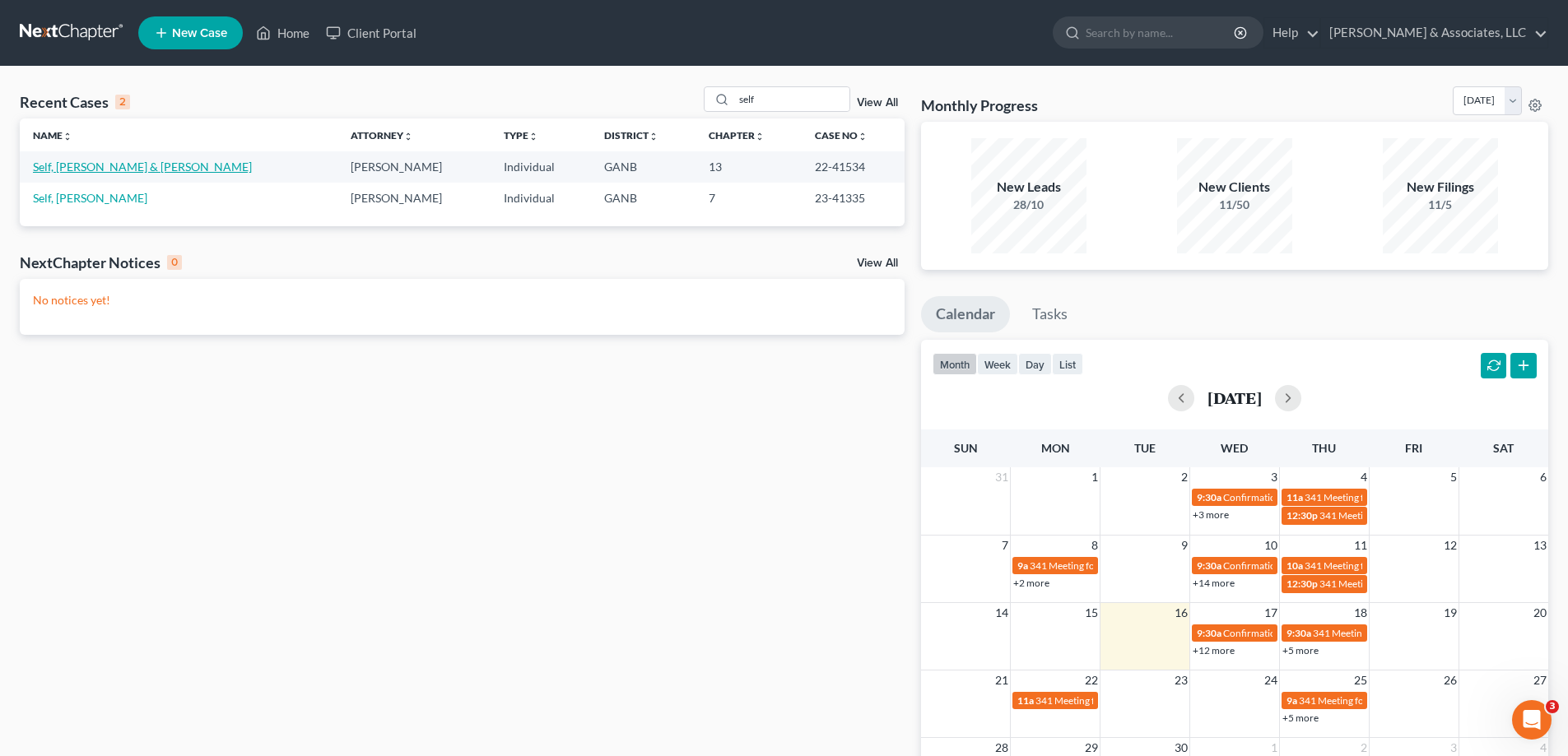
click at [110, 166] on link "Self, Terry & Brenda" at bounding box center [141, 167] width 218 height 14
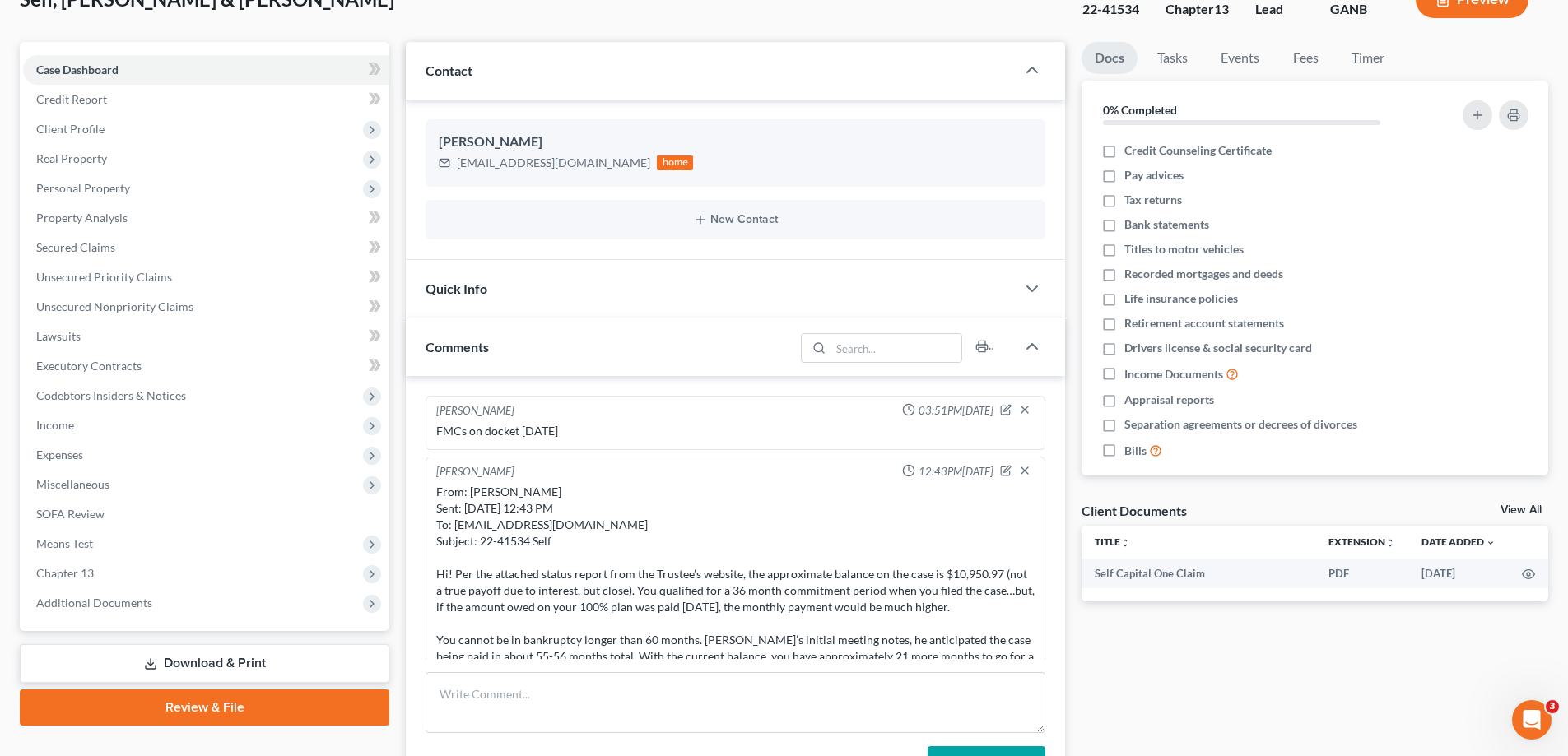
scroll to position [398, 0]
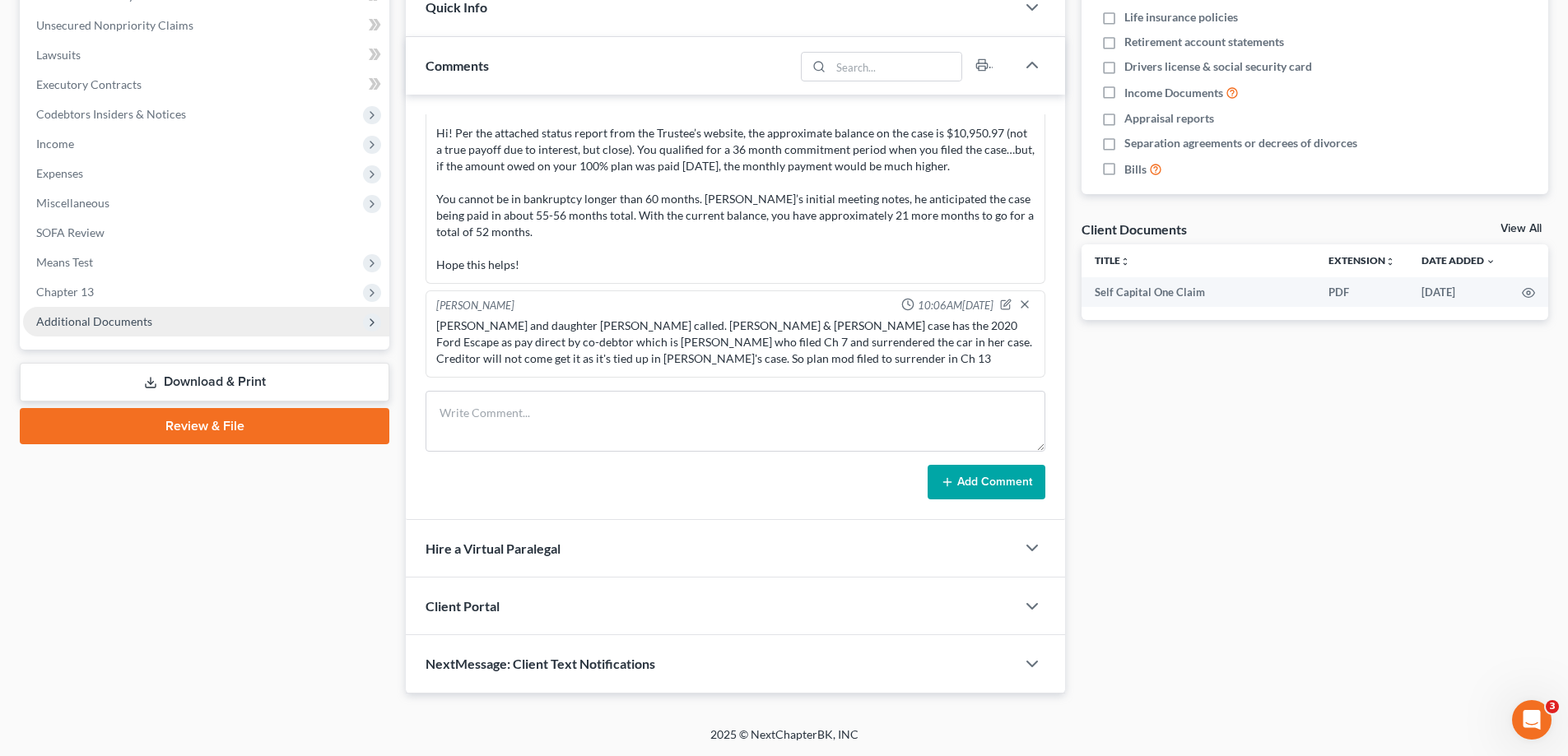
click at [47, 321] on span "Additional Documents" at bounding box center [94, 321] width 116 height 14
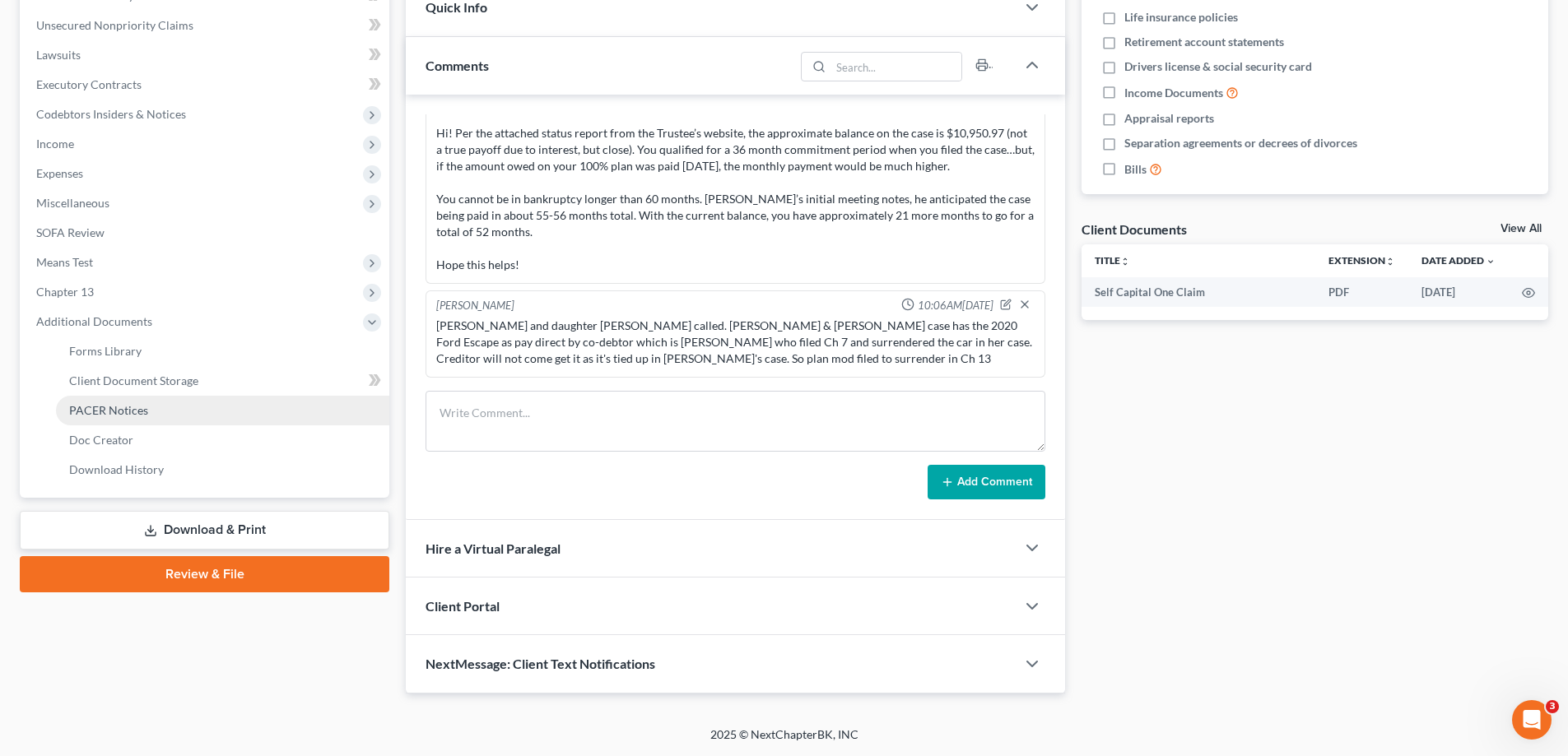
click at [158, 414] on link "PACER Notices" at bounding box center [223, 410] width 333 height 29
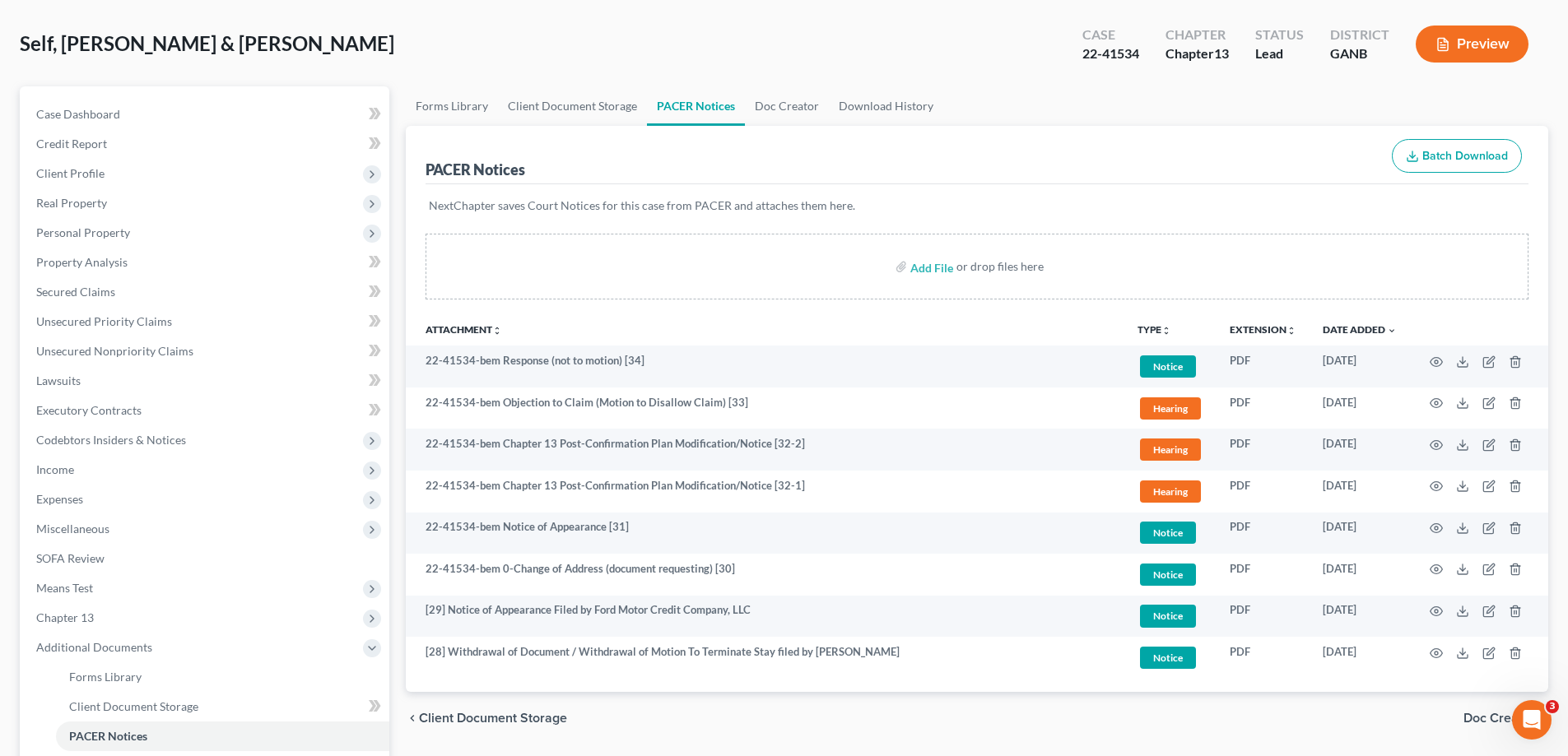
scroll to position [165, 0]
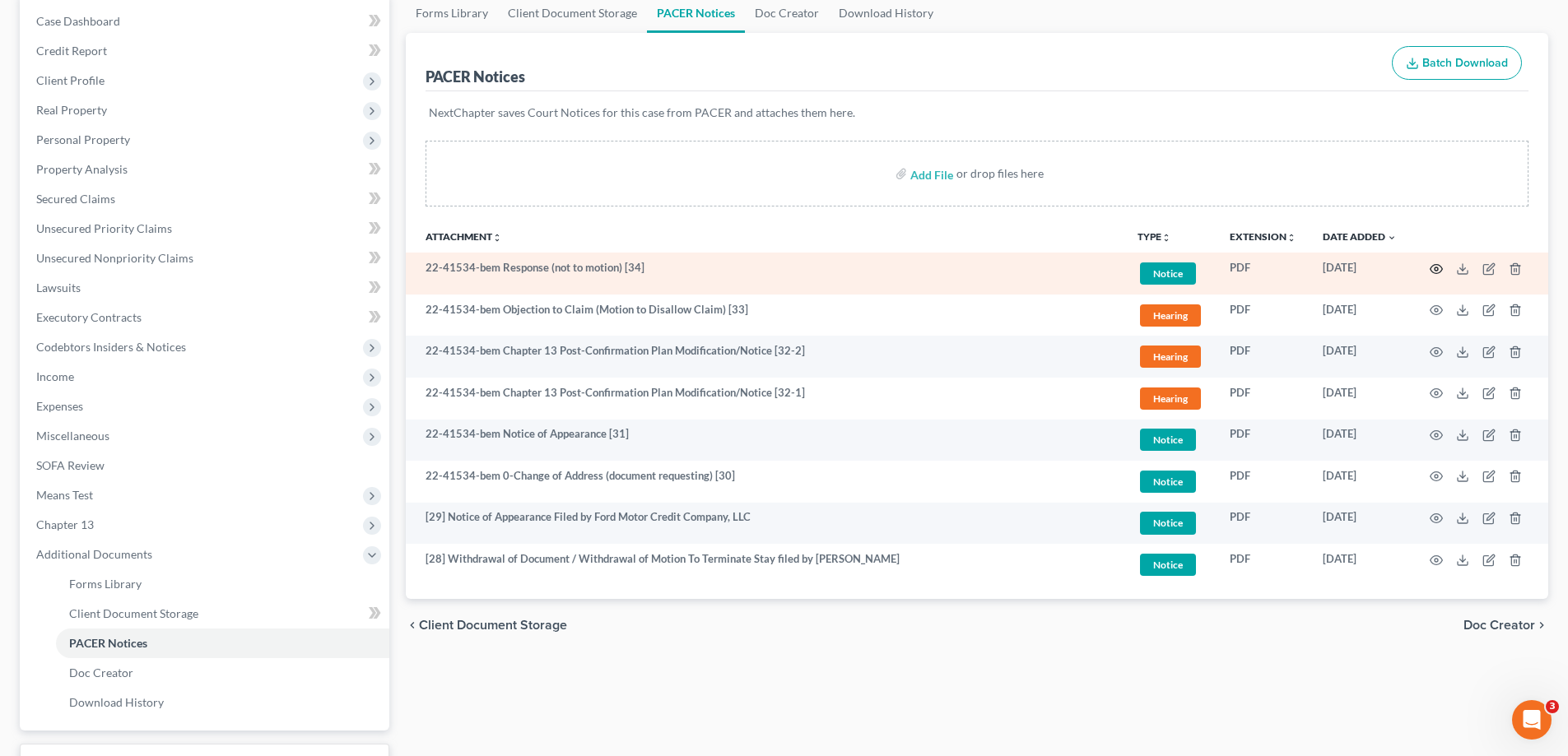
click at [1434, 267] on icon "button" at bounding box center [1437, 270] width 13 height 13
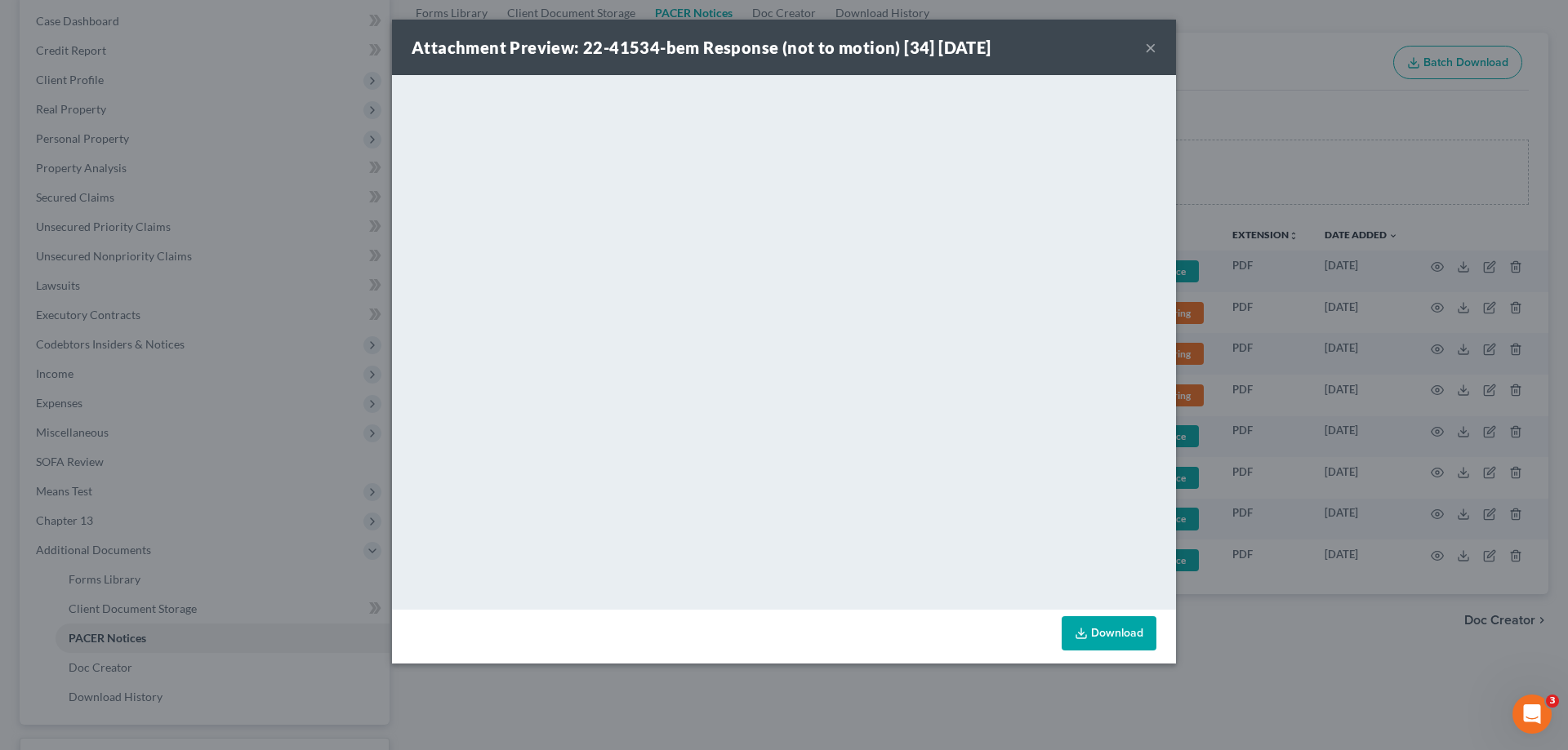
click at [1149, 47] on button "×" at bounding box center [1150, 47] width 12 height 20
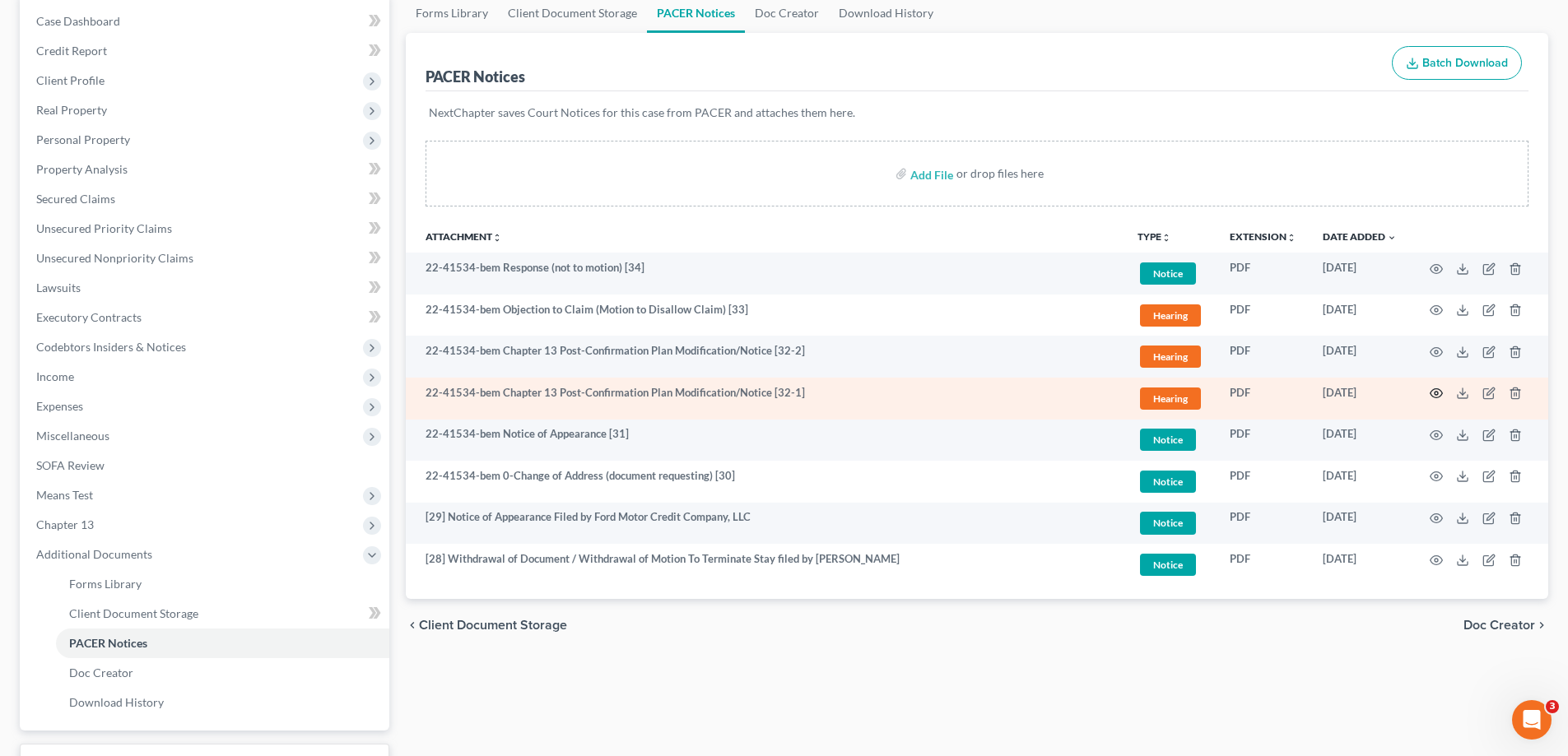
click at [1436, 391] on icon "button" at bounding box center [1437, 393] width 13 height 13
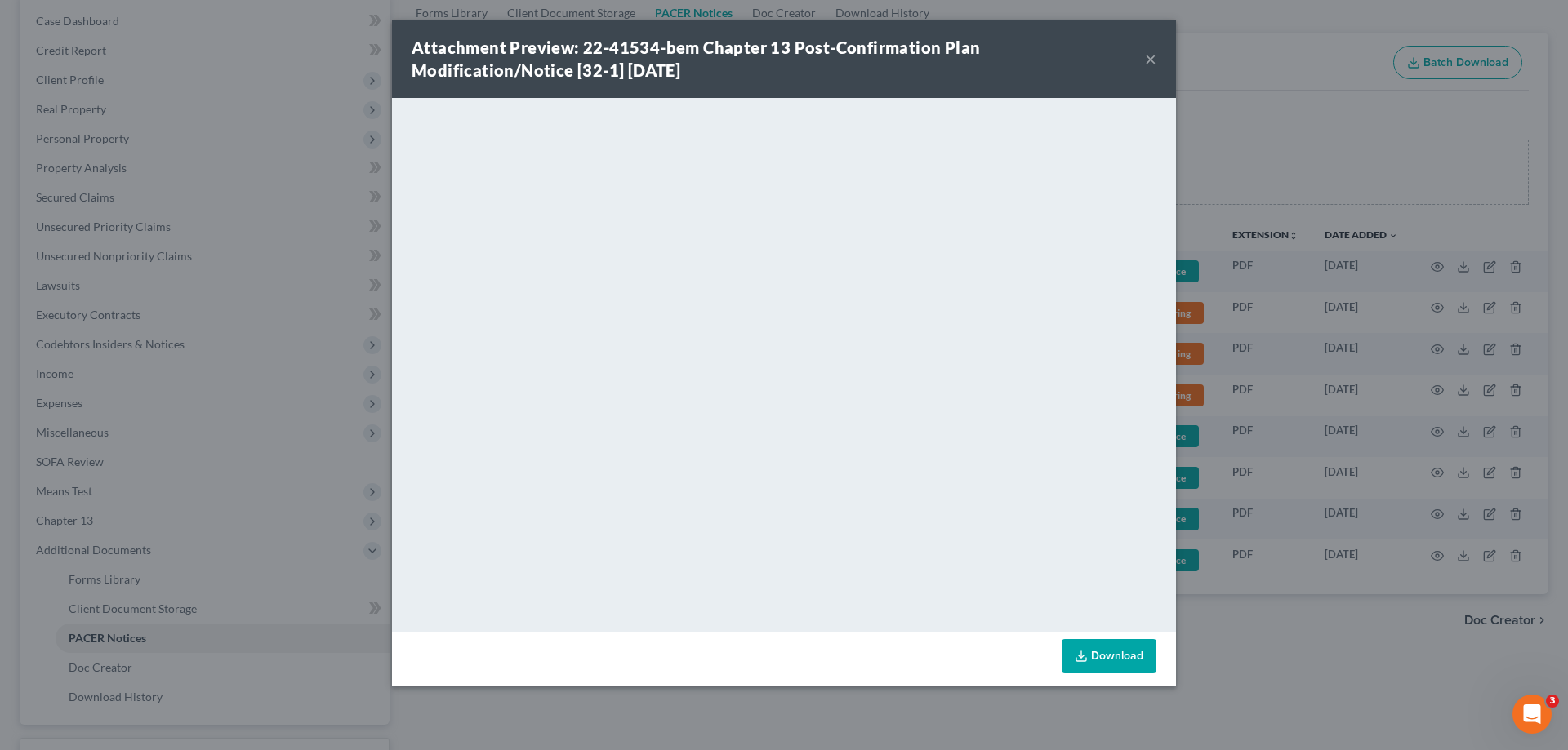
click at [1147, 54] on button "×" at bounding box center [1150, 59] width 12 height 20
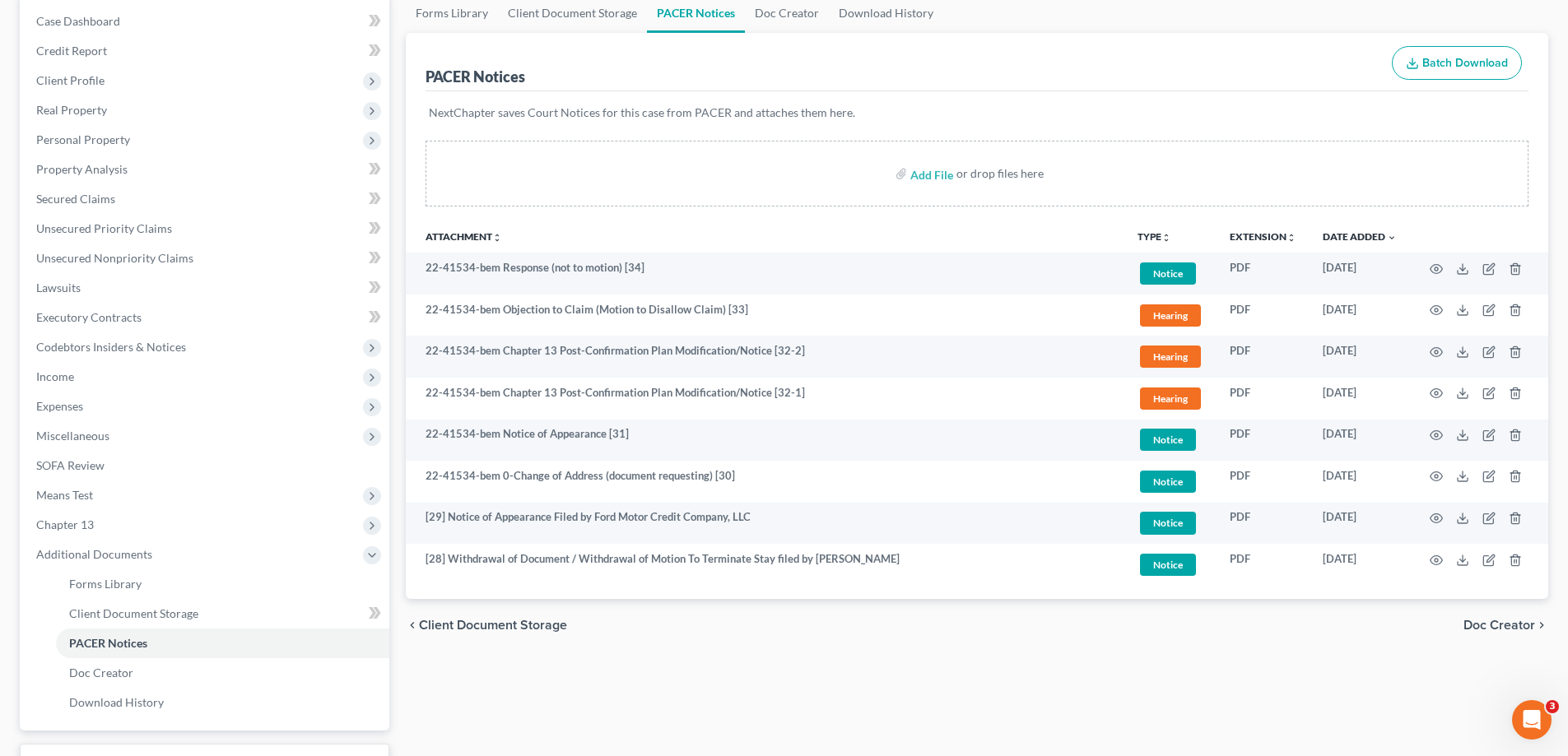
drag, startPoint x: 1547, startPoint y: 20, endPoint x: 1530, endPoint y: 24, distance: 17.5
click at [1547, 20] on ul "Forms Library Client Document Storage PACER Notices Doc Creator Download History" at bounding box center [977, 13] width 1143 height 39
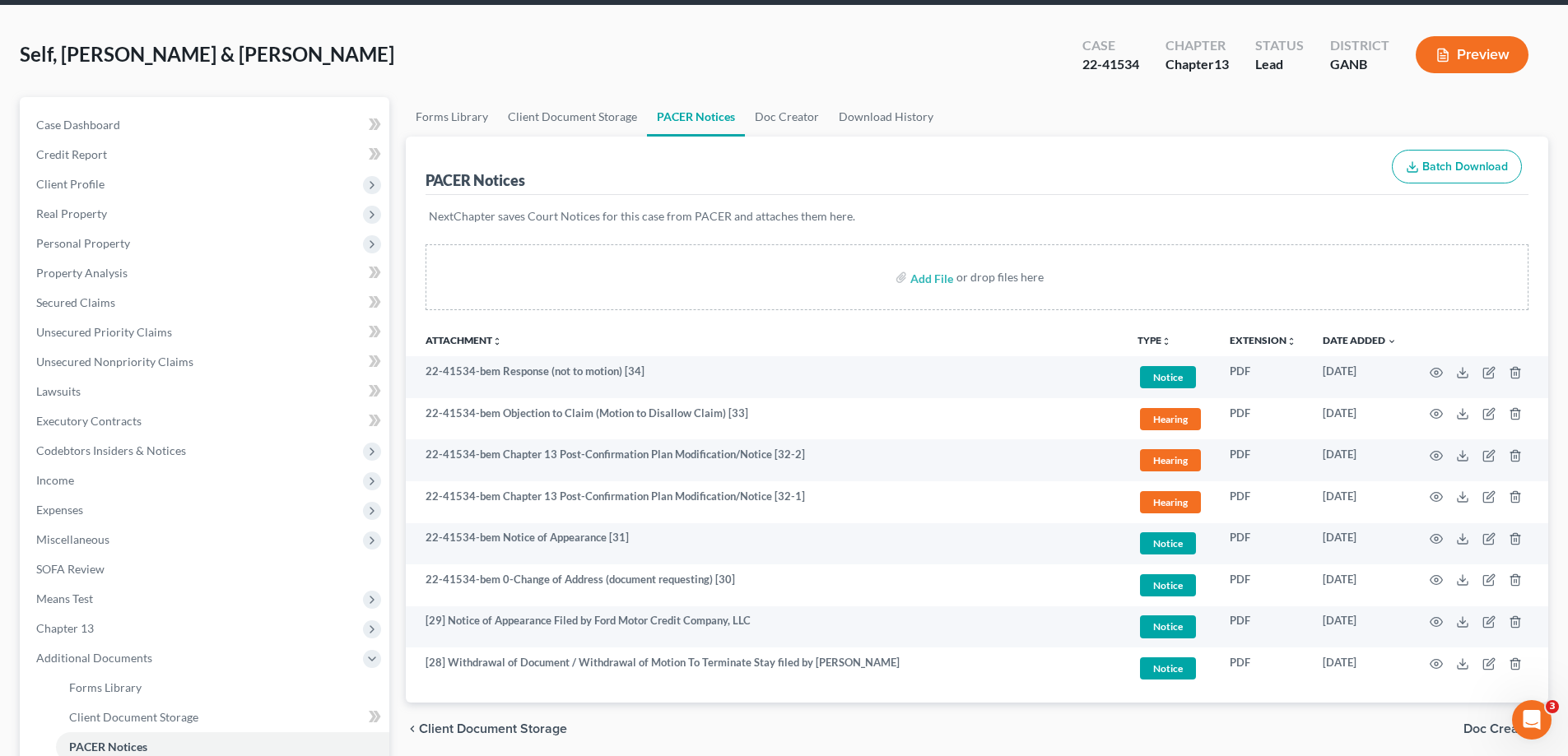
scroll to position [0, 0]
